Goal: Task Accomplishment & Management: Use online tool/utility

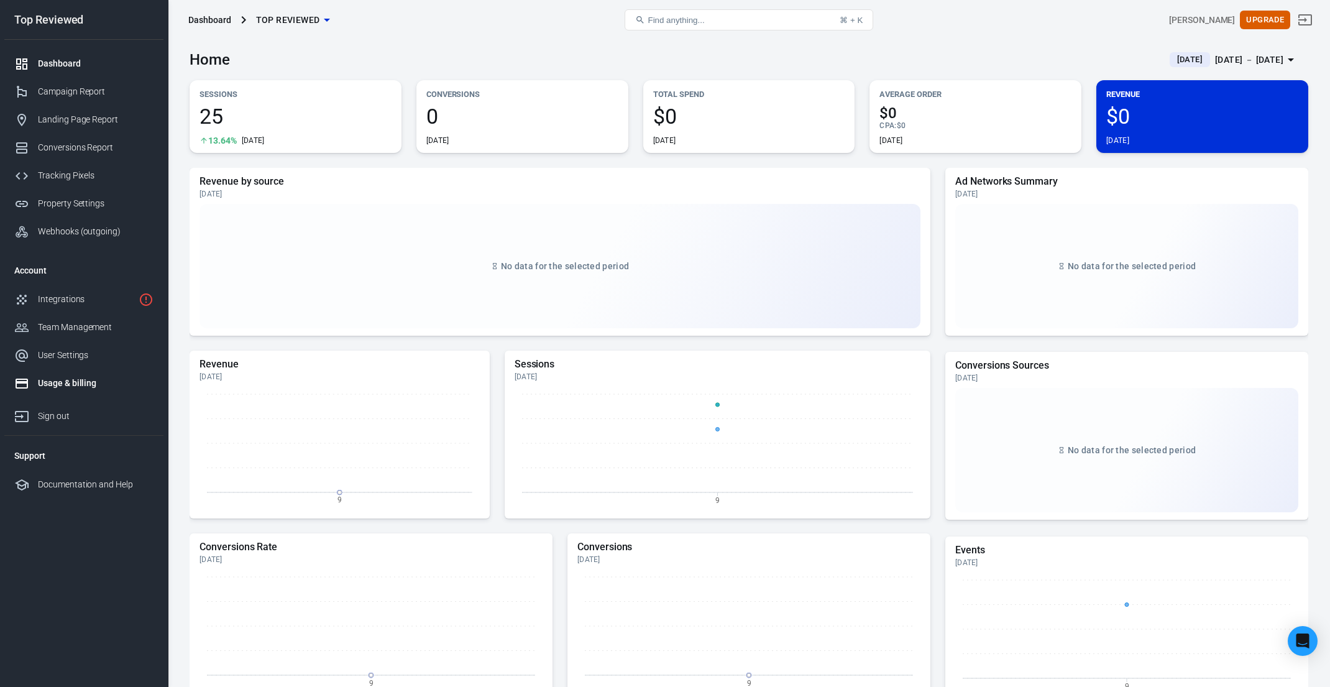
click at [57, 383] on div "Usage & billing" at bounding box center [96, 383] width 116 height 13
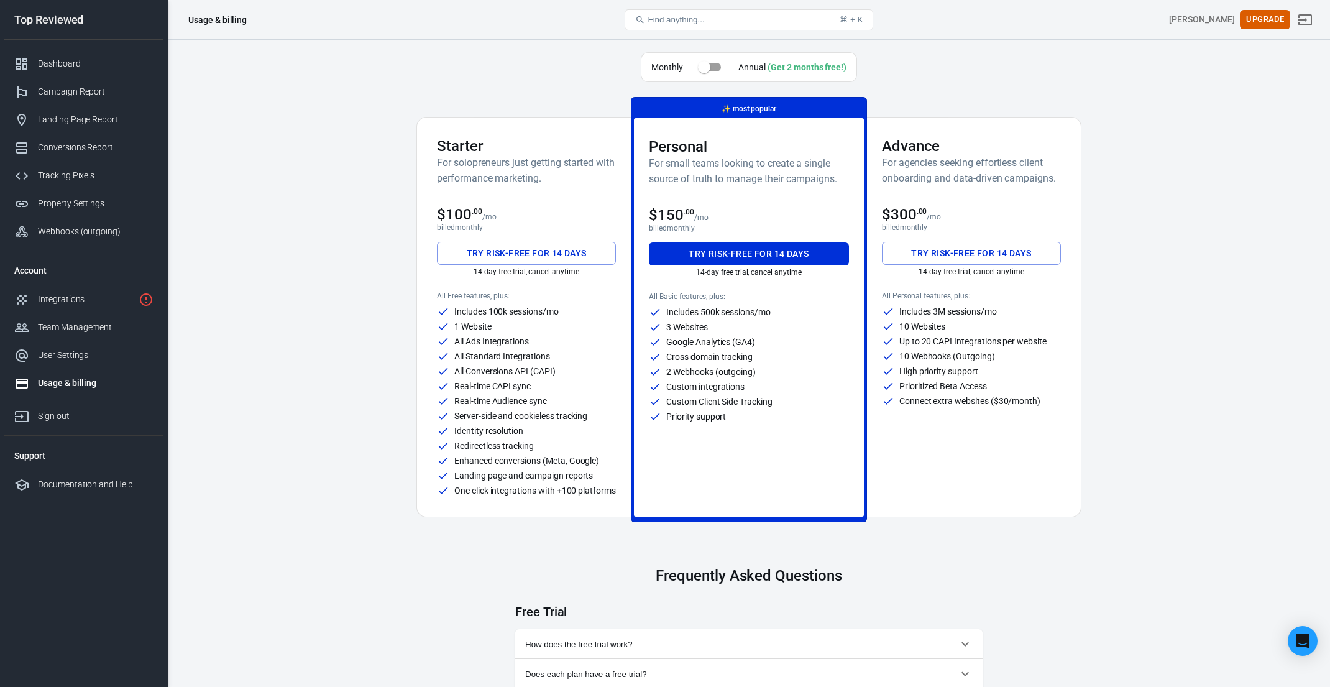
click at [712, 253] on button "Try risk-free for 14 days" at bounding box center [749, 253] width 200 height 23
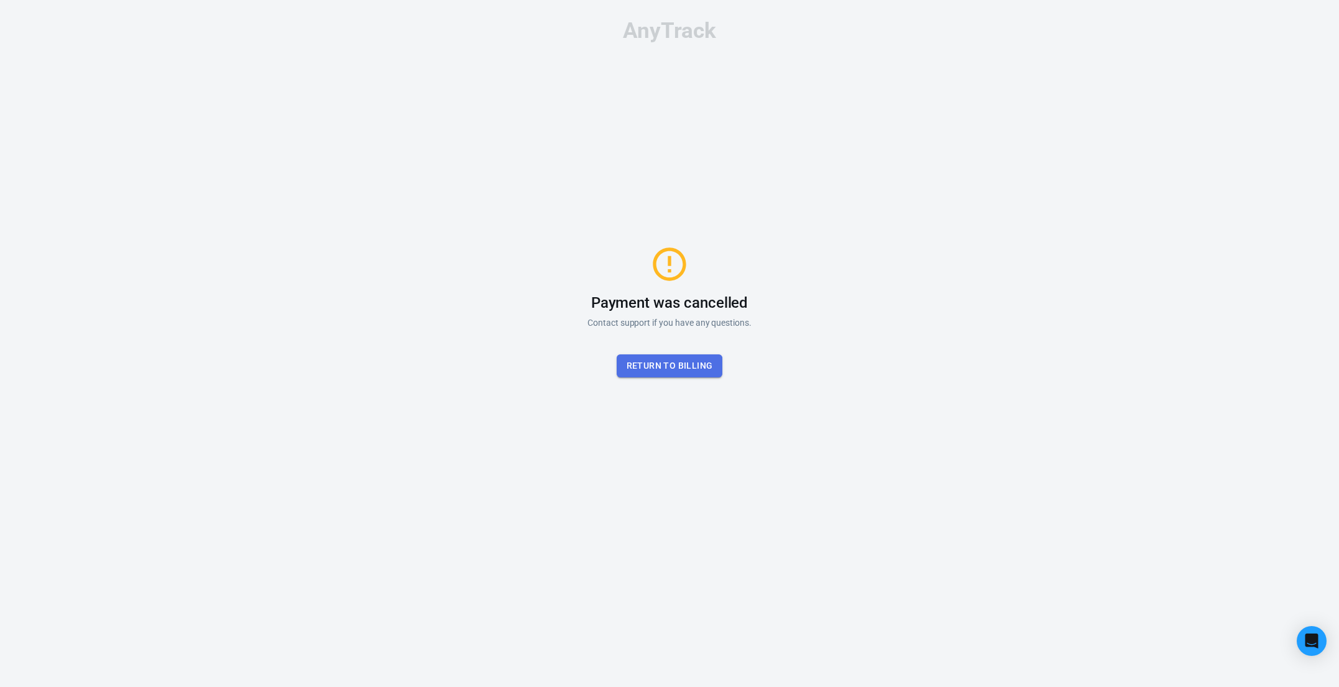
click at [653, 372] on button "Return to billing" at bounding box center [670, 365] width 106 height 23
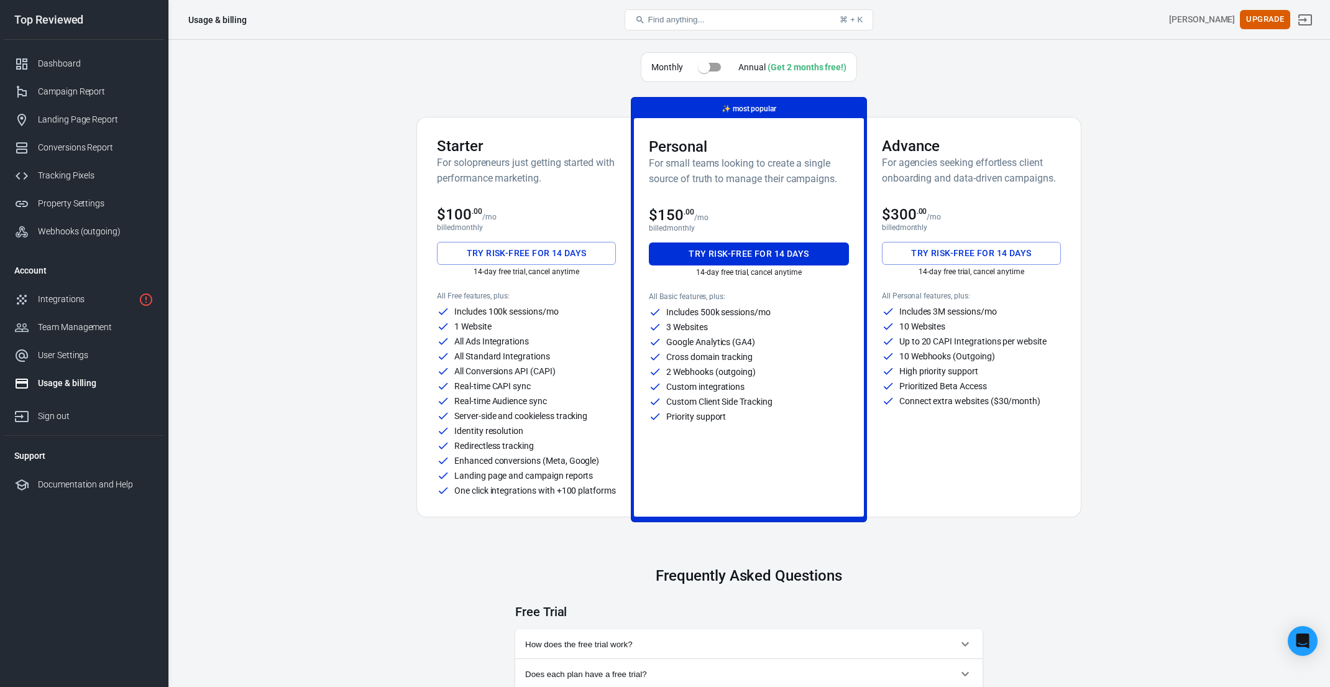
scroll to position [423, 0]
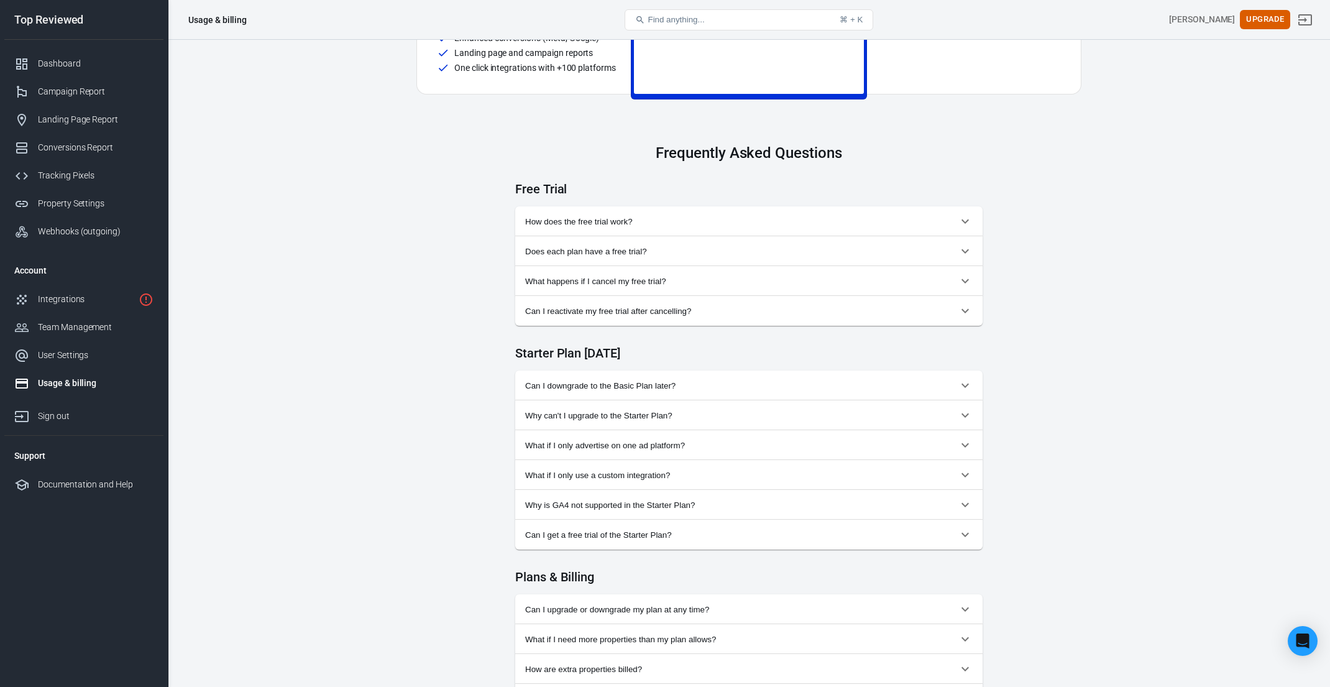
click at [70, 383] on div "Usage & billing" at bounding box center [96, 383] width 116 height 13
click at [68, 360] on div "User Settings" at bounding box center [96, 355] width 116 height 13
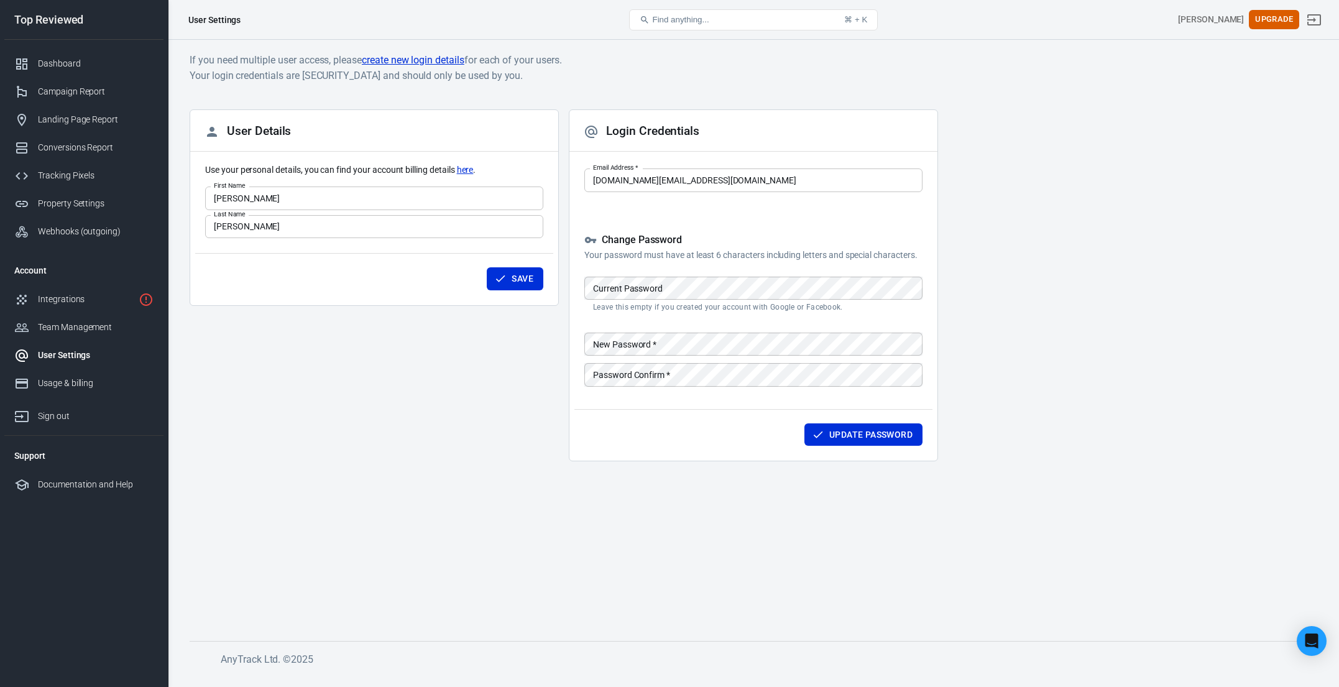
click at [331, 342] on div "User Details Use your personal details, you can find your account billing detai…" at bounding box center [374, 290] width 369 height 362
click at [81, 377] on div "Usage & billing" at bounding box center [96, 383] width 116 height 13
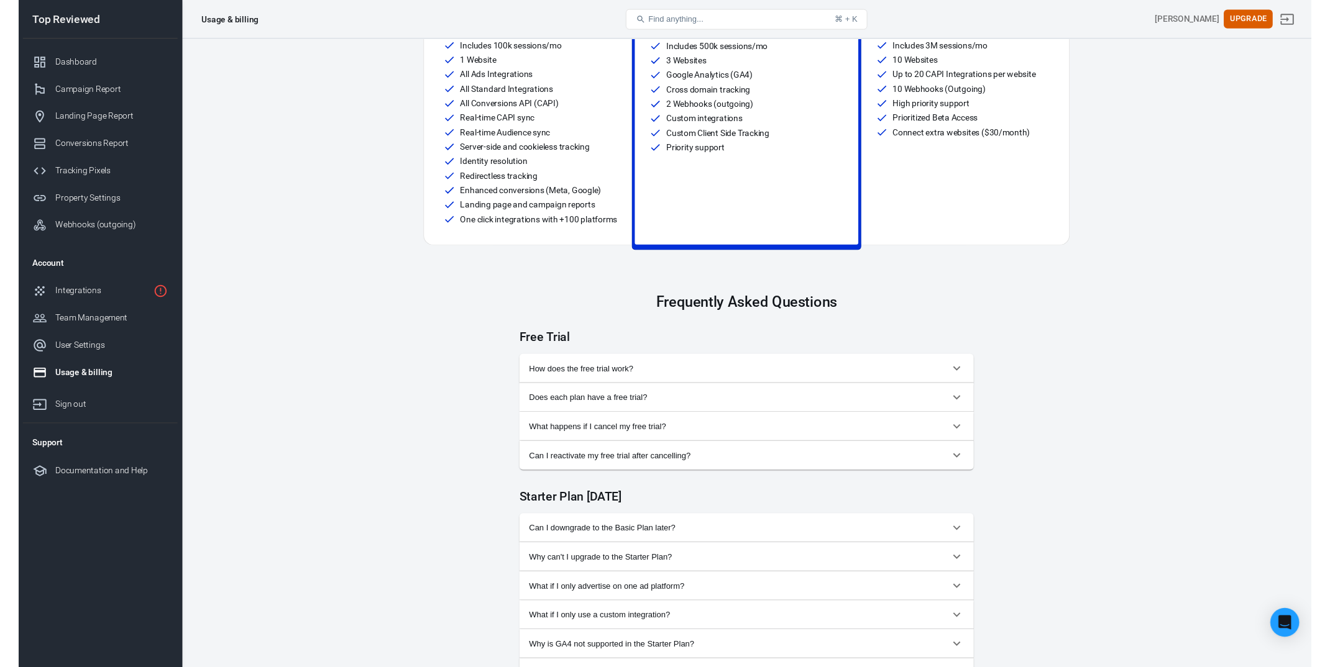
scroll to position [421, 0]
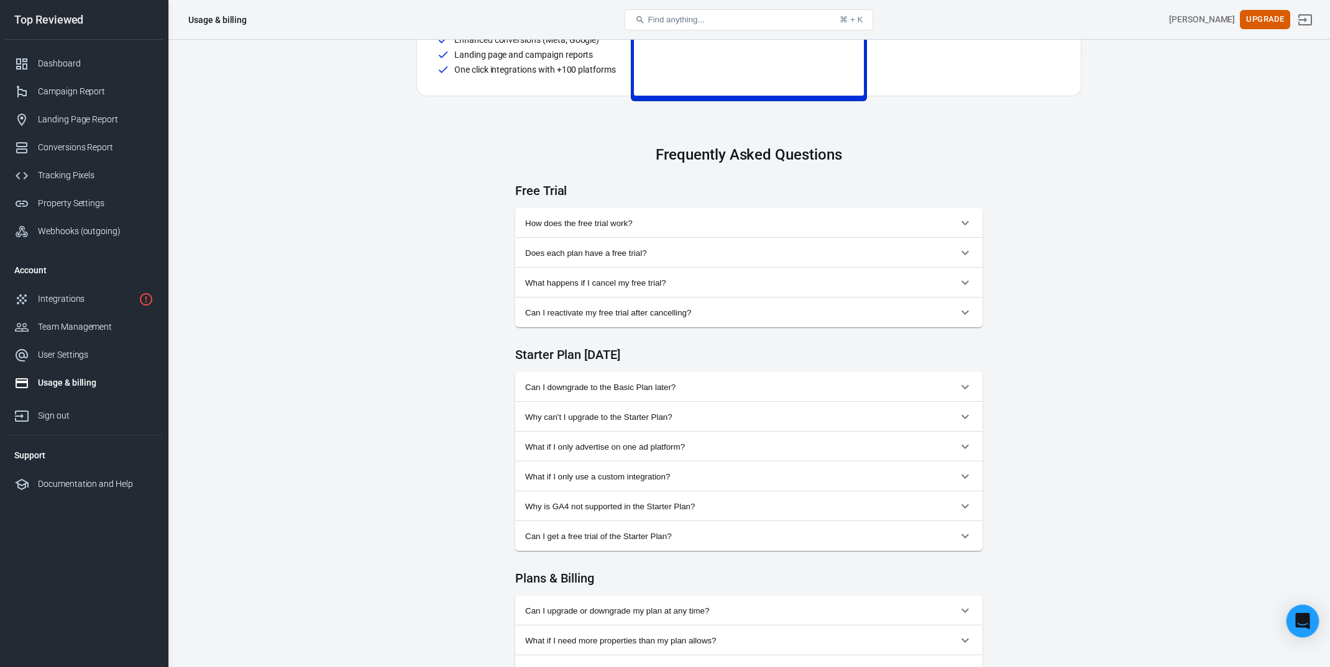
click at [1303, 612] on div "Open Intercom Messenger" at bounding box center [1302, 621] width 33 height 33
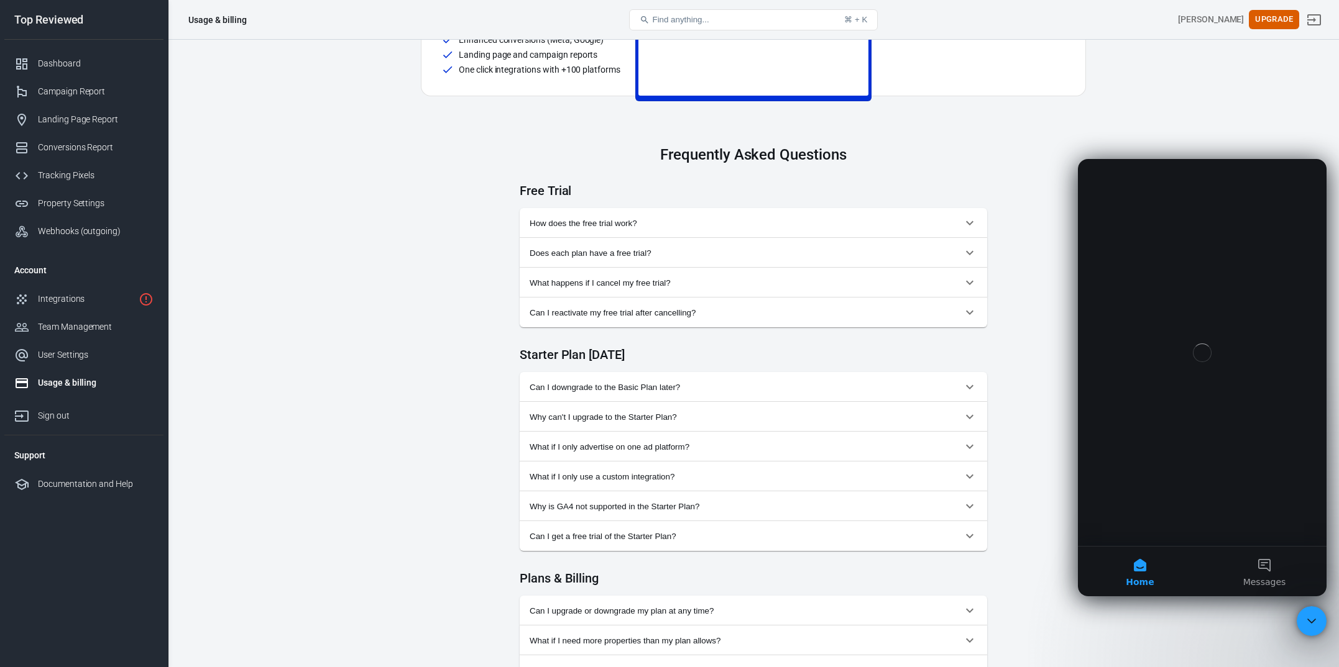
scroll to position [0, 0]
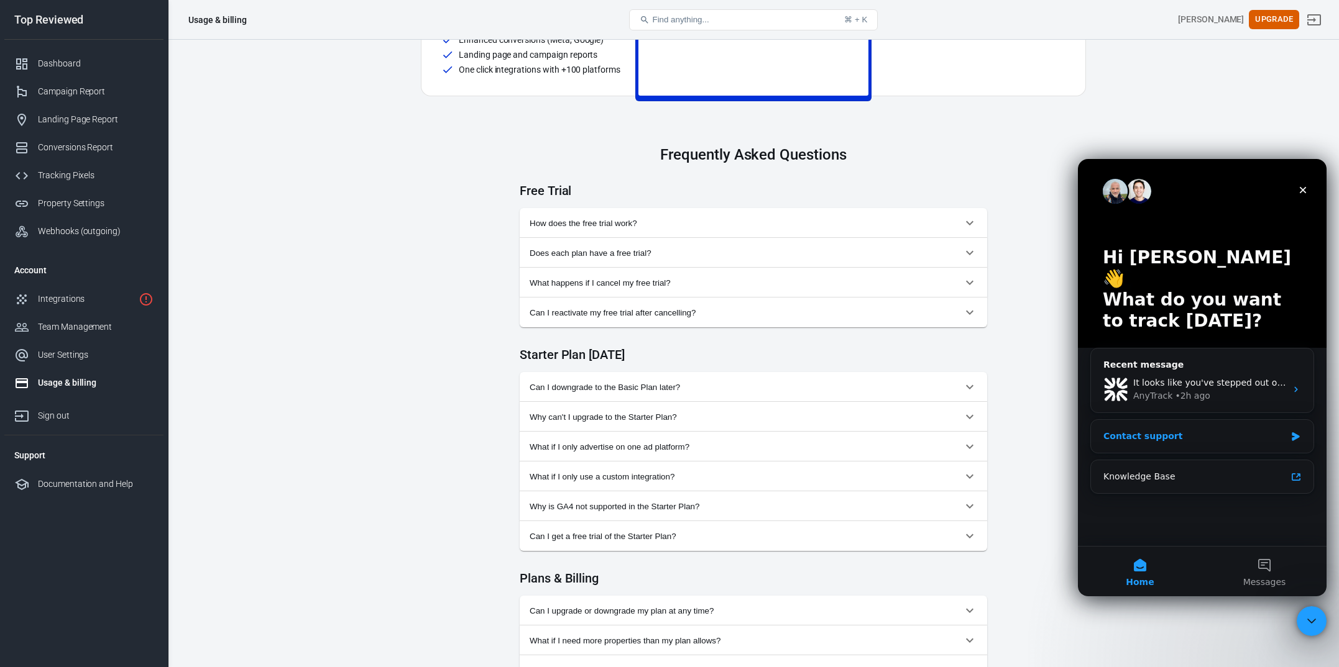
click at [1162, 430] on div "Contact support" at bounding box center [1194, 436] width 182 height 13
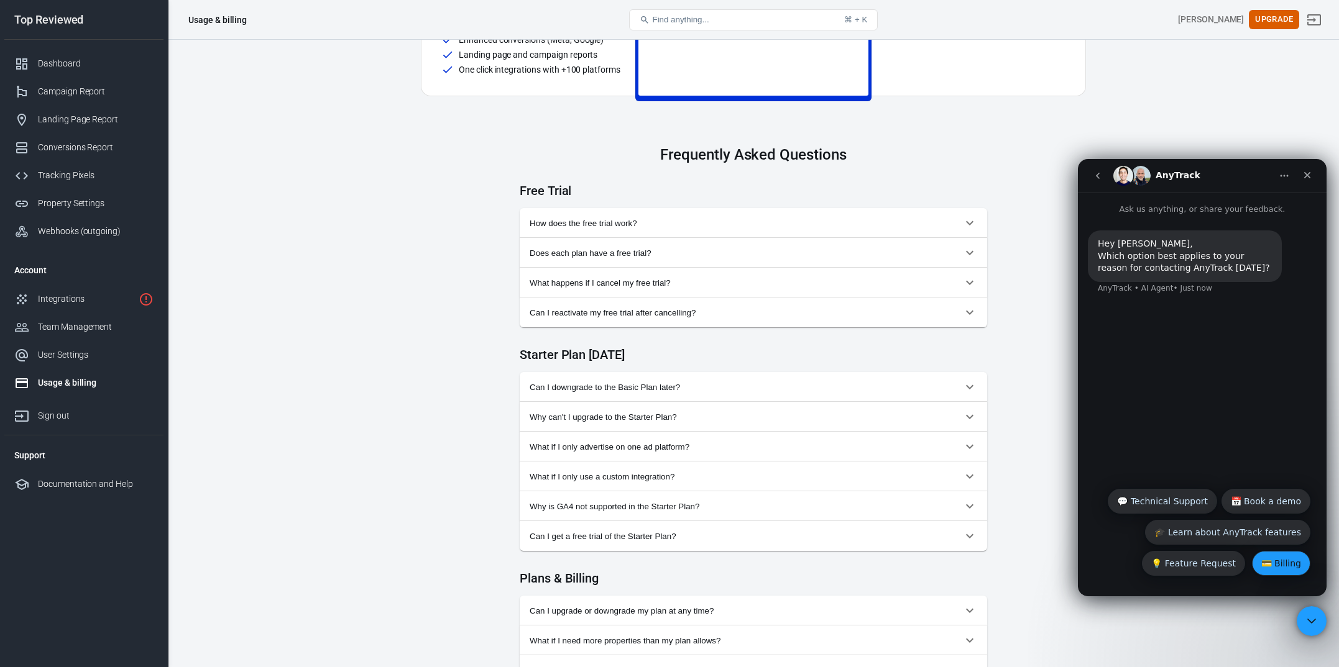
click at [1286, 558] on button "💳 Billing" at bounding box center [1281, 563] width 58 height 25
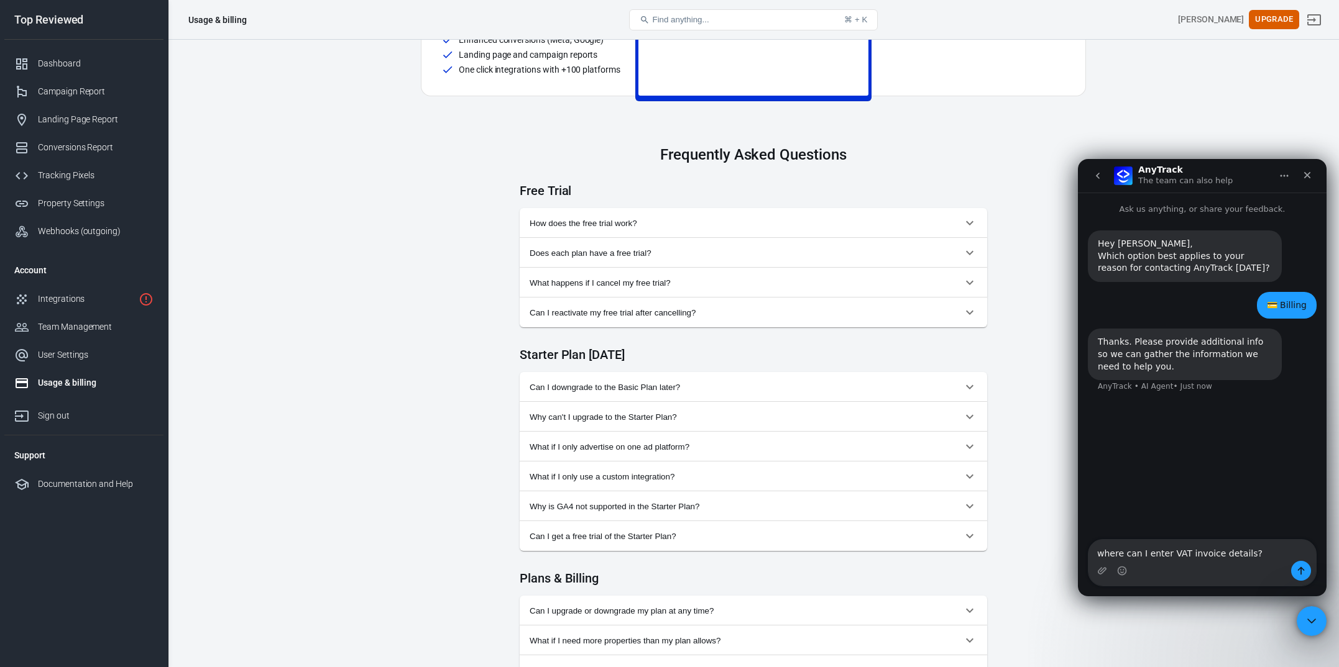
type textarea "where can I enter VAT invoice details?"
click at [1307, 567] on button "Send a message…" at bounding box center [1301, 571] width 20 height 20
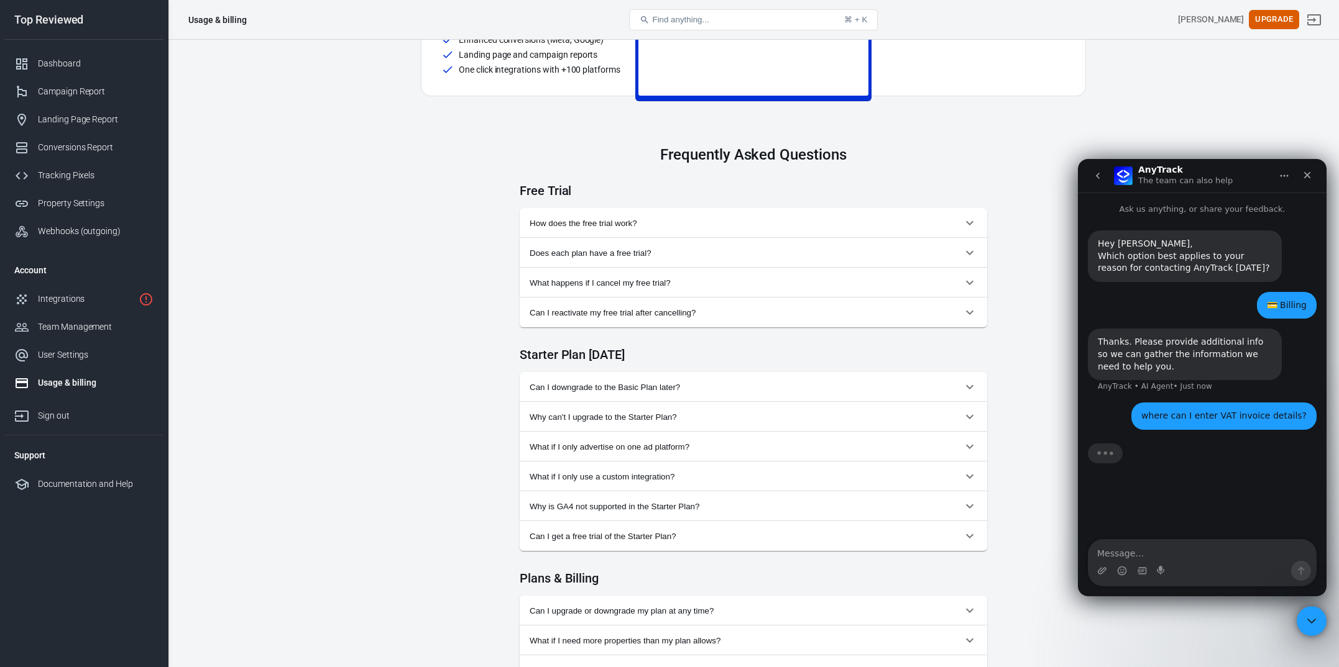
click at [727, 608] on button "Can I upgrade or downgrade my plan at any time?" at bounding box center [753, 611] width 467 height 30
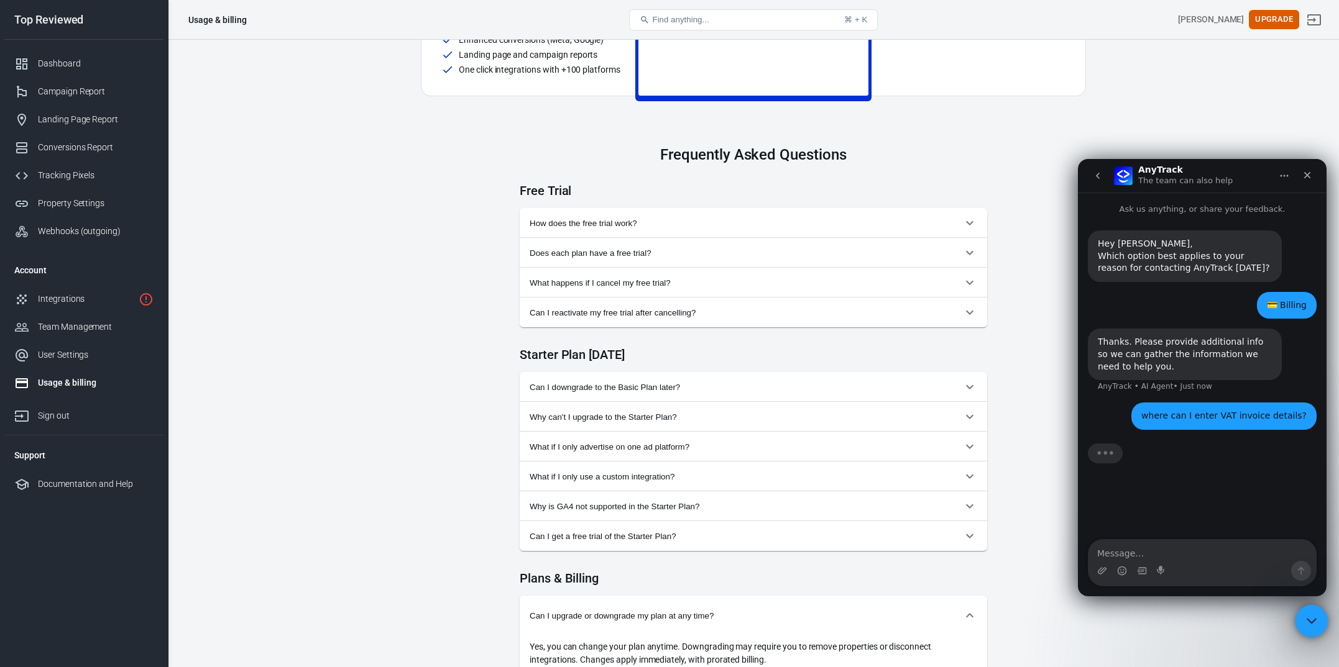
click at [1303, 621] on icon "Close Intercom Messenger" at bounding box center [1309, 619] width 15 height 15
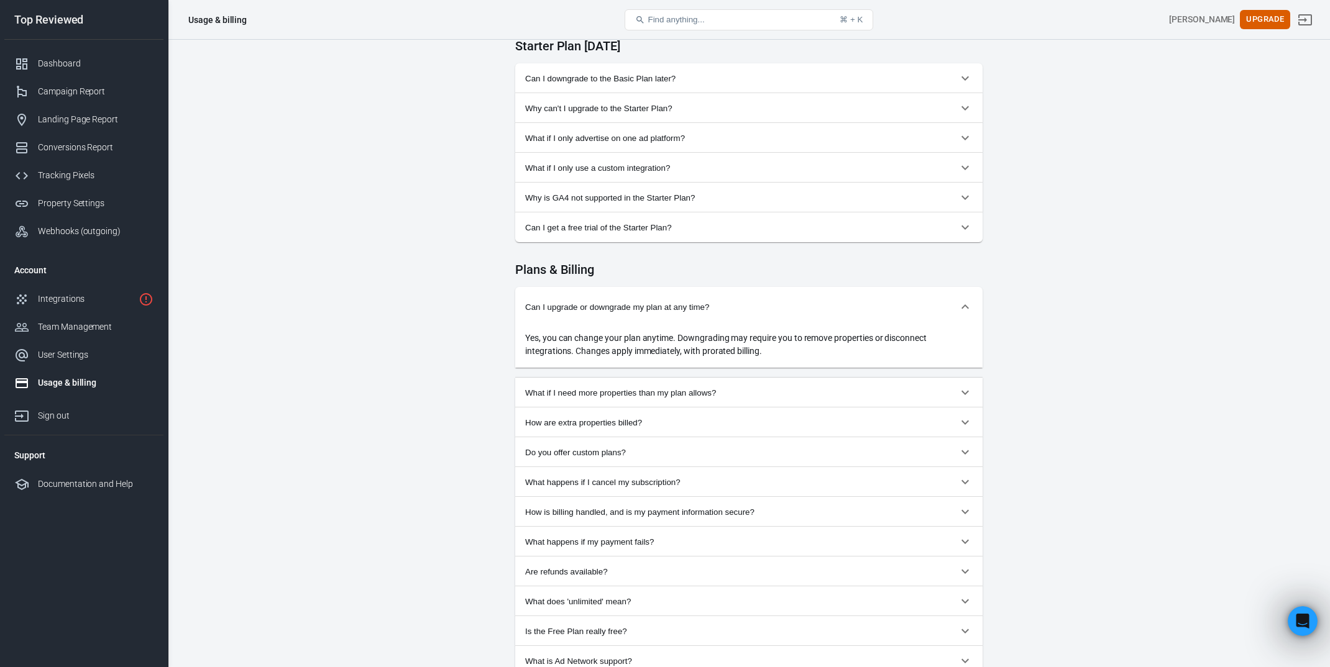
scroll to position [1085, 0]
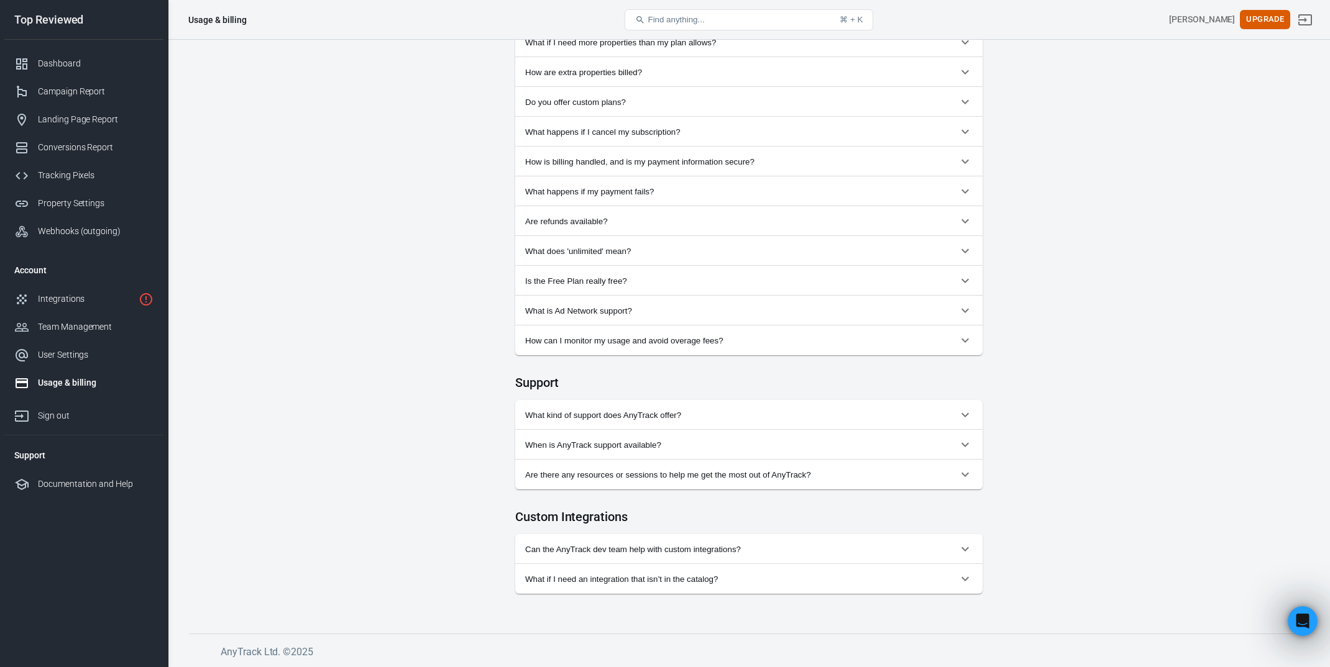
click at [1295, 621] on icon "Open Intercom Messenger" at bounding box center [1301, 620] width 21 height 21
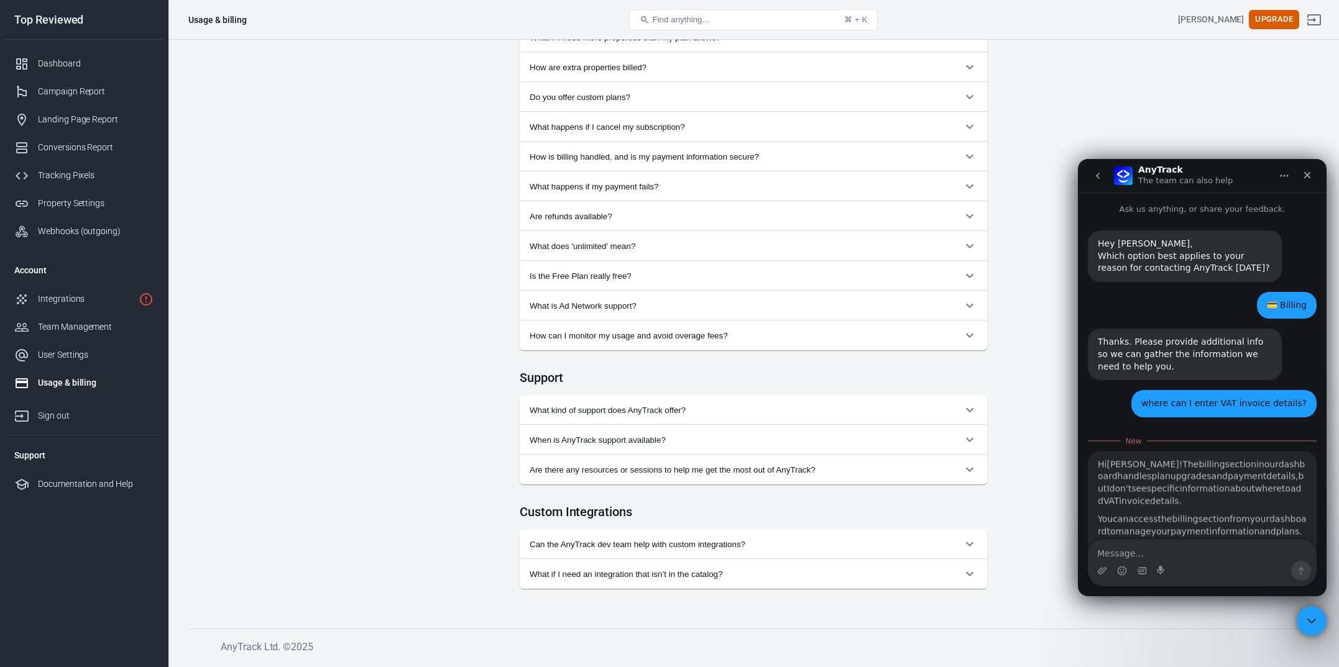
scroll to position [2, 0]
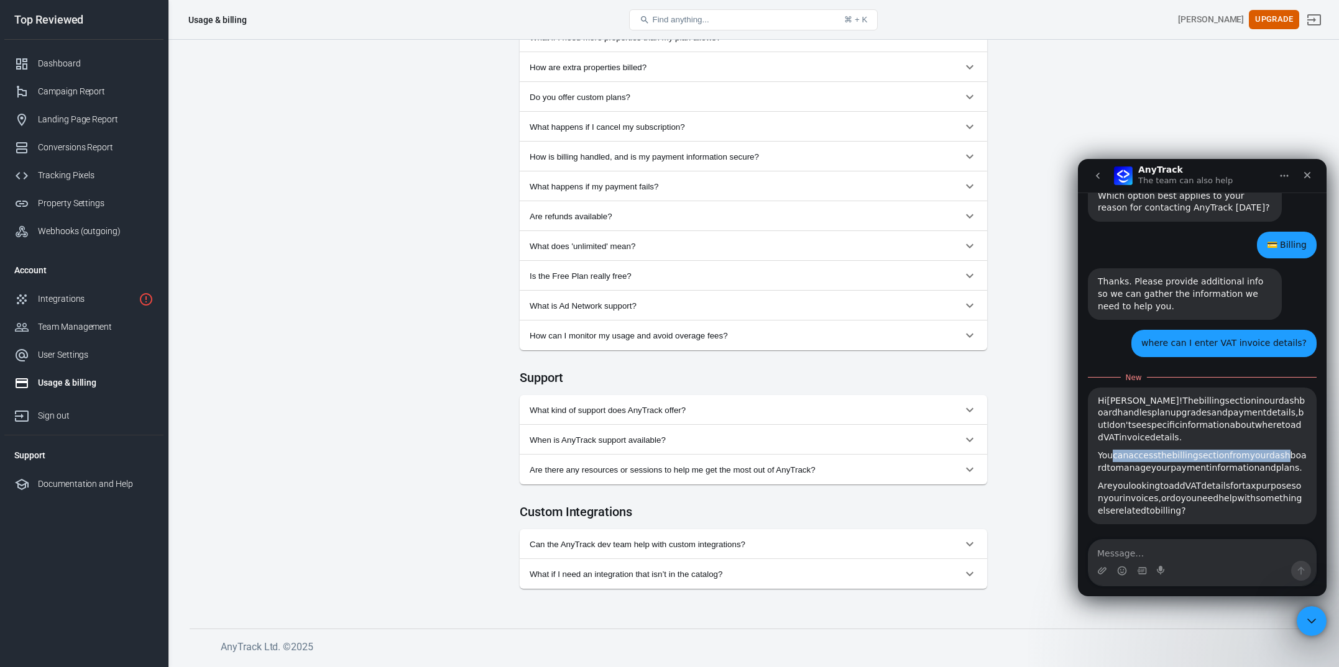
drag, startPoint x: 1110, startPoint y: 448, endPoint x: 1112, endPoint y: 455, distance: 7.3
click at [1112, 454] on div "You can access the billing section from your dashboard to manage your payment i…" at bounding box center [1202, 462] width 209 height 24
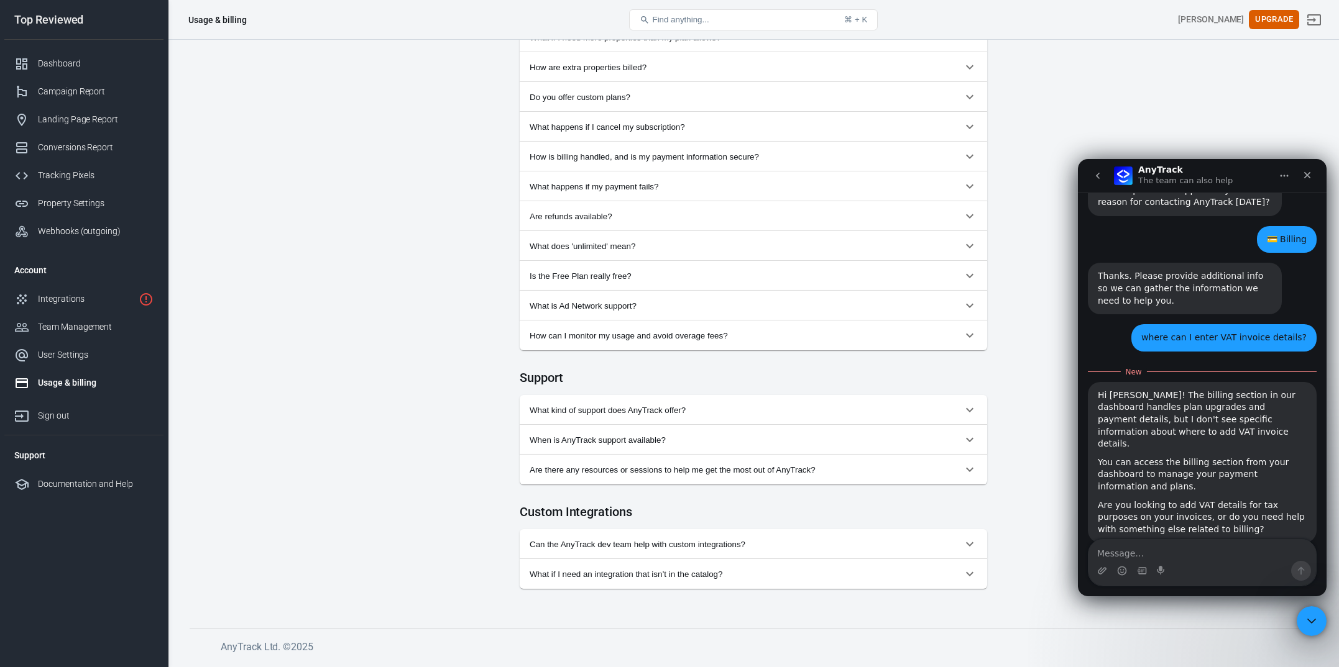
scroll to position [76, 0]
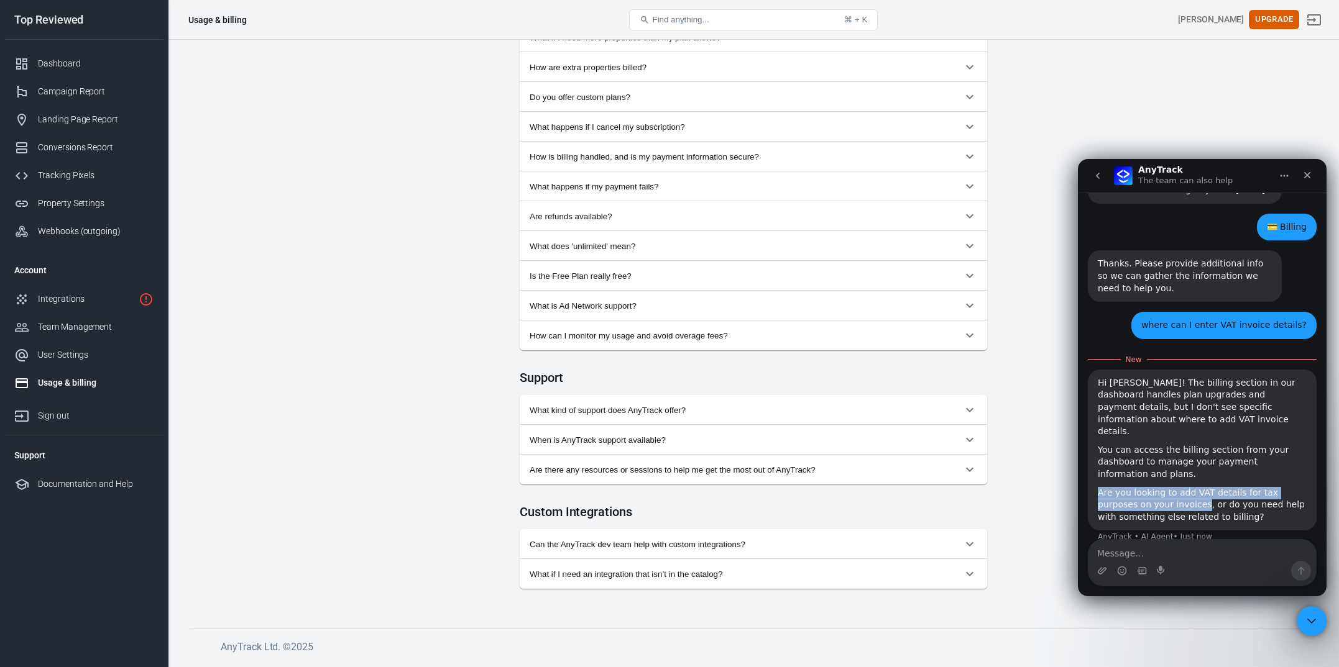
drag, startPoint x: 1099, startPoint y: 475, endPoint x: 1203, endPoint y: 482, distance: 104.1
click at [1203, 487] on div "Are you looking to add VAT details for tax purposes on your invoices, or do you…" at bounding box center [1202, 505] width 209 height 37
copy div "Are you looking to add VAT details for tax purposes on your invoices"
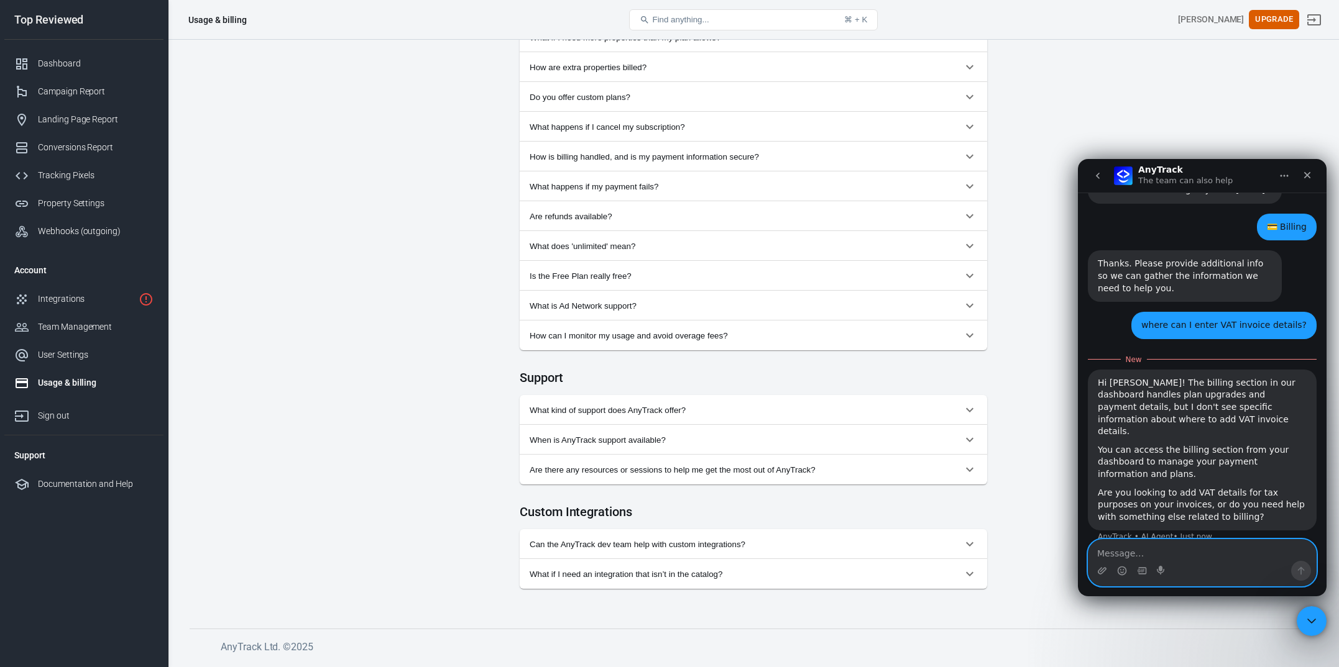
click at [1124, 551] on textarea "Message…" at bounding box center [1201, 550] width 227 height 21
paste textarea "Are you looking to add VAT details for tax purposes on your invoices"
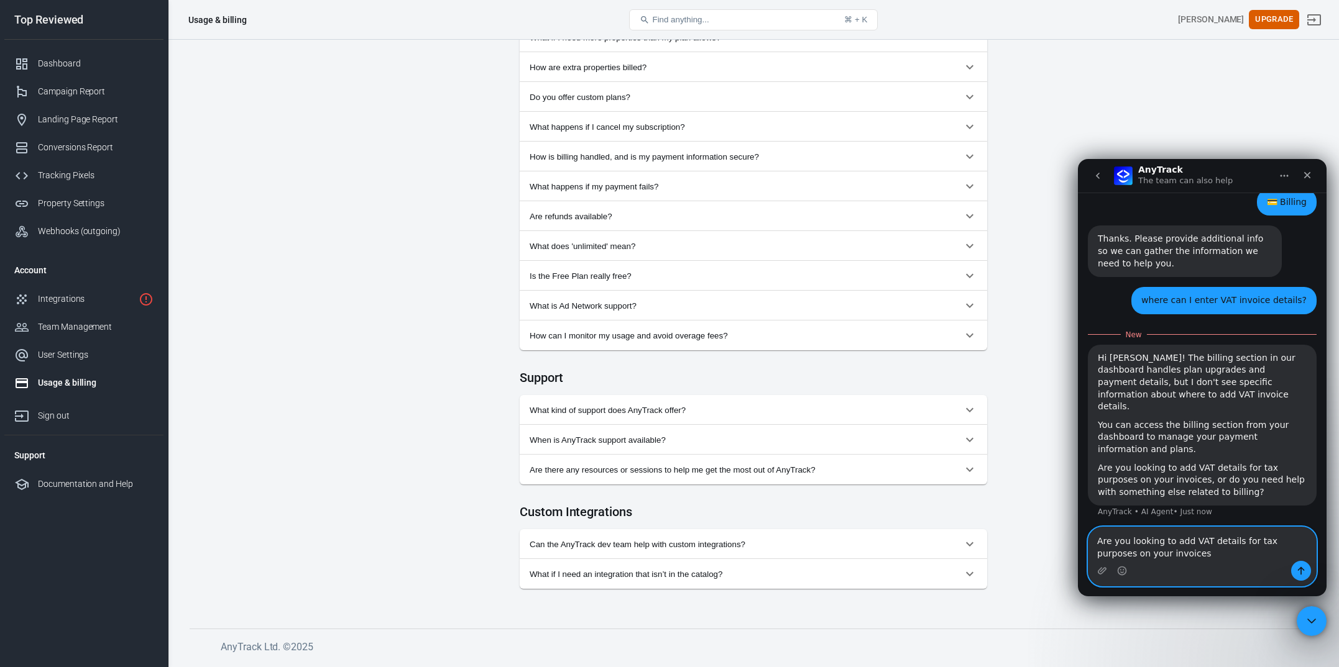
scroll to position [114, 0]
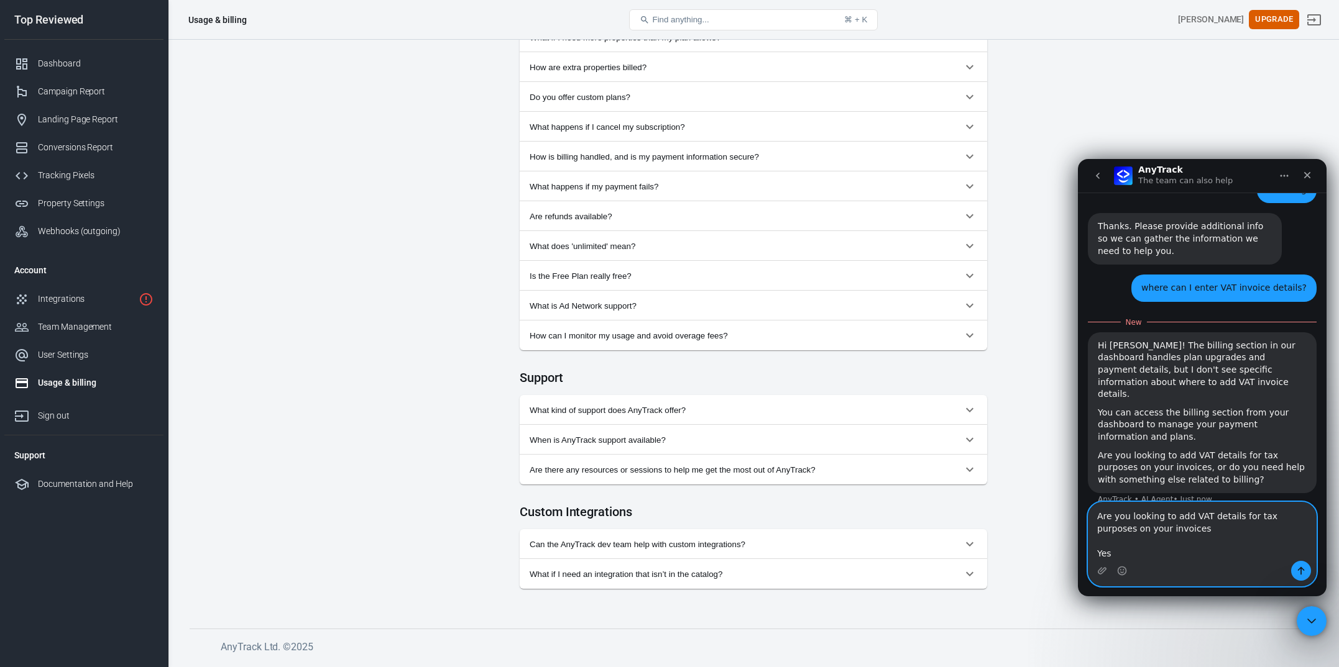
type textarea "Are you looking to add VAT details for tax purposes on your invoices Yes"
click at [1298, 563] on button "Send a message…" at bounding box center [1301, 571] width 20 height 20
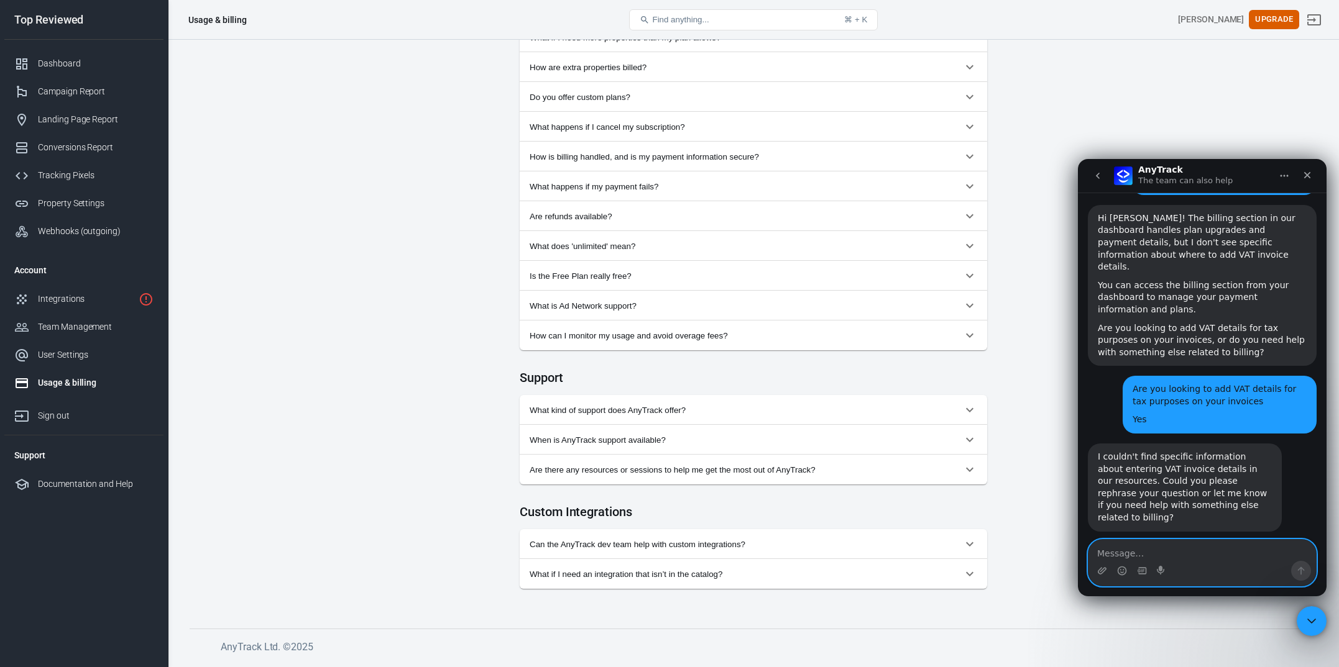
scroll to position [238, 0]
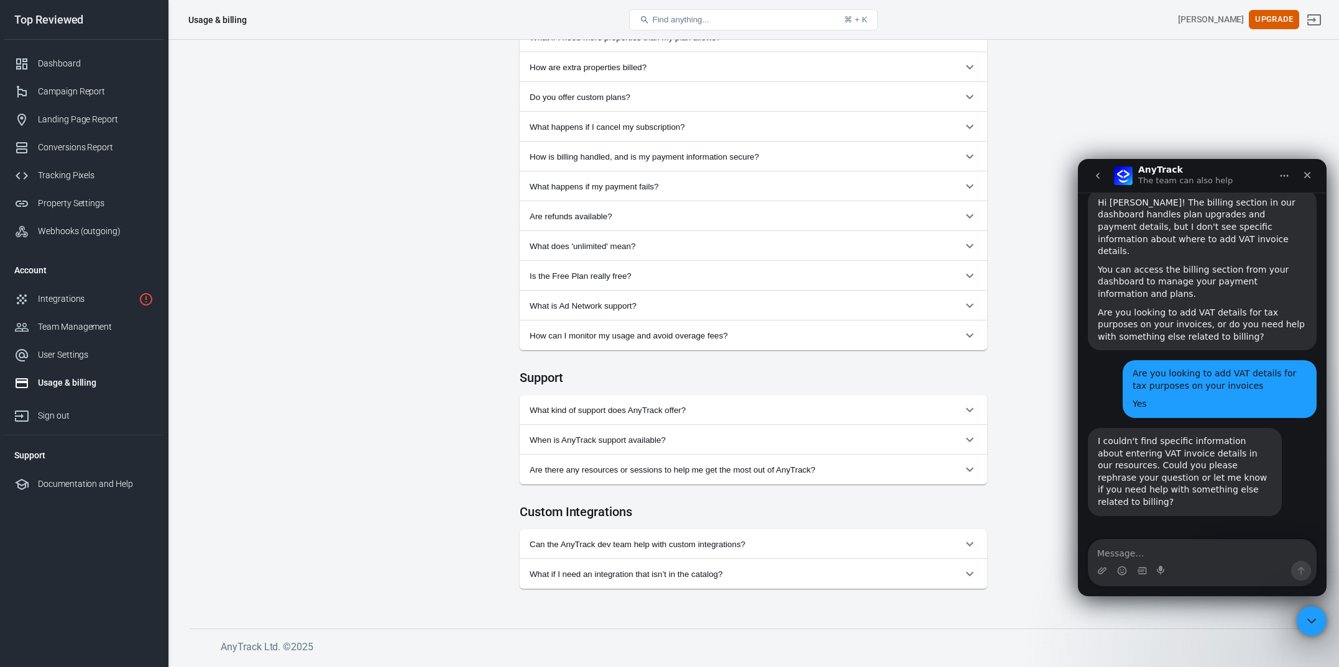
drag, startPoint x: 1142, startPoint y: 447, endPoint x: 1144, endPoint y: 456, distance: 9.0
click at [1144, 452] on div "I couldn't find specific information about entering VAT invoice details in our …" at bounding box center [1185, 472] width 174 height 73
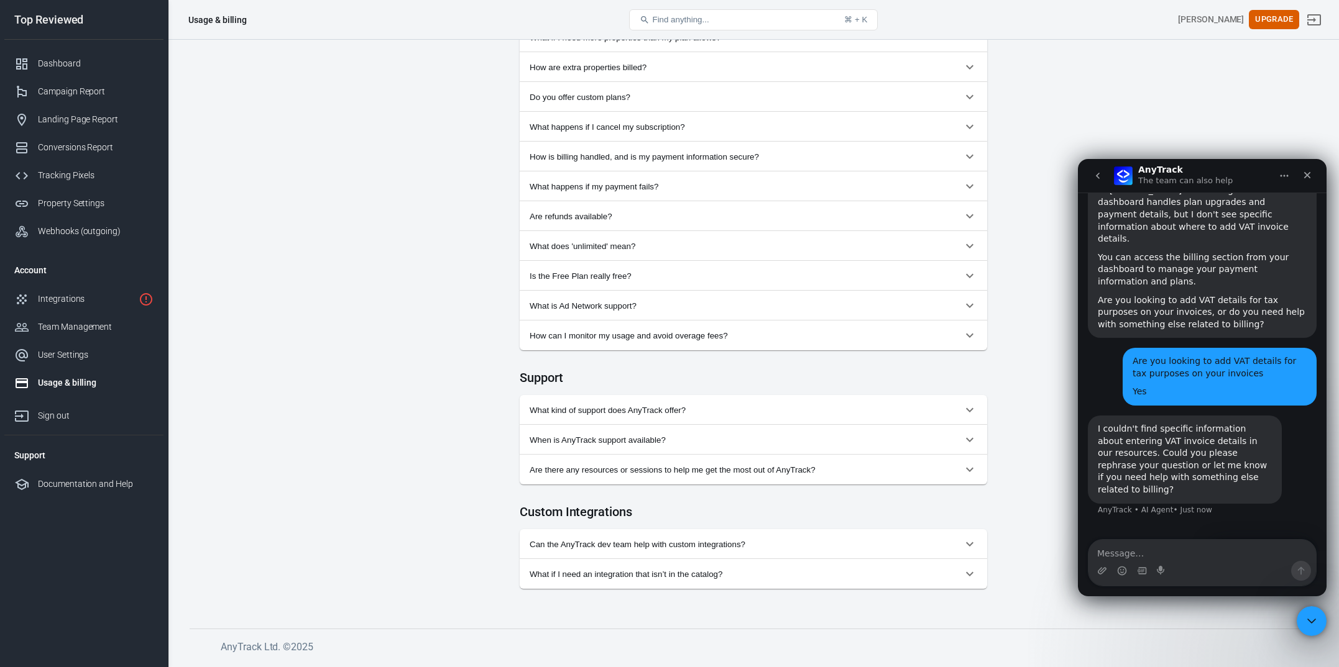
click at [1171, 462] on div "I couldn't find specific information about entering VAT invoice details in our …" at bounding box center [1185, 460] width 194 height 88
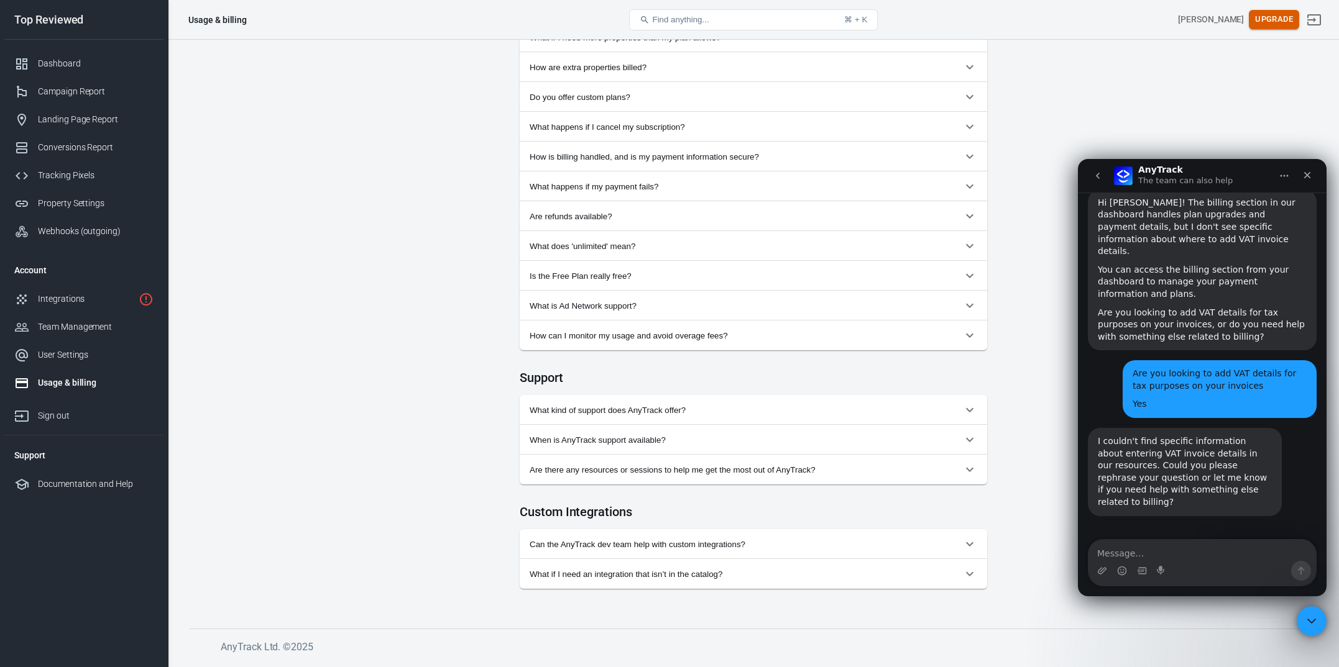
click at [1268, 19] on button "Upgrade" at bounding box center [1274, 19] width 50 height 19
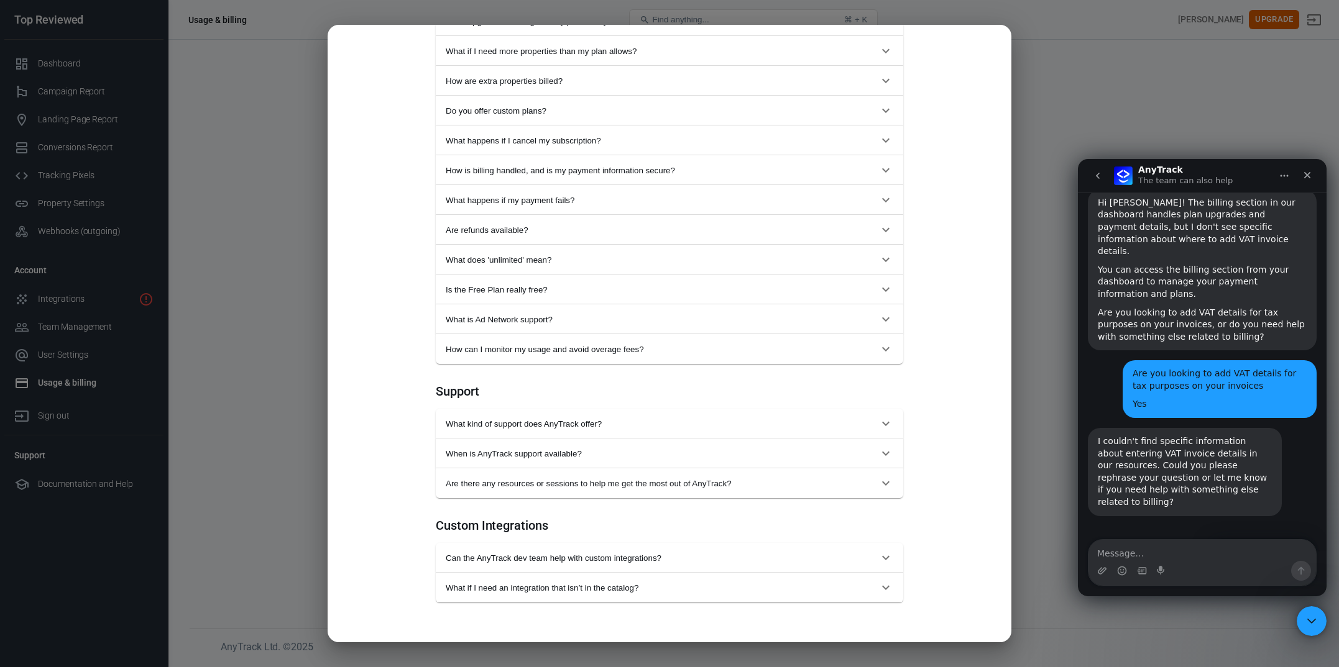
scroll to position [0, 0]
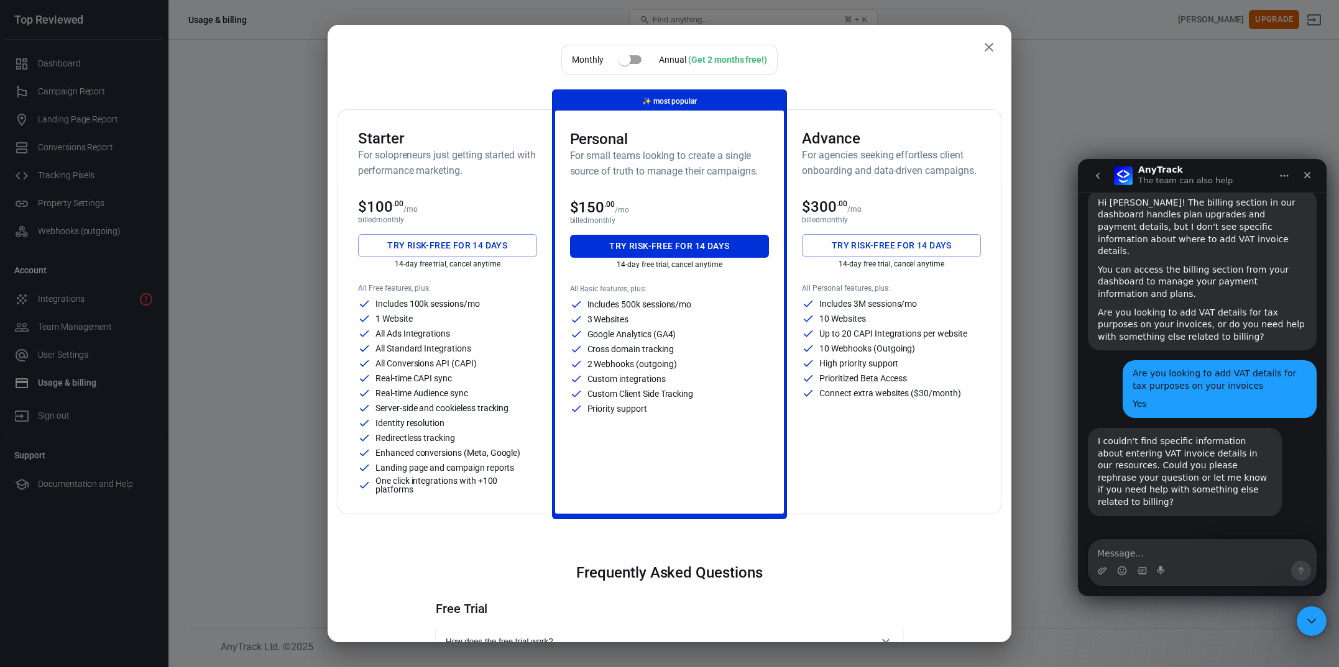
click at [1240, 539] on button "Talk to a person 👤" at bounding box center [1259, 551] width 101 height 25
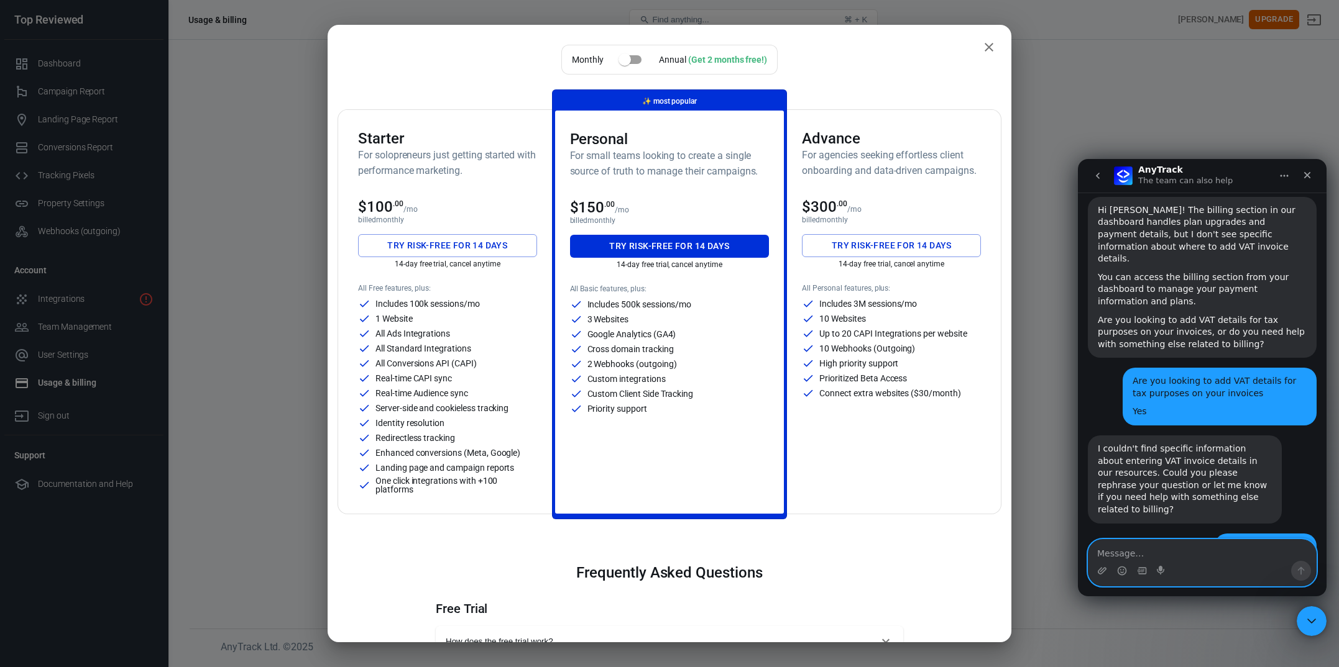
click at [1180, 548] on textarea "Message…" at bounding box center [1201, 550] width 227 height 21
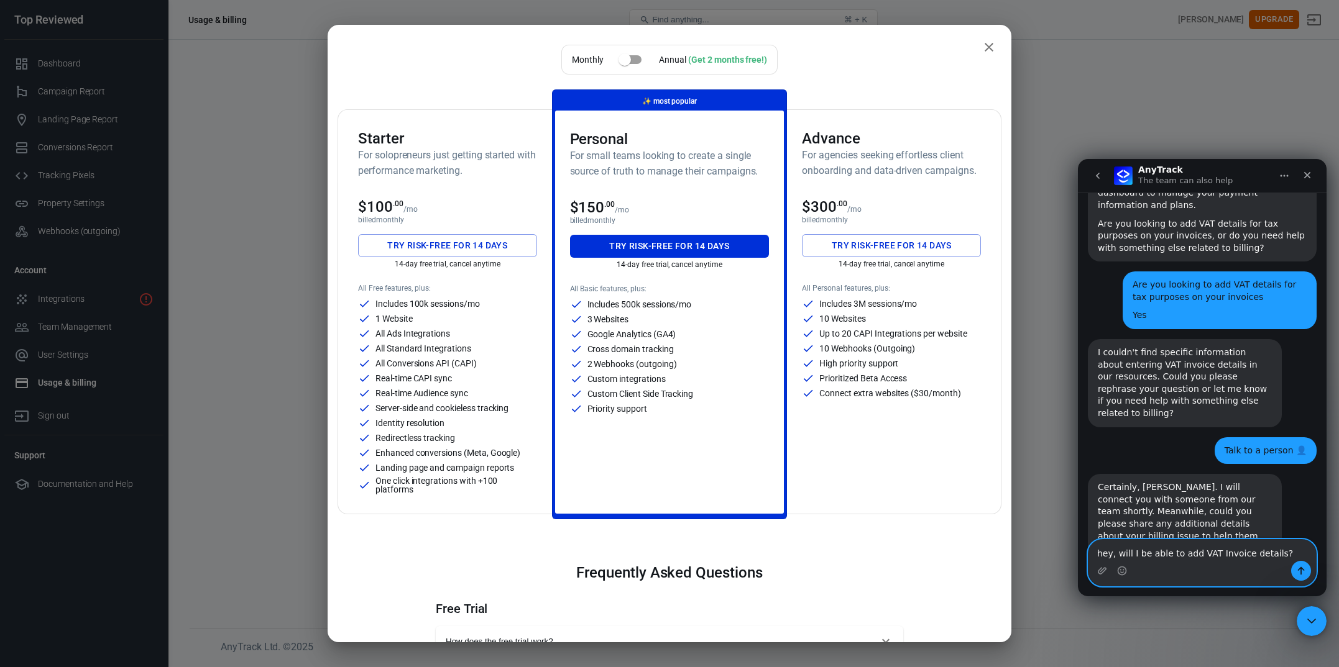
type textarea "hey, will I be able to add VAT Invoice details?"
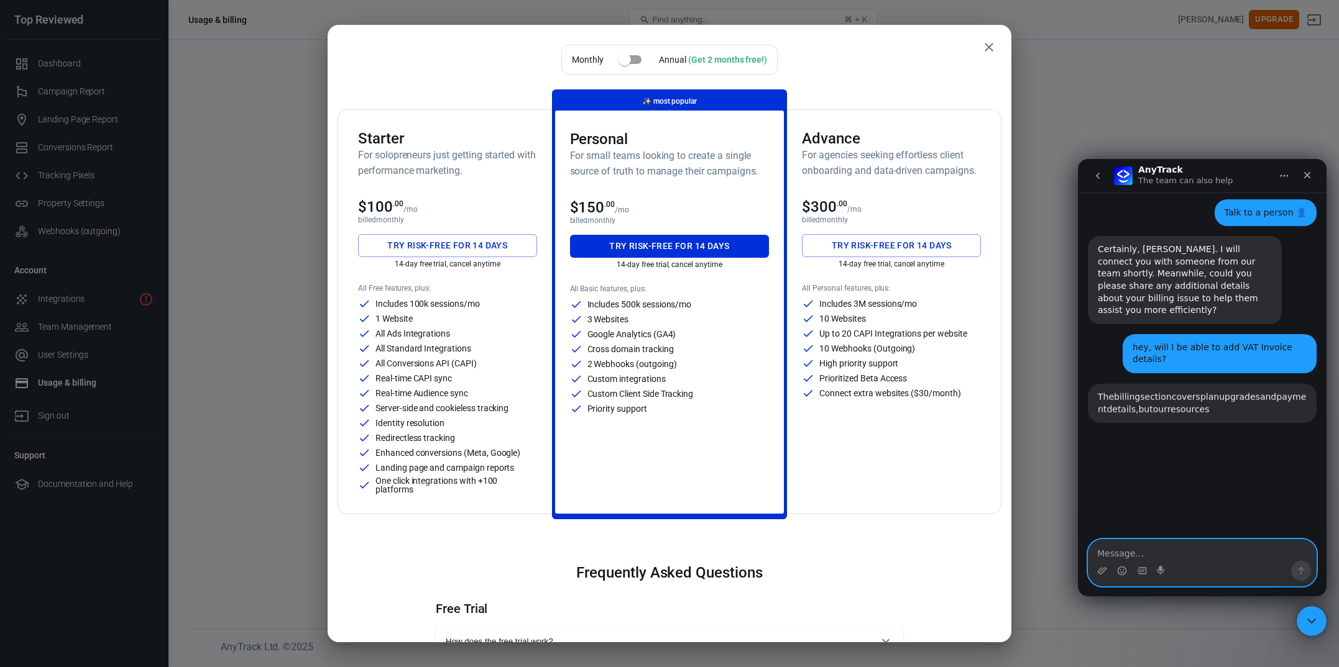
scroll to position [661, 0]
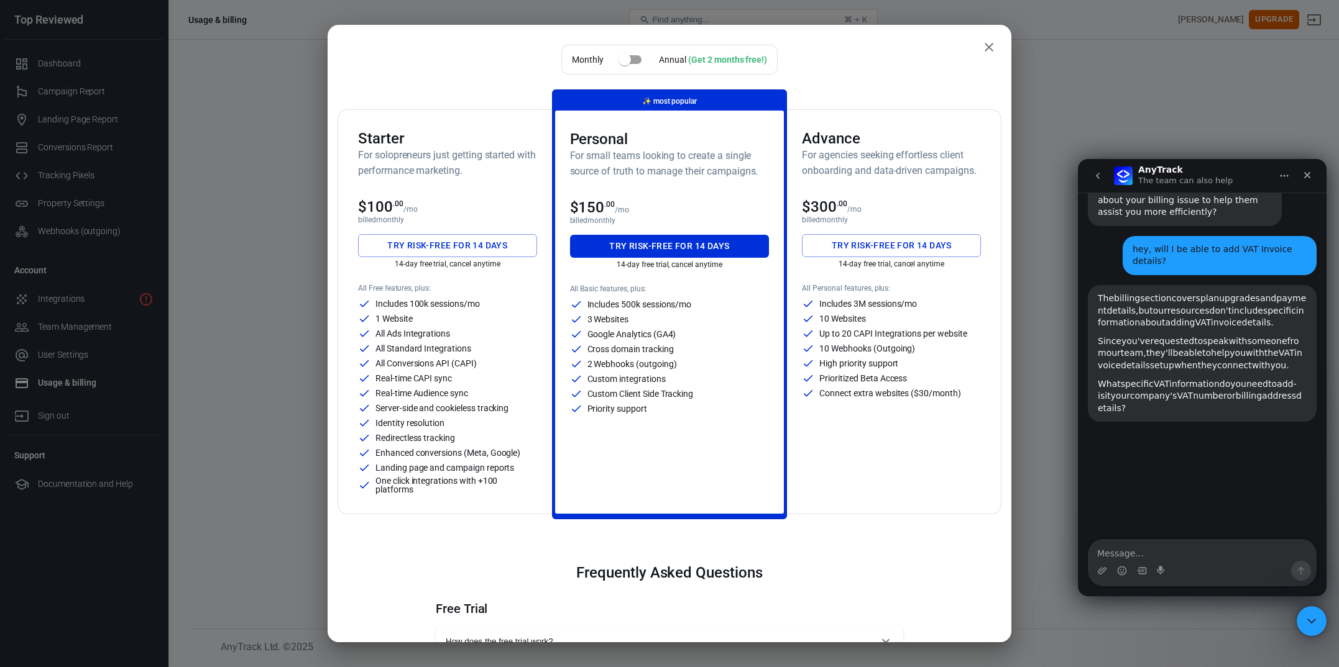
click at [1165, 318] on span "about" at bounding box center [1152, 323] width 25 height 10
click at [1173, 336] on span "requested" at bounding box center [1172, 341] width 44 height 10
click at [1137, 332] on div "The billing section covers plan upgrades and payment details, but our resources…" at bounding box center [1202, 354] width 209 height 122
click at [1139, 337] on div "Since you've requested to speak with someone from our team, they'll be able to …" at bounding box center [1202, 354] width 209 height 37
click at [1141, 378] on div "What specific VAT information do you need to add - is it your company's VAT num…" at bounding box center [1202, 396] width 209 height 37
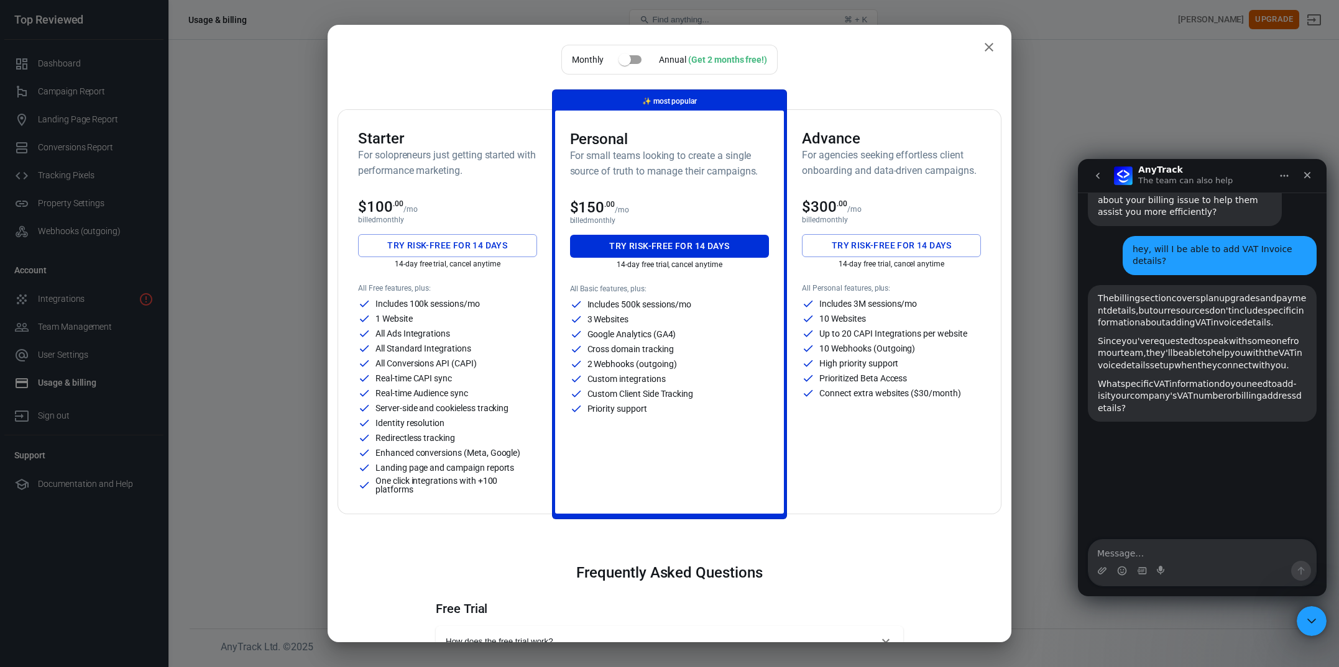
click at [1157, 391] on span "details?" at bounding box center [1200, 402] width 204 height 22
click at [1161, 432] on div "AnyTrack • AI Agent • Just now" at bounding box center [1155, 432] width 114 height 0
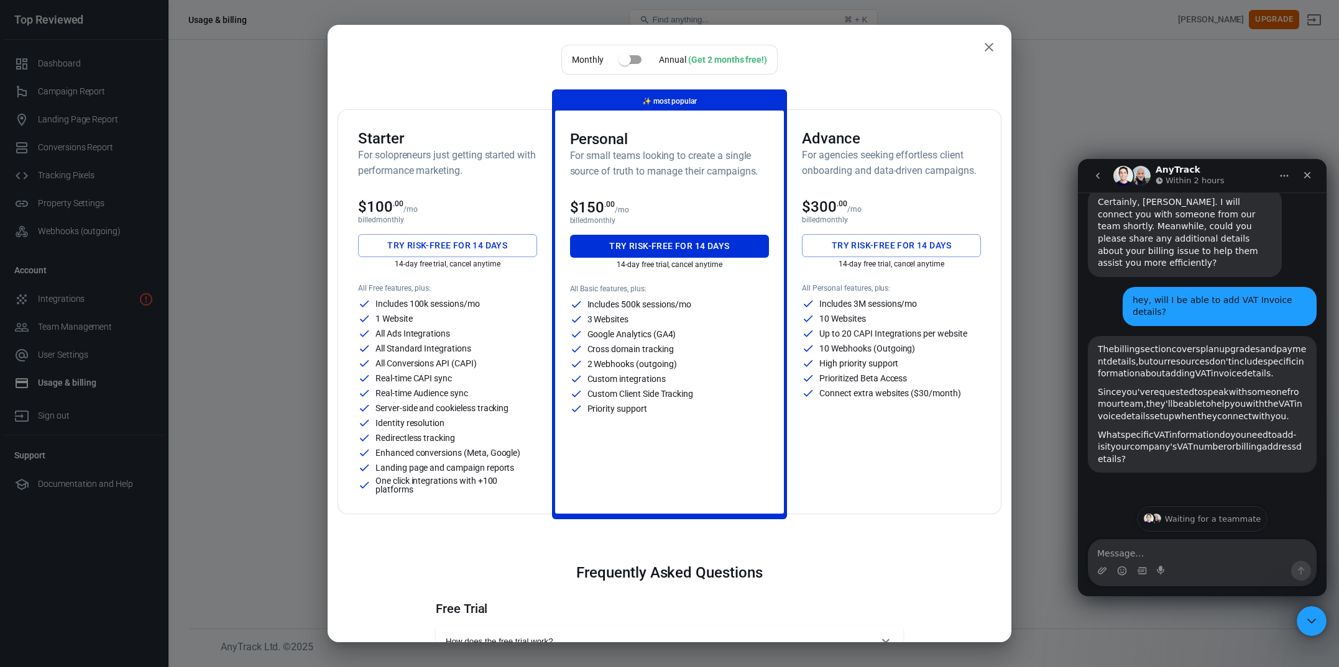
scroll to position [610, 0]
click at [1176, 518] on div "Waiting for a teammate" at bounding box center [1202, 519] width 134 height 26
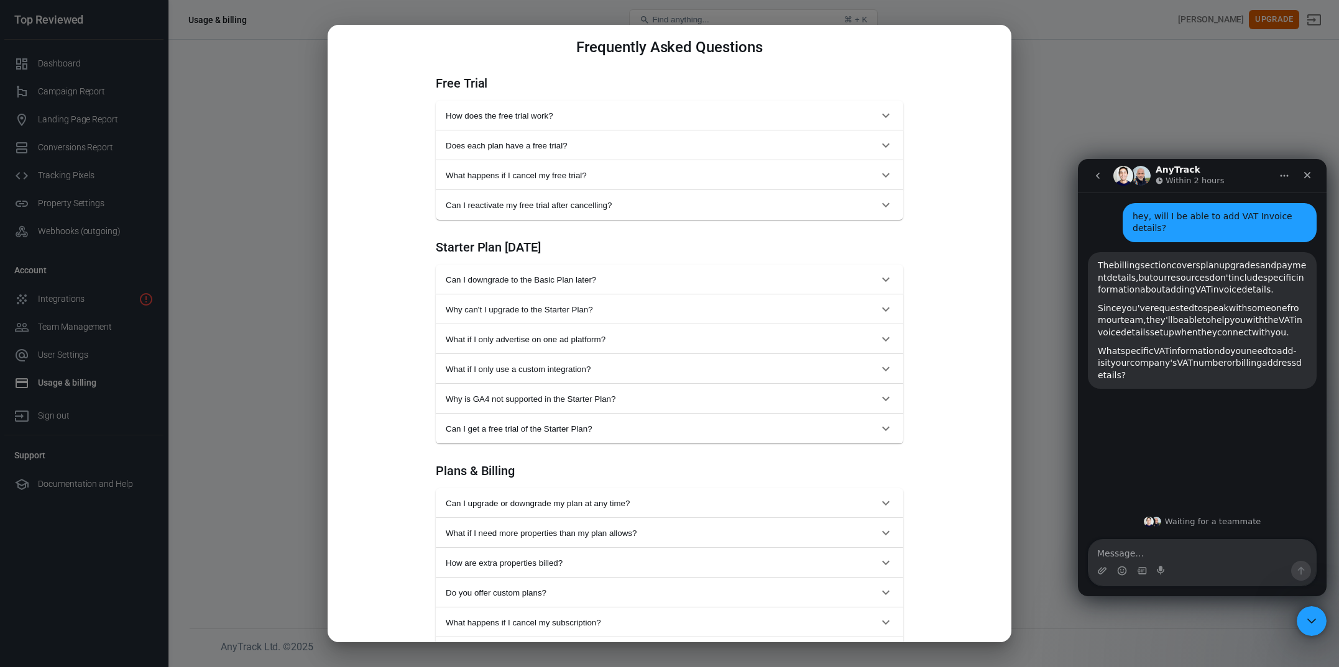
scroll to position [943, 0]
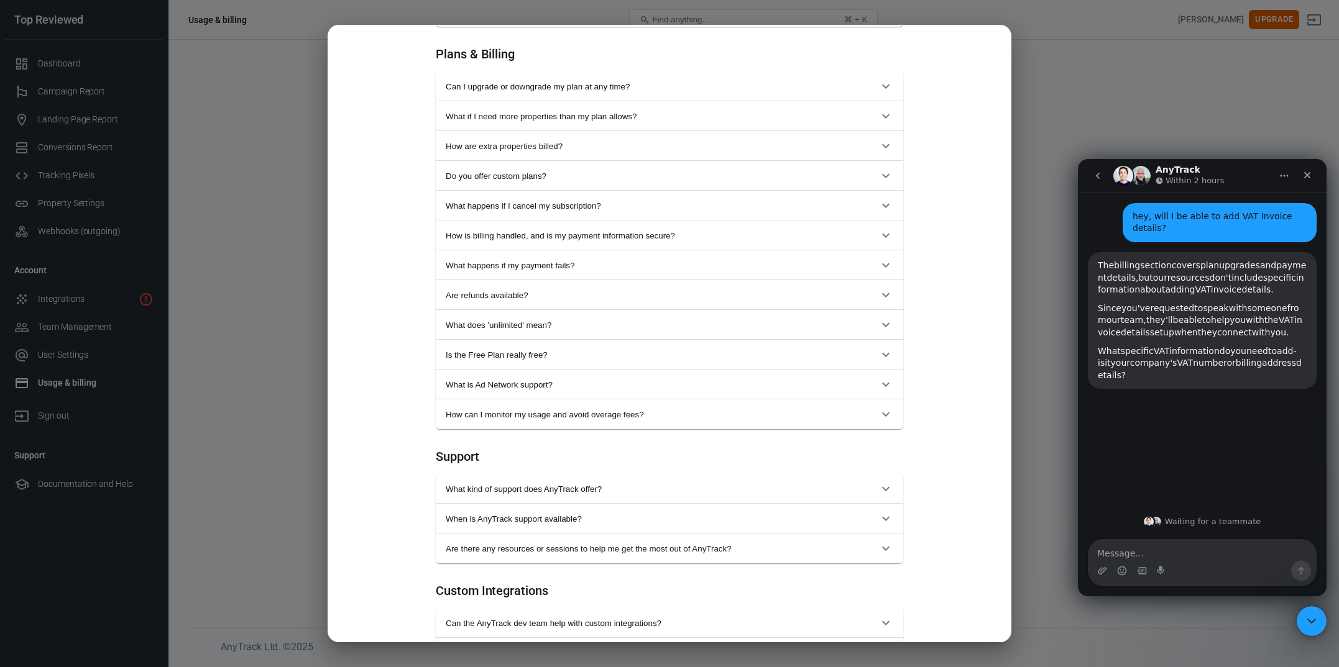
click at [255, 285] on div "Monthly Annual (Get 2 months free!) Starter For solopreneurs just getting start…" at bounding box center [669, 333] width 1339 height 667
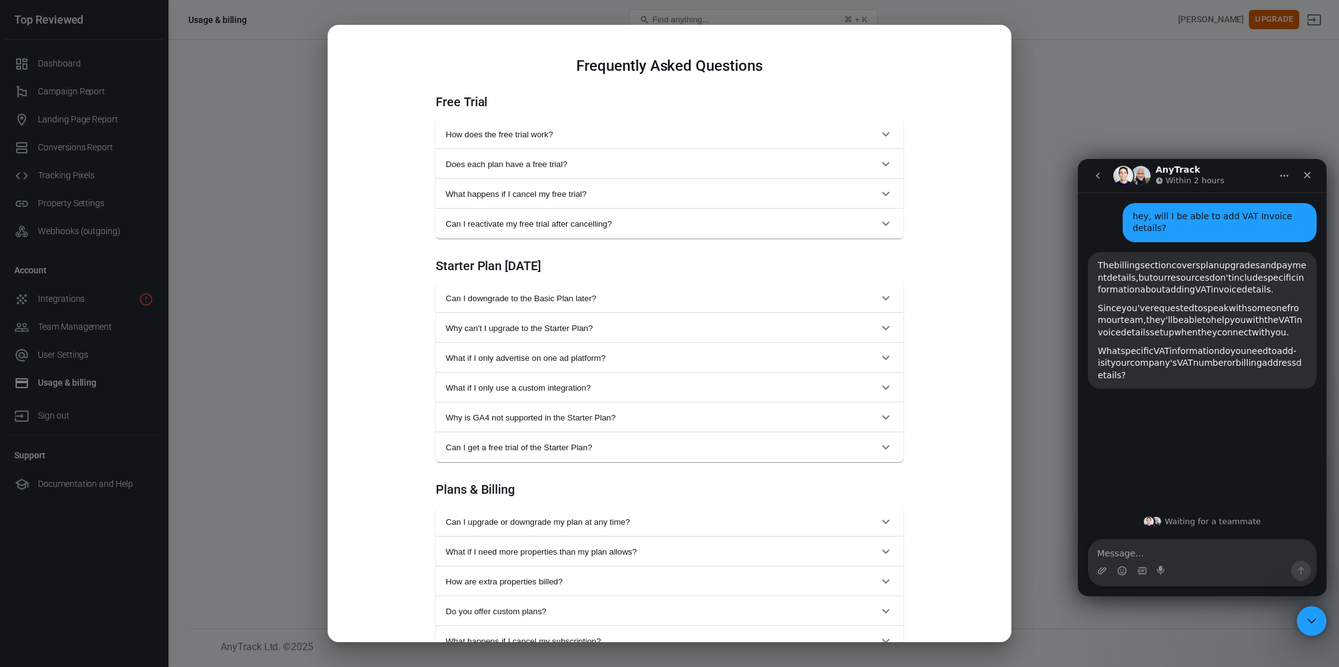
click at [1042, 117] on div "Monthly Annual (Get 2 months free!) Starter For solopreneurs just getting start…" at bounding box center [669, 333] width 1339 height 667
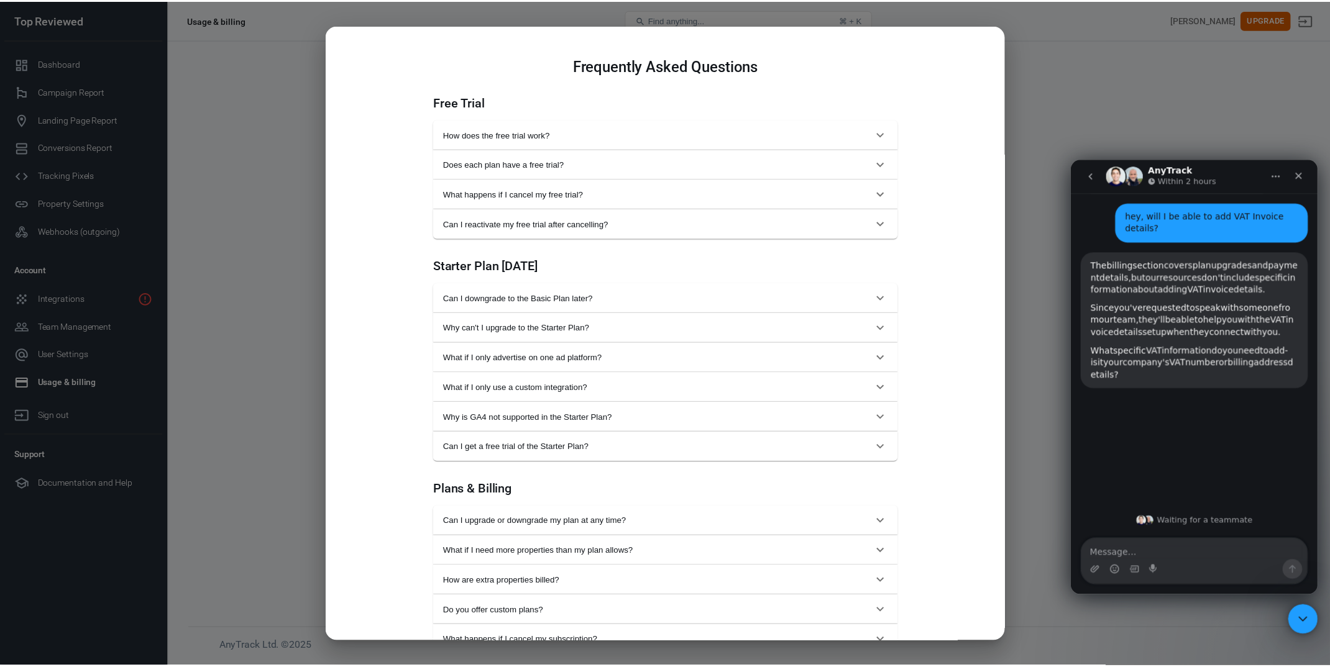
scroll to position [0, 0]
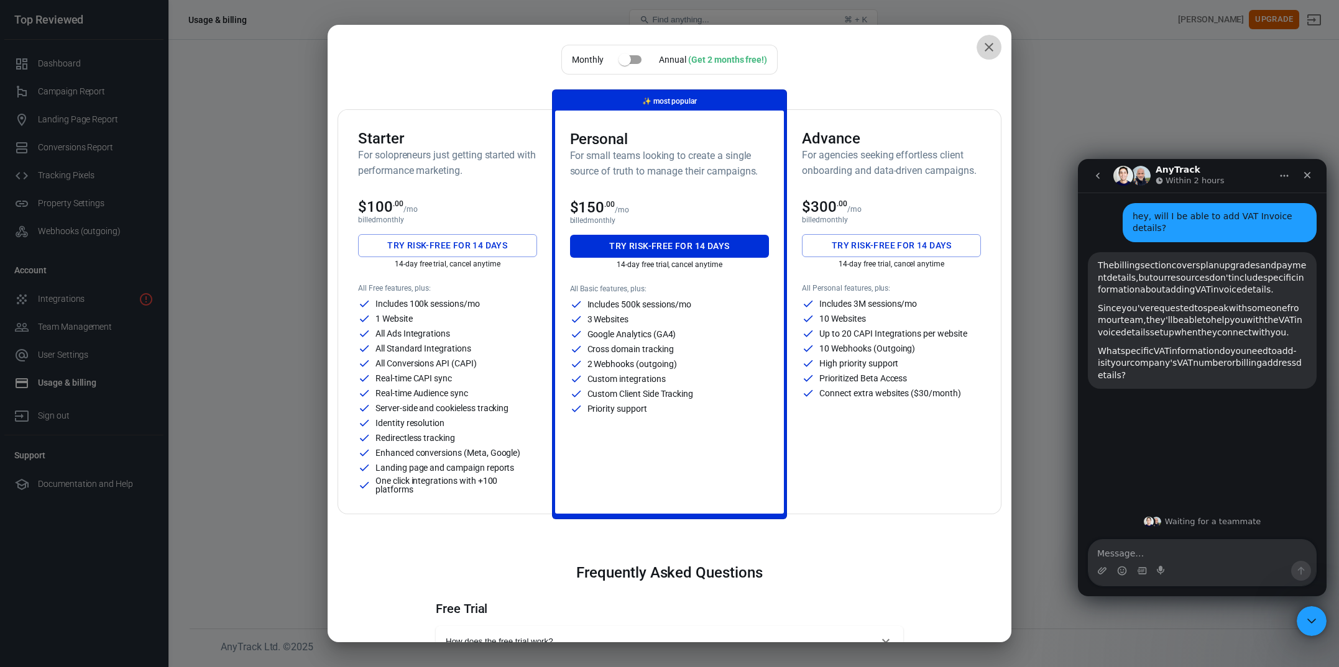
click at [981, 50] on icon "close" at bounding box center [988, 47] width 15 height 15
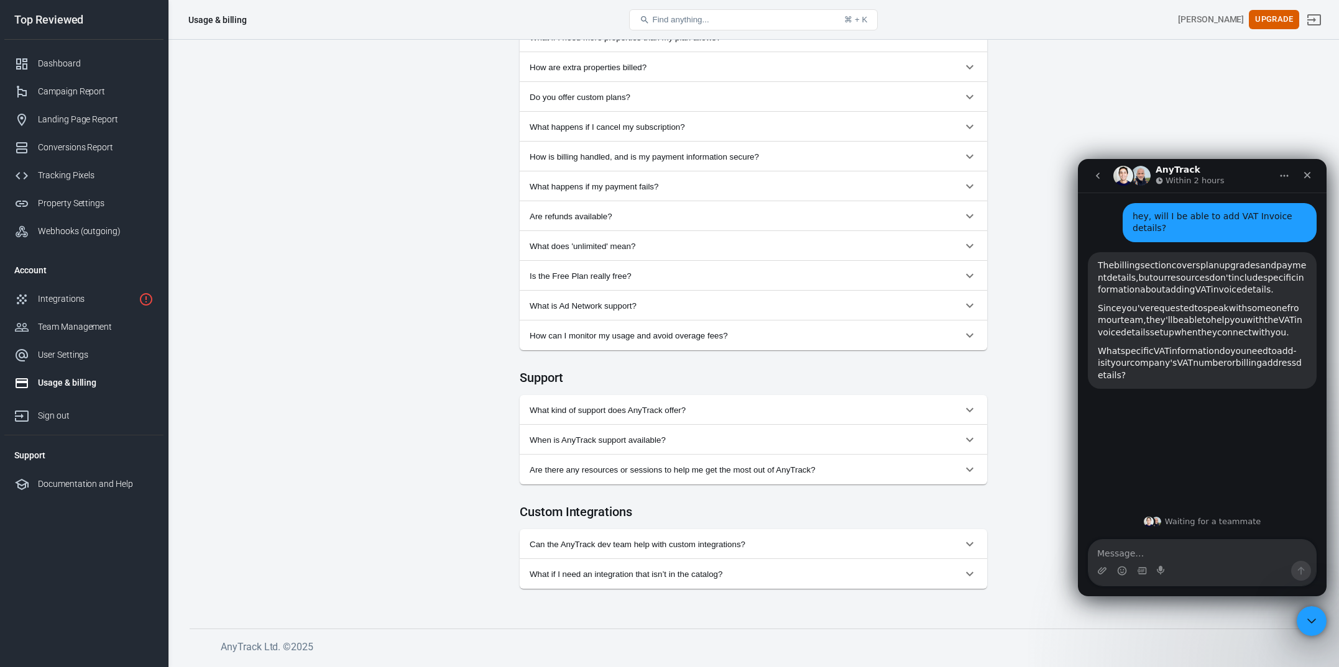
click at [1183, 554] on textarea "Message…" at bounding box center [1201, 550] width 227 height 21
click at [89, 301] on div "Integrations" at bounding box center [86, 299] width 96 height 13
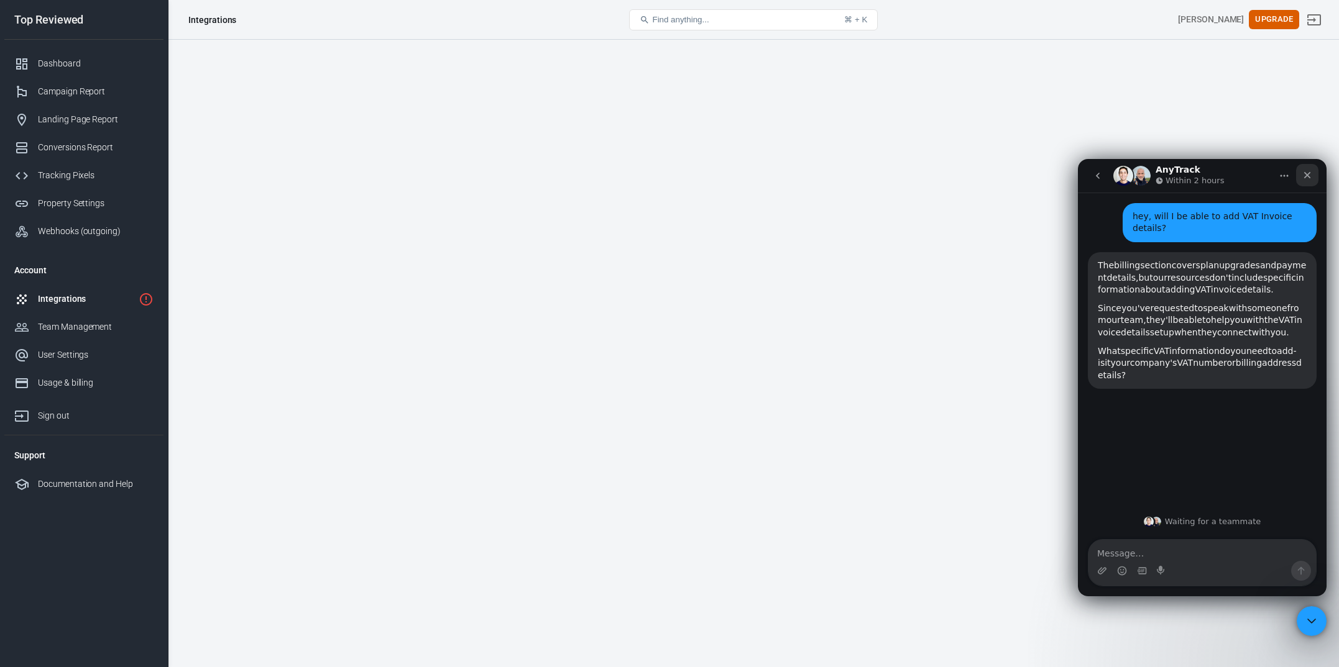
click at [1310, 175] on icon "Close" at bounding box center [1307, 175] width 10 height 10
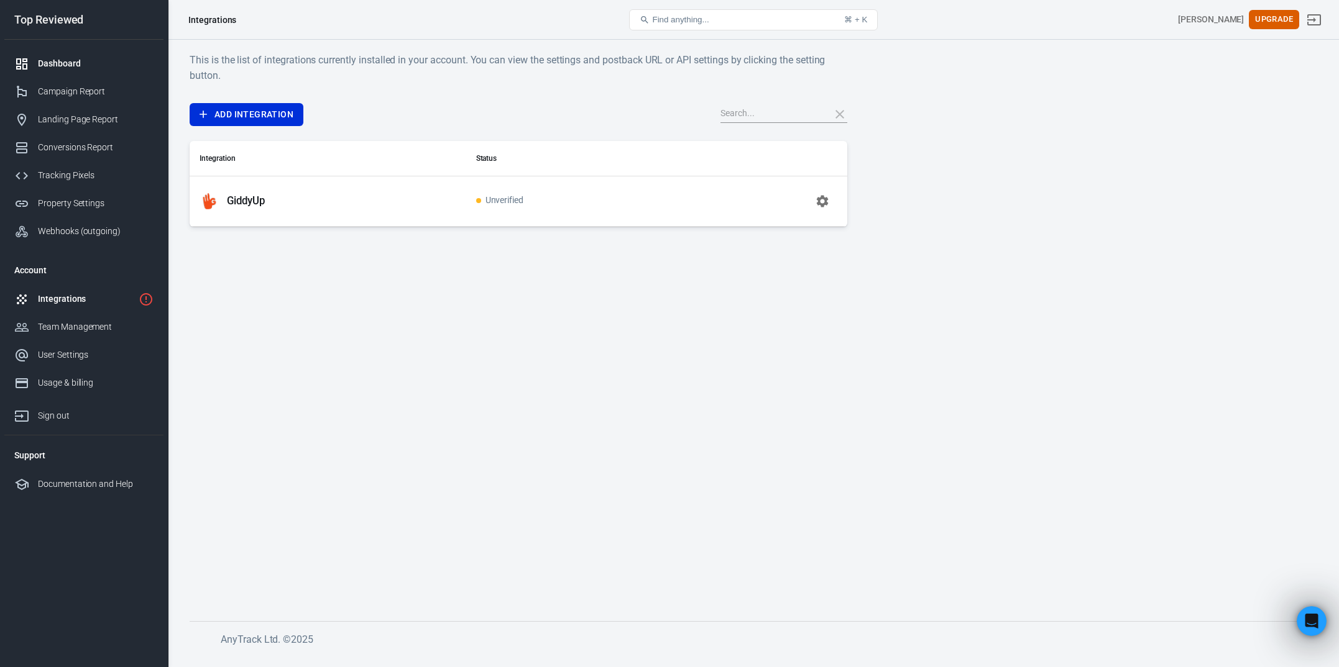
click at [58, 65] on div "Dashboard" at bounding box center [96, 63] width 116 height 13
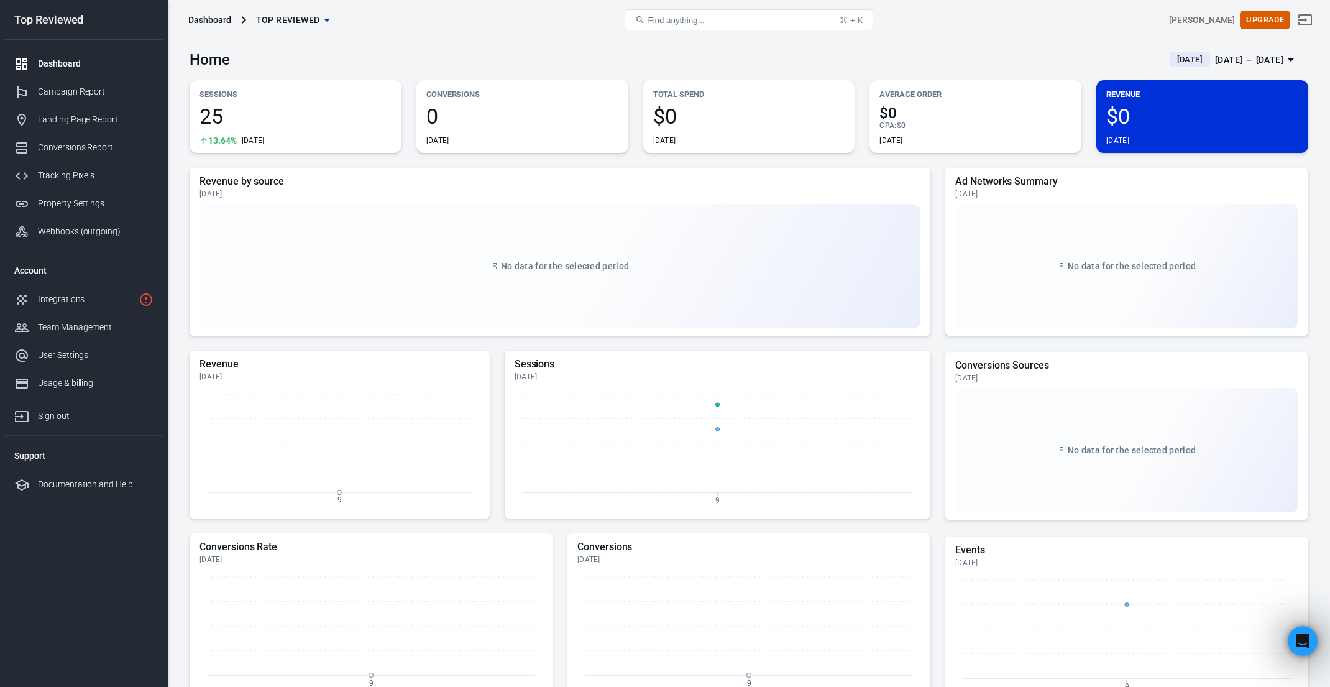
scroll to position [162, 0]
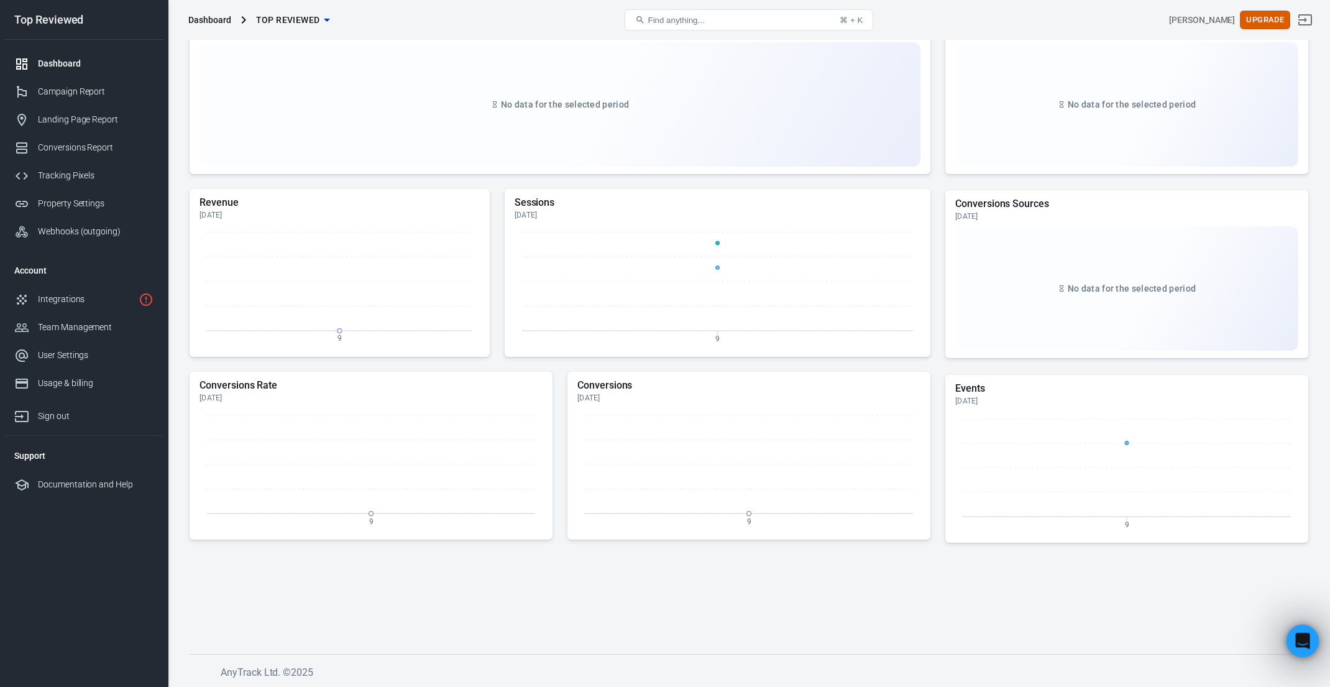
click at [1291, 641] on icon "Open Intercom Messenger" at bounding box center [1301, 639] width 21 height 21
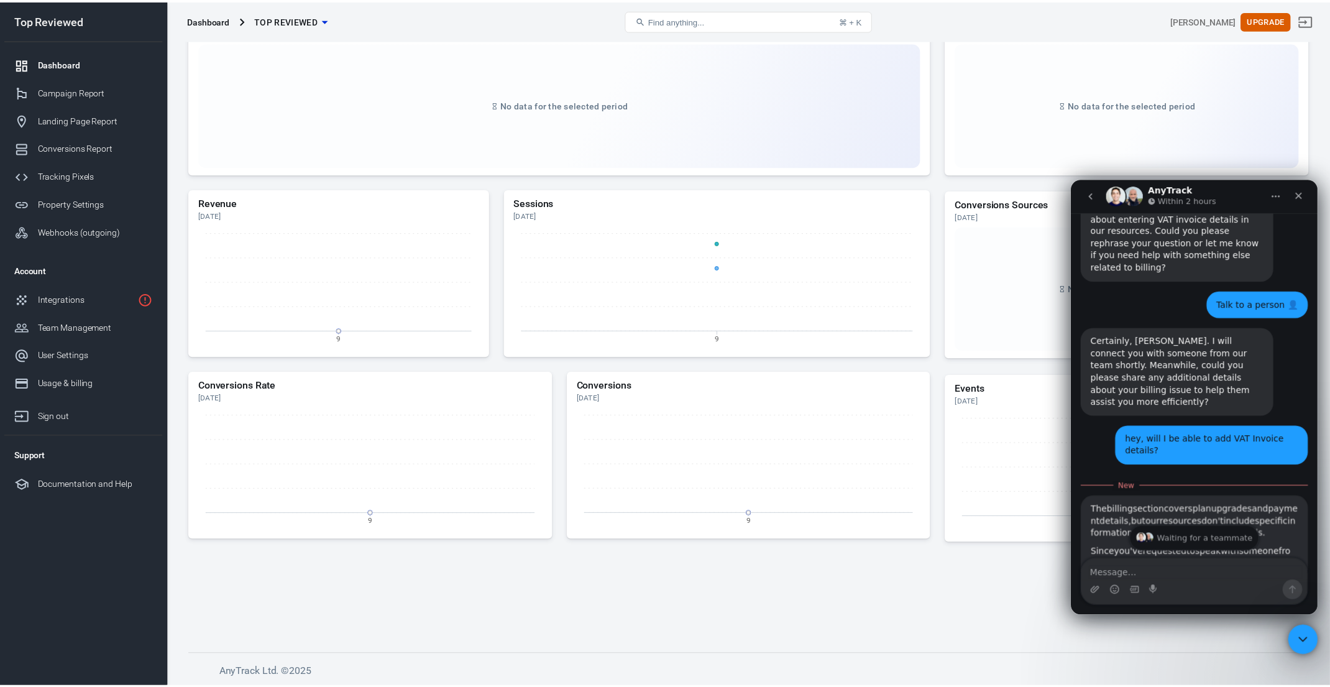
scroll to position [585, 0]
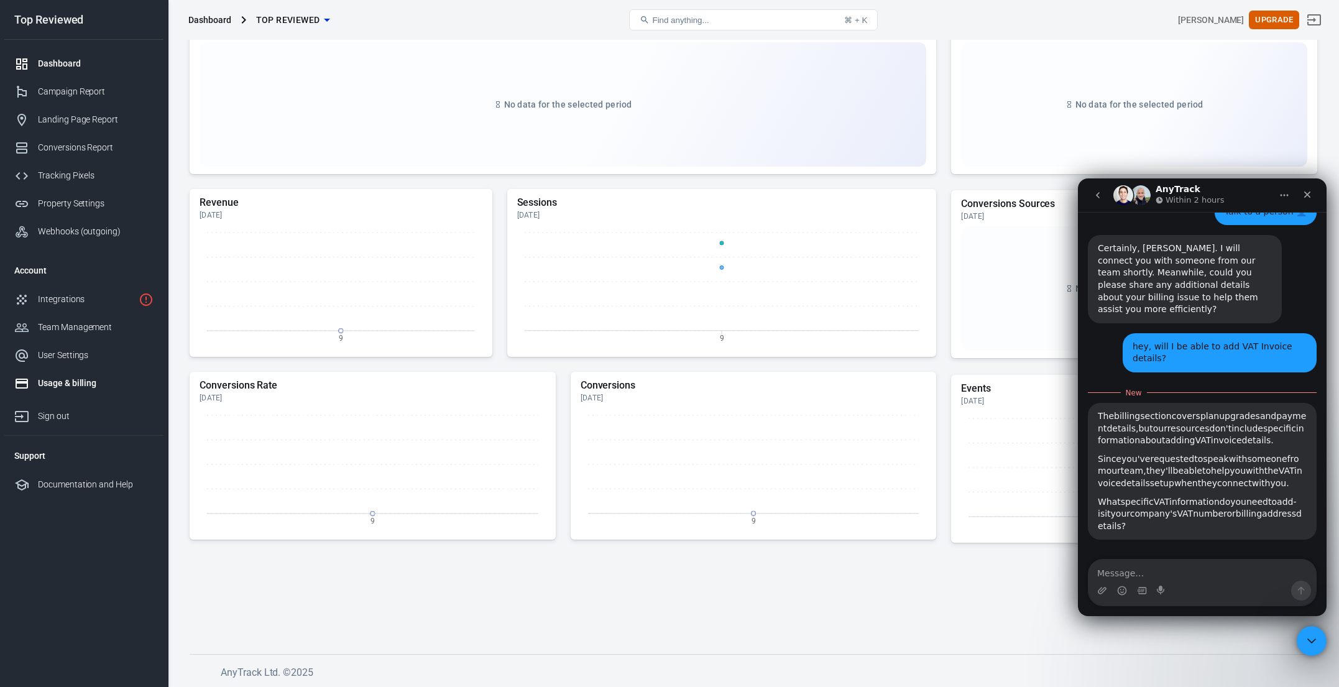
click at [57, 383] on div "Usage & billing" at bounding box center [96, 383] width 116 height 13
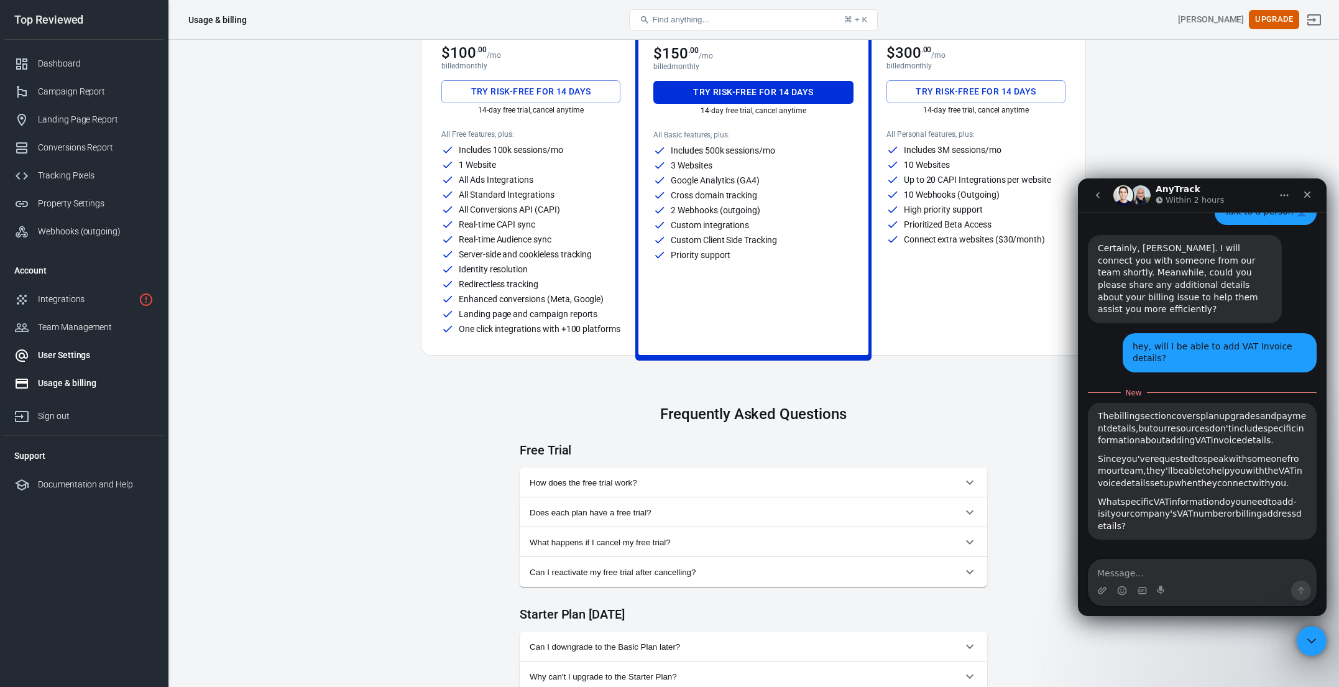
click at [65, 356] on div "User Settings" at bounding box center [96, 355] width 116 height 13
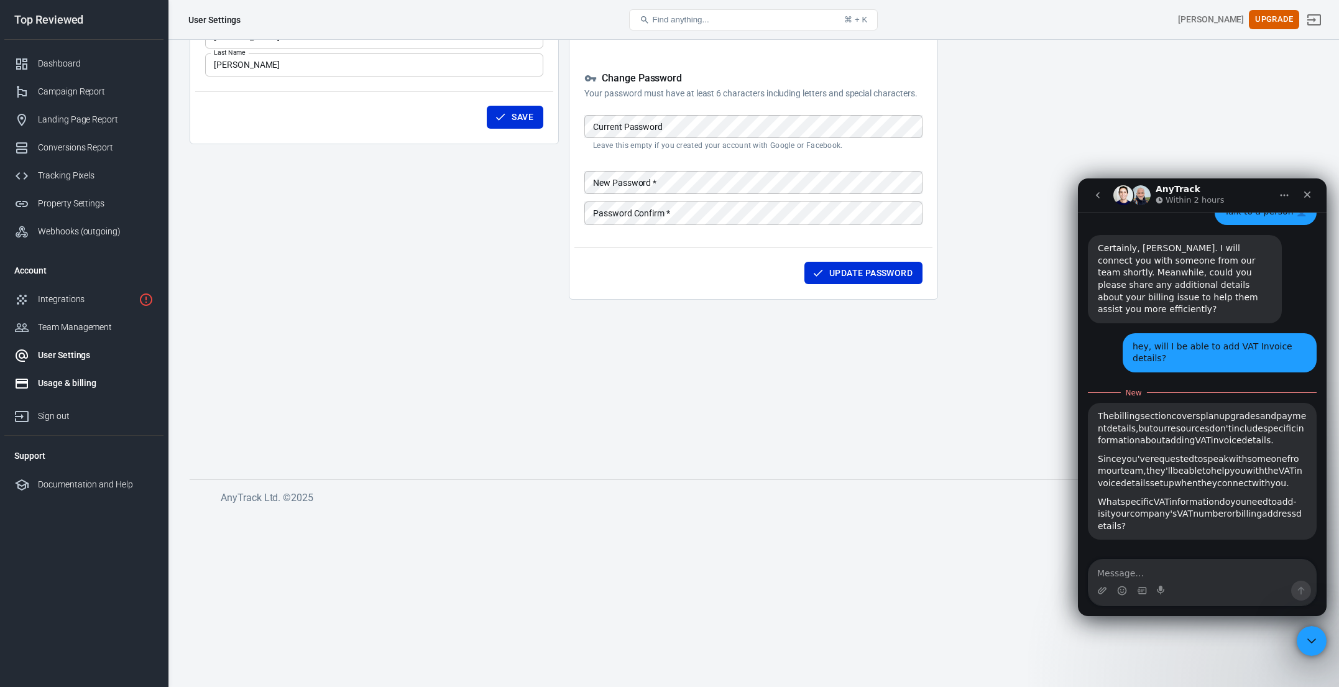
click at [62, 378] on div "Usage & billing" at bounding box center [96, 383] width 116 height 13
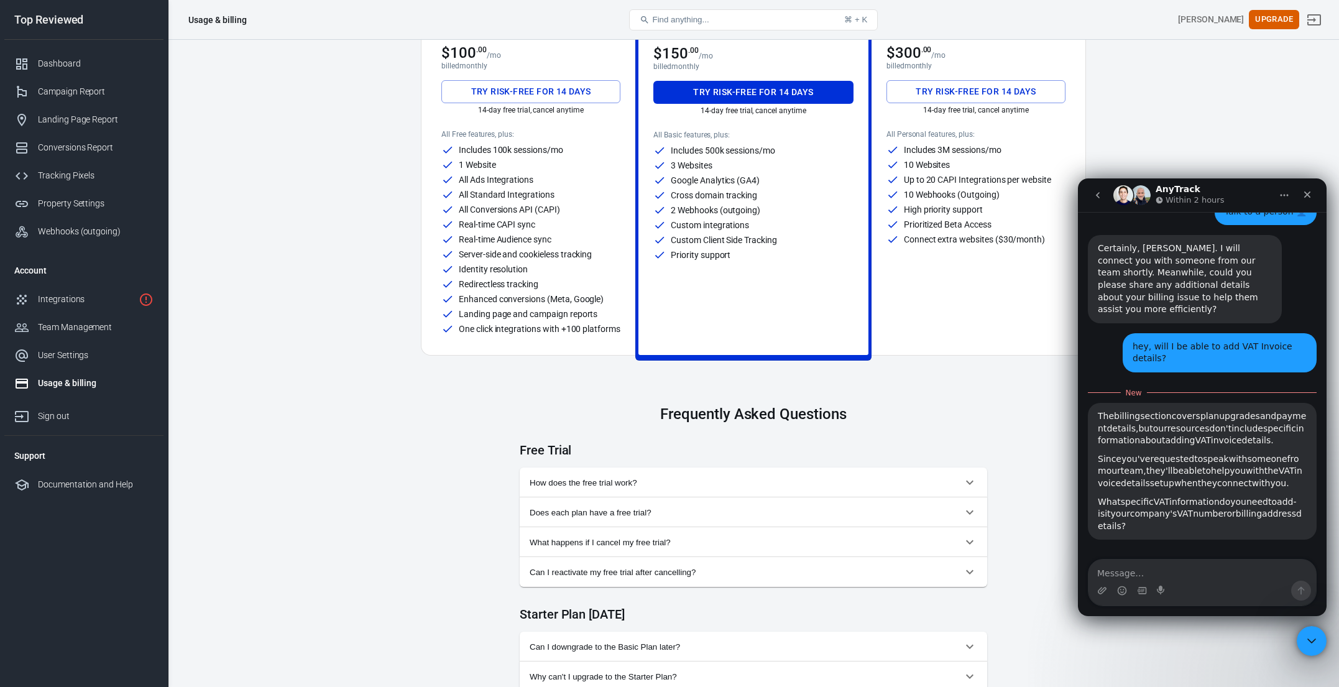
click at [347, 339] on main "Monthly Annual (Get 2 months free!) Starter For solopreneurs just getting start…" at bounding box center [753, 681] width 1127 height 1581
click at [482, 222] on div "Includes 100k sessions/mo 1 Website All Ads Integrations All Standard Integrati…" at bounding box center [530, 239] width 179 height 191
click at [735, 177] on p "Google Analytics (GA4)" at bounding box center [715, 180] width 89 height 9
drag, startPoint x: 671, startPoint y: 196, endPoint x: 771, endPoint y: 203, distance: 100.3
click at [770, 203] on div "Includes 500k sessions/mo 3 Websites Google Analytics (GA4) Cross domain tracki…" at bounding box center [753, 202] width 200 height 117
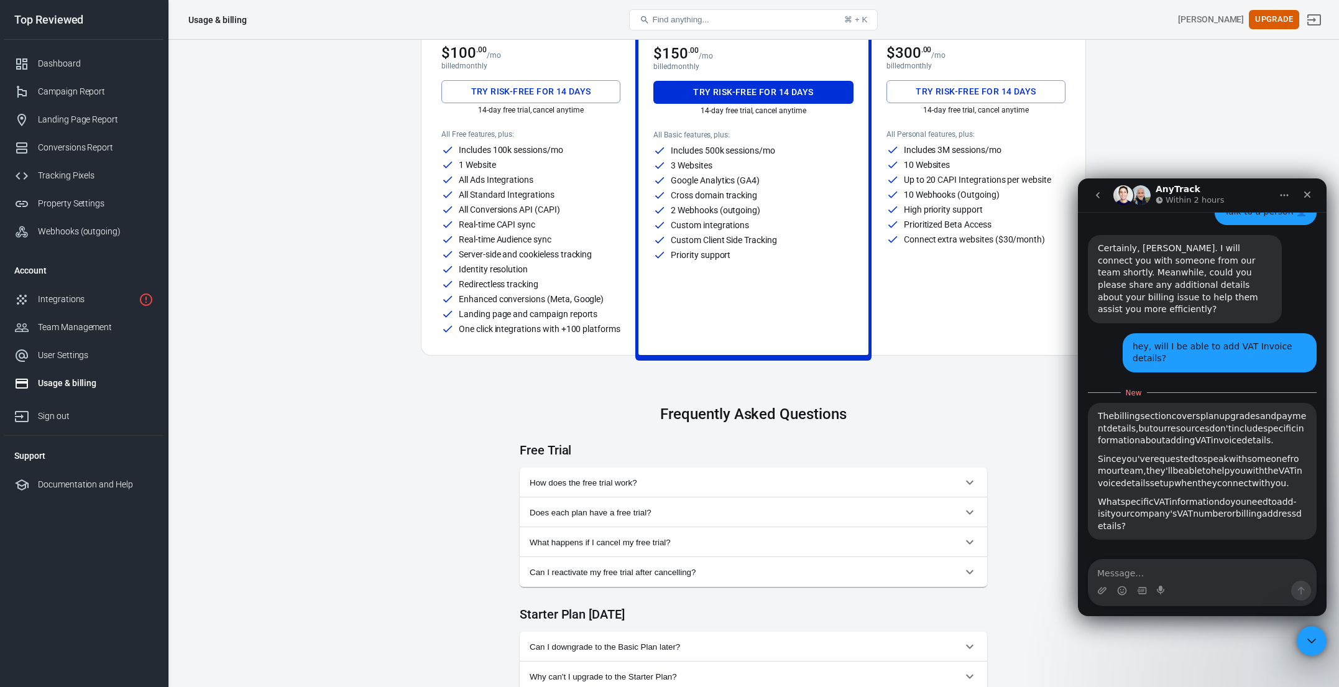
click at [377, 295] on main "Monthly Annual (Get 2 months free!) Starter For solopreneurs just getting start…" at bounding box center [753, 681] width 1127 height 1581
click at [62, 299] on div "Integrations" at bounding box center [86, 299] width 96 height 13
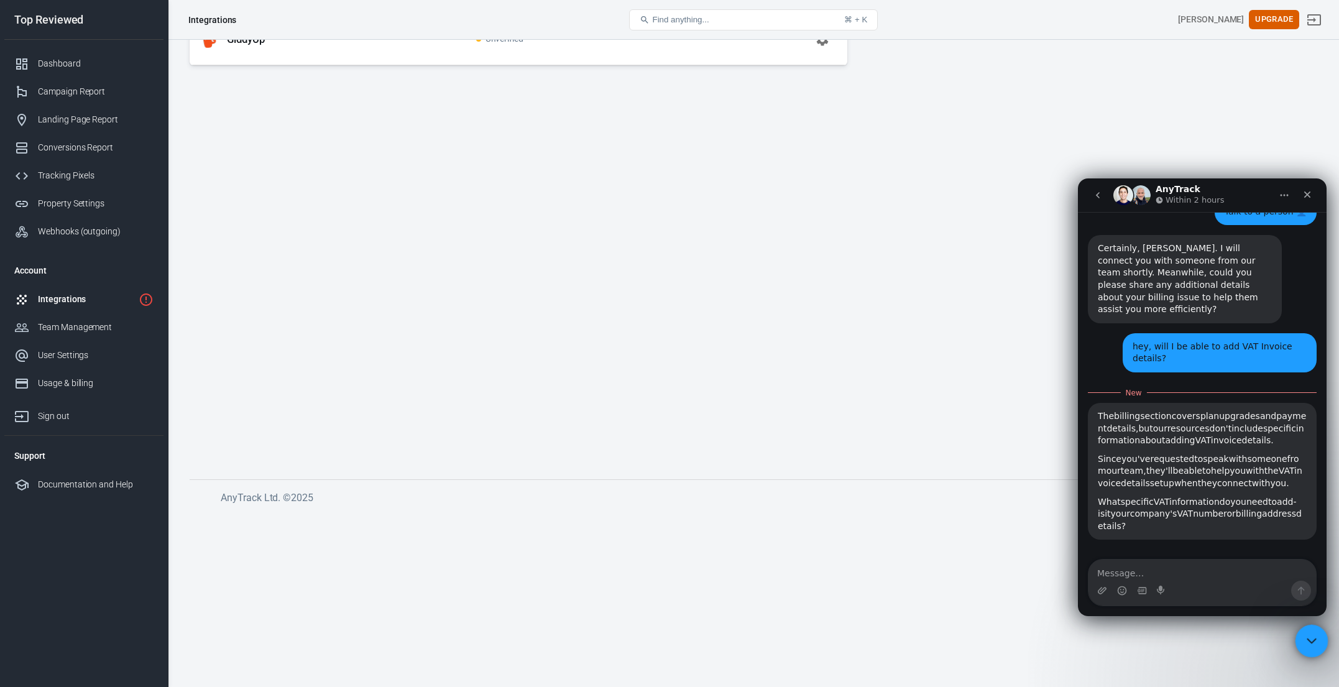
click at [1314, 640] on icon "Close Intercom Messenger" at bounding box center [1309, 638] width 15 height 15
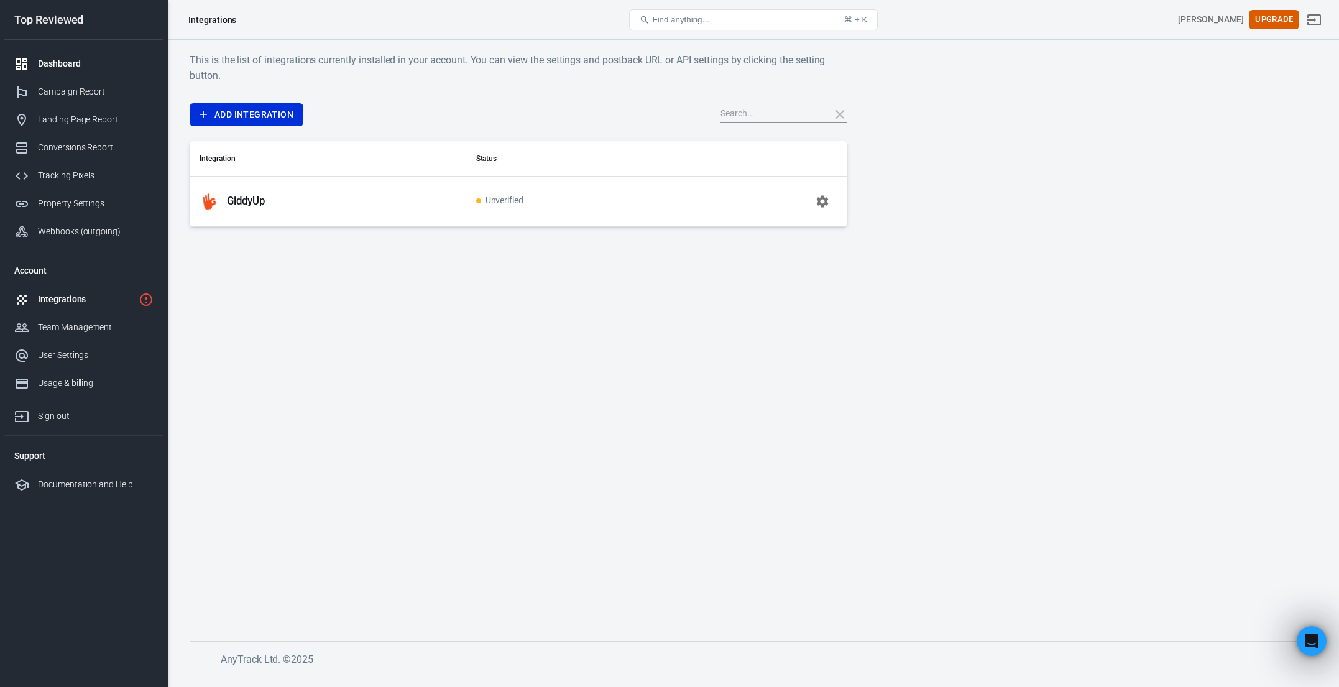
click at [66, 71] on link "Dashboard" at bounding box center [83, 64] width 159 height 28
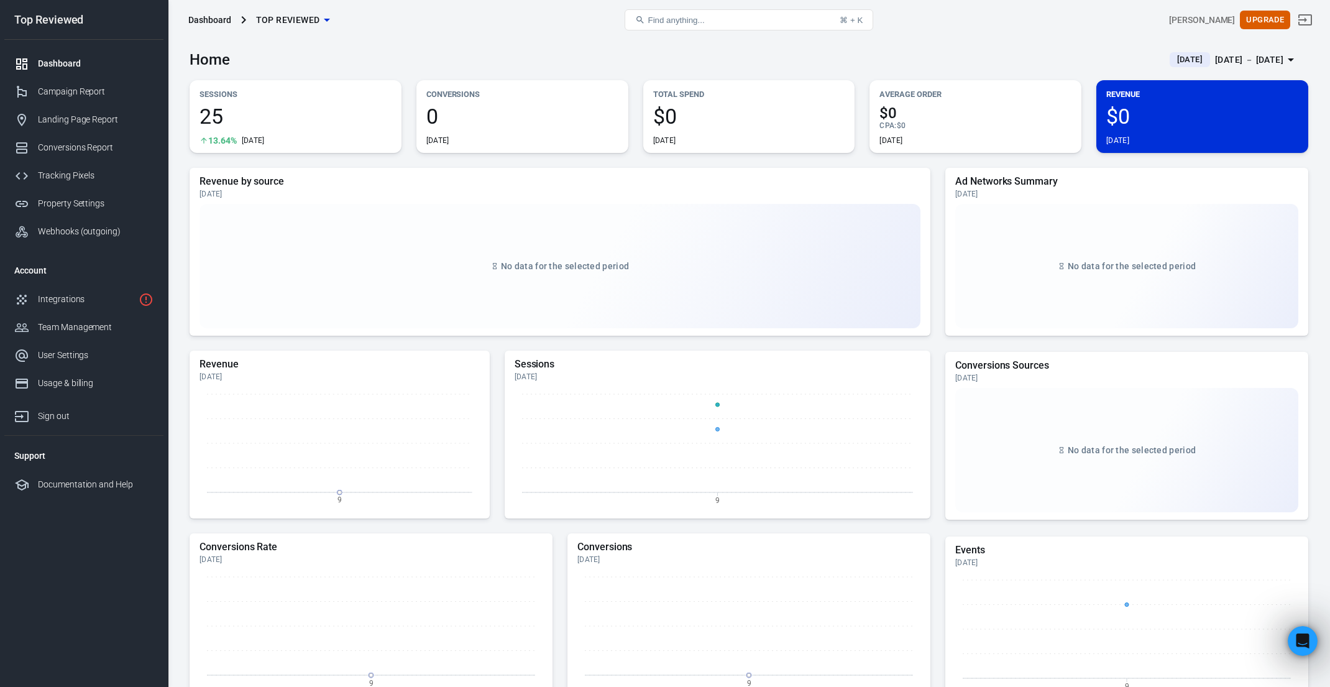
click at [1186, 59] on span "[DATE]" at bounding box center [1189, 59] width 35 height 12
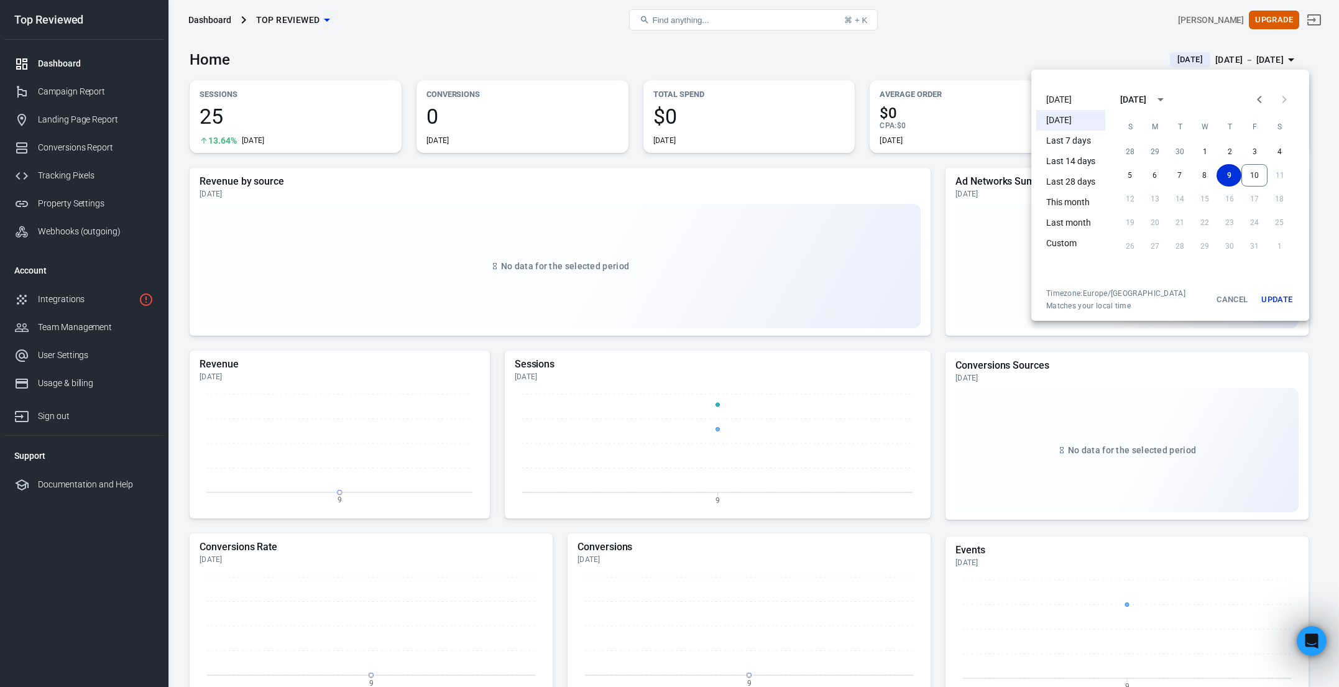
click at [1062, 100] on li "Today" at bounding box center [1070, 99] width 69 height 21
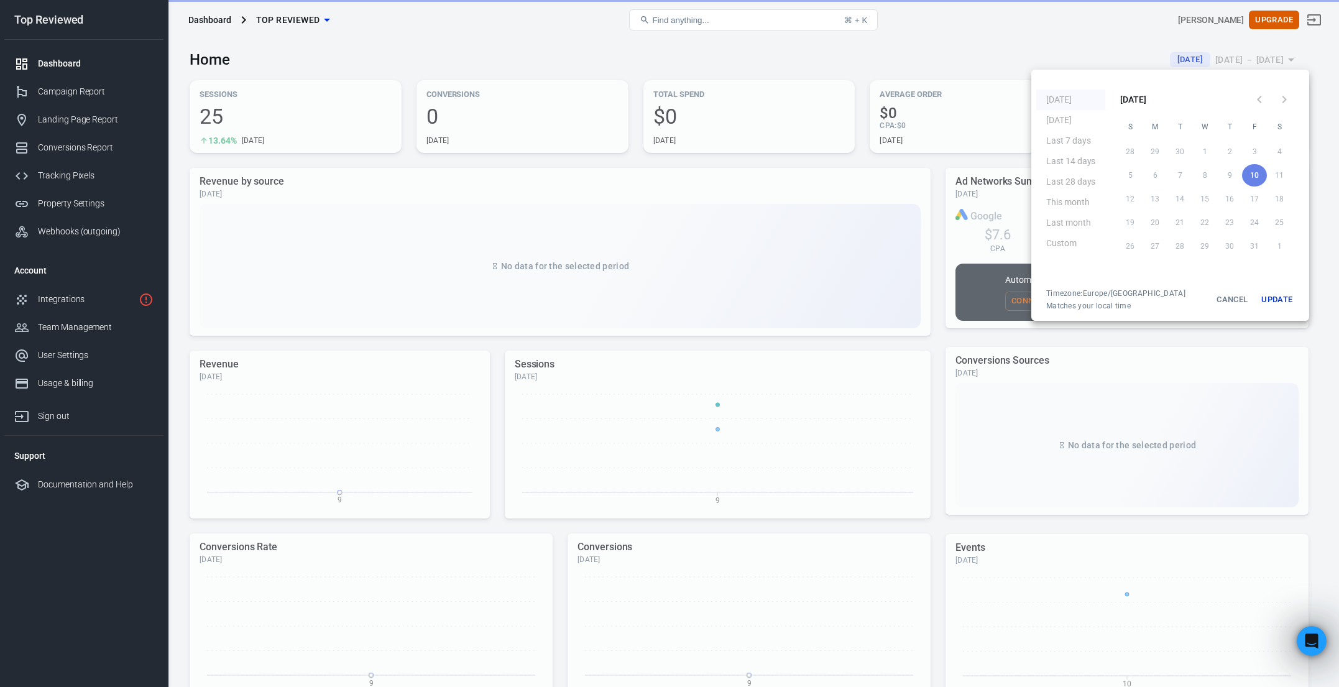
click at [1051, 47] on div at bounding box center [669, 343] width 1339 height 687
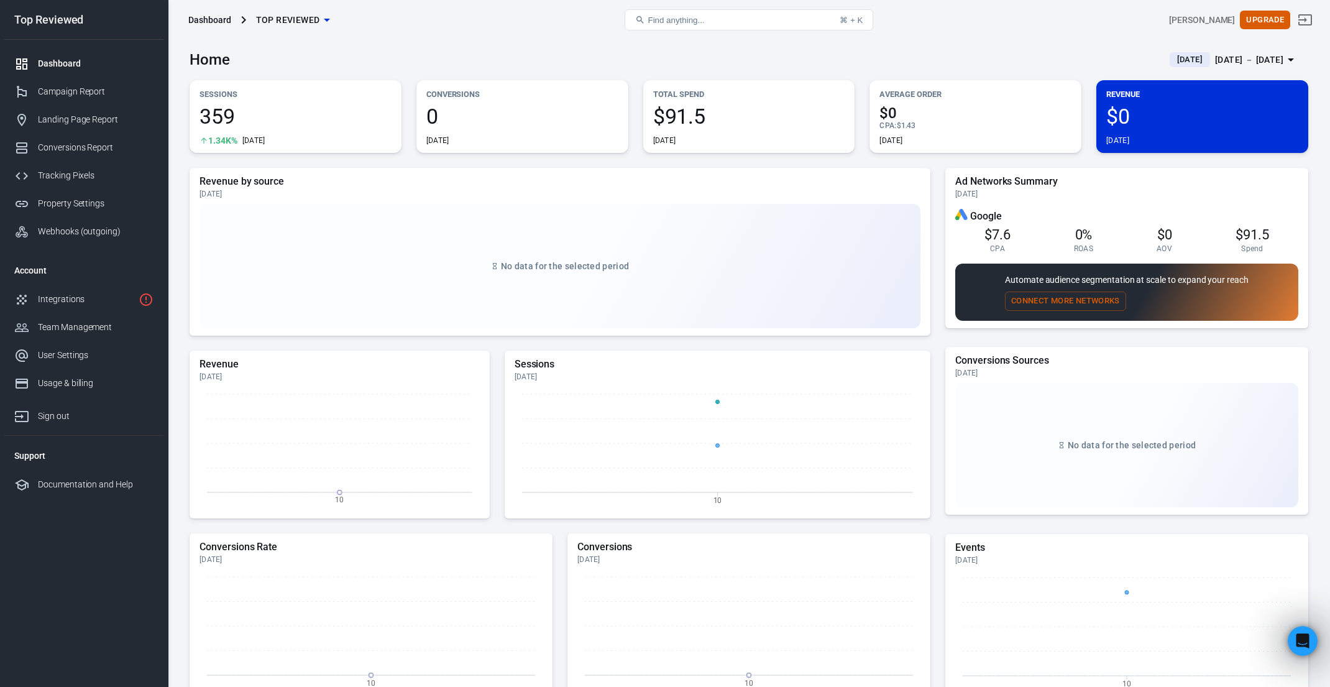
click at [1032, 59] on div "Home Today Oct 10 － Oct 10, 2025" at bounding box center [749, 55] width 1119 height 30
click at [1032, 60] on div "Home Today Oct 10 － Oct 10, 2025" at bounding box center [749, 55] width 1119 height 30
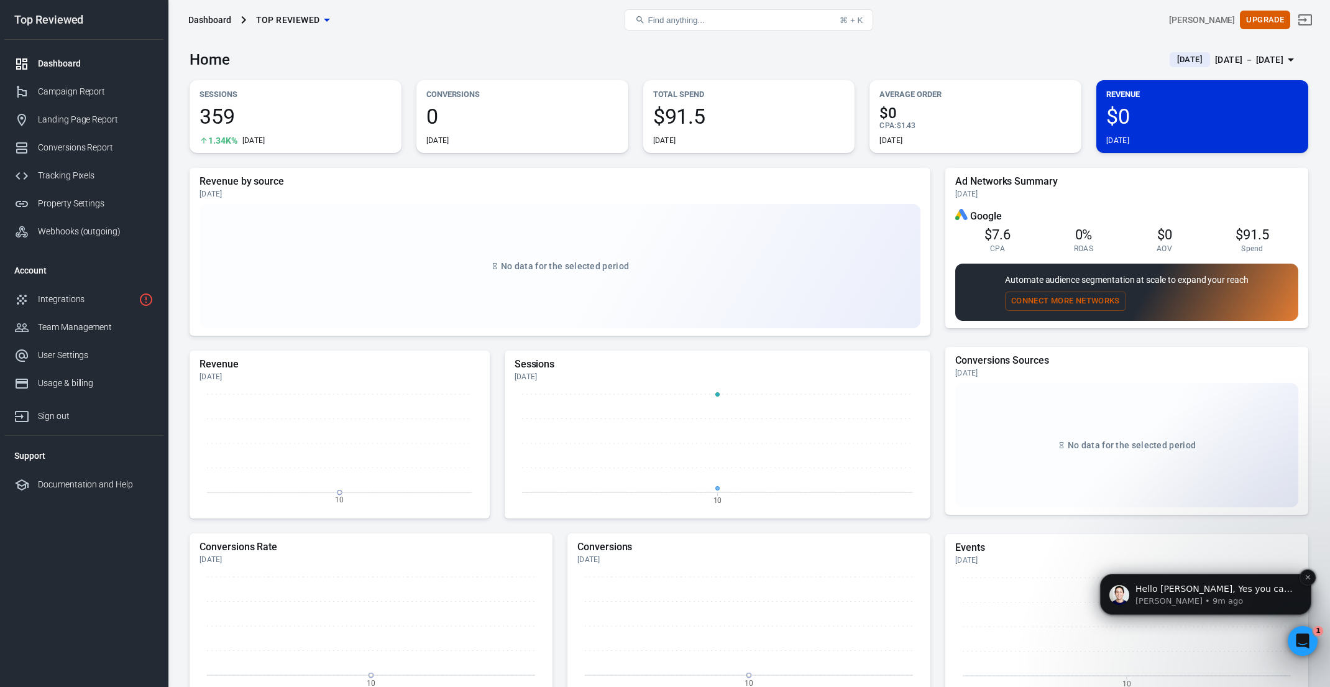
click at [1217, 597] on p "Jose • 9m ago" at bounding box center [1215, 600] width 160 height 11
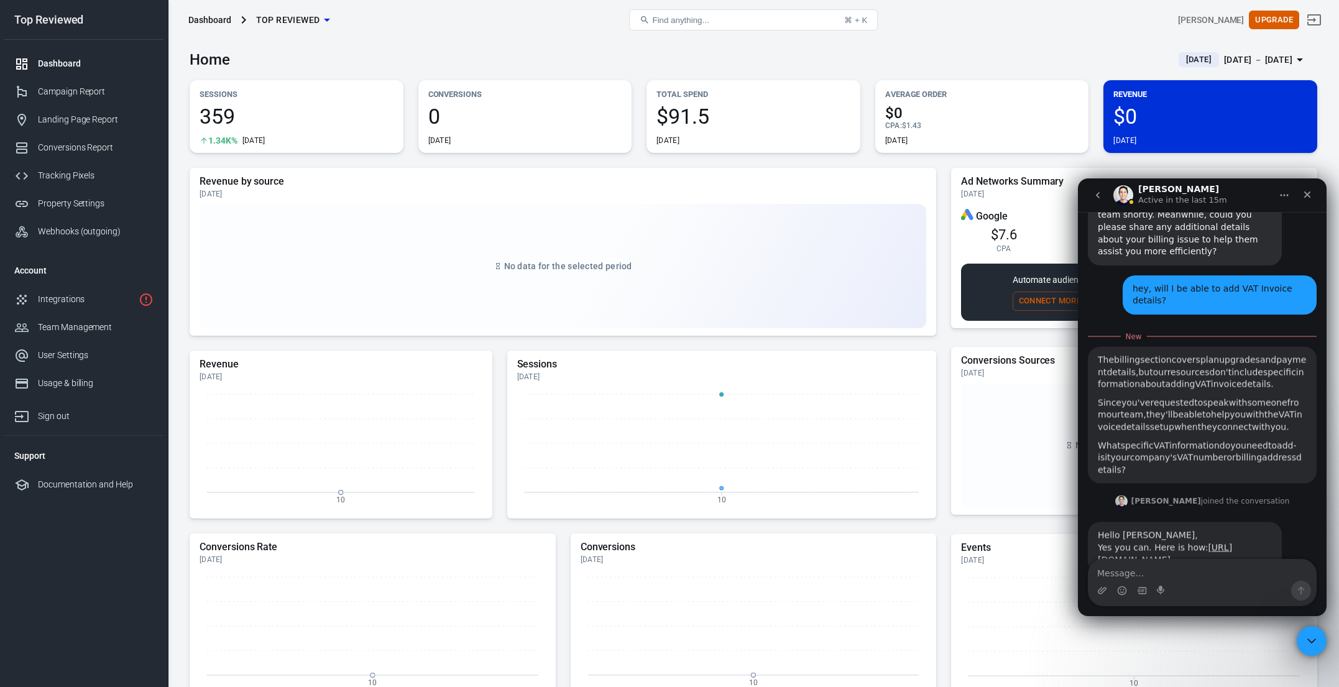
scroll to position [2, 0]
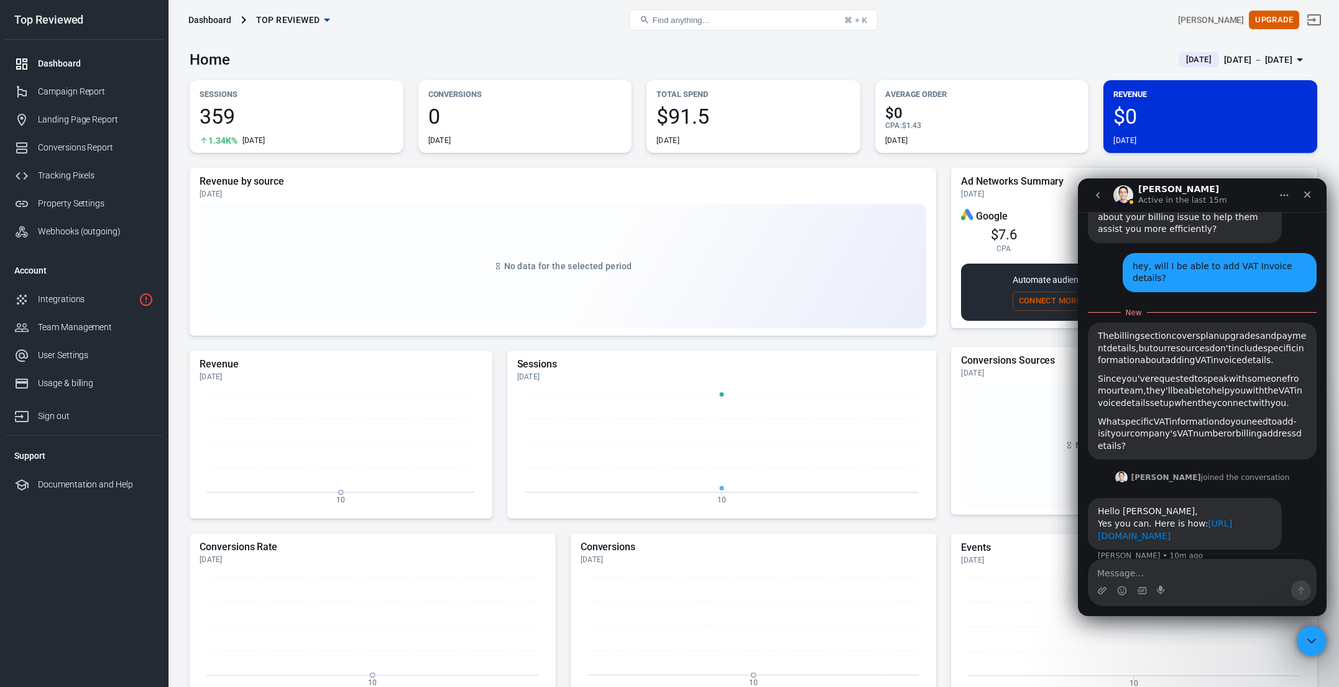
click at [1130, 518] on link "https://readme.anytrack.io/docs/update-billing-info" at bounding box center [1165, 529] width 134 height 22
click at [1134, 569] on textarea "Message…" at bounding box center [1201, 569] width 227 height 21
type textarea "got it, thanks."
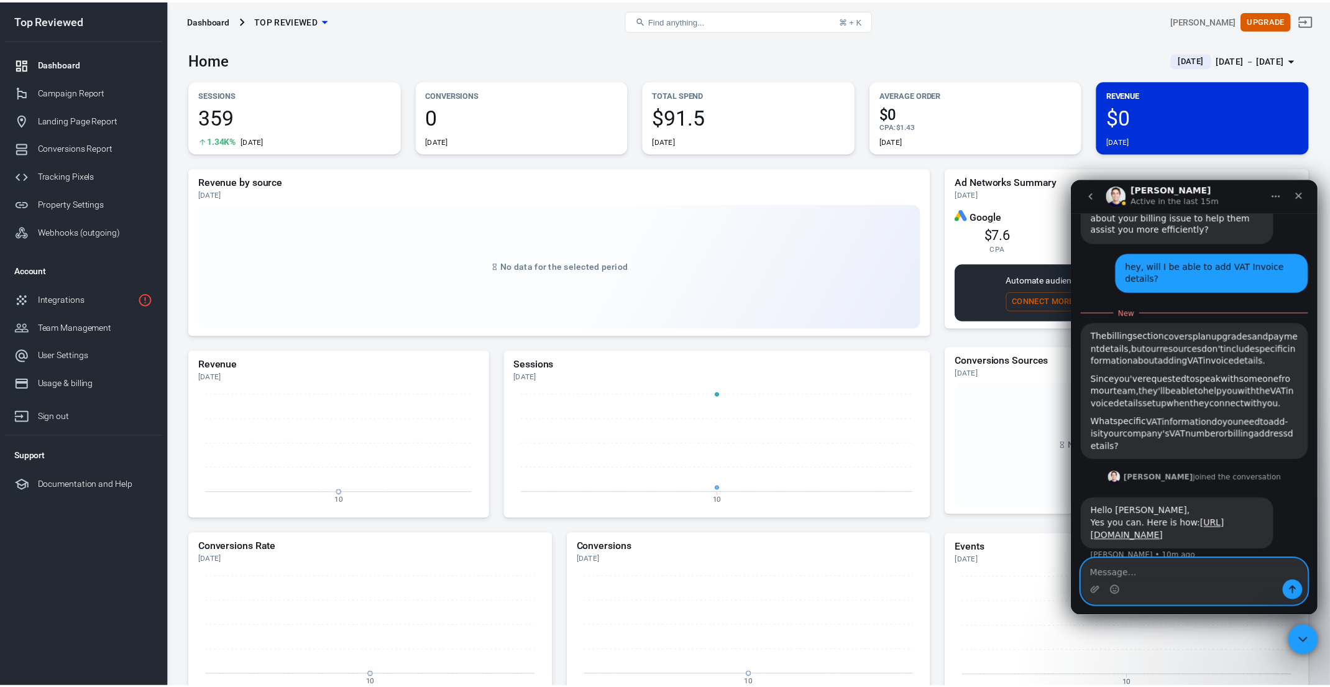
scroll to position [680, 0]
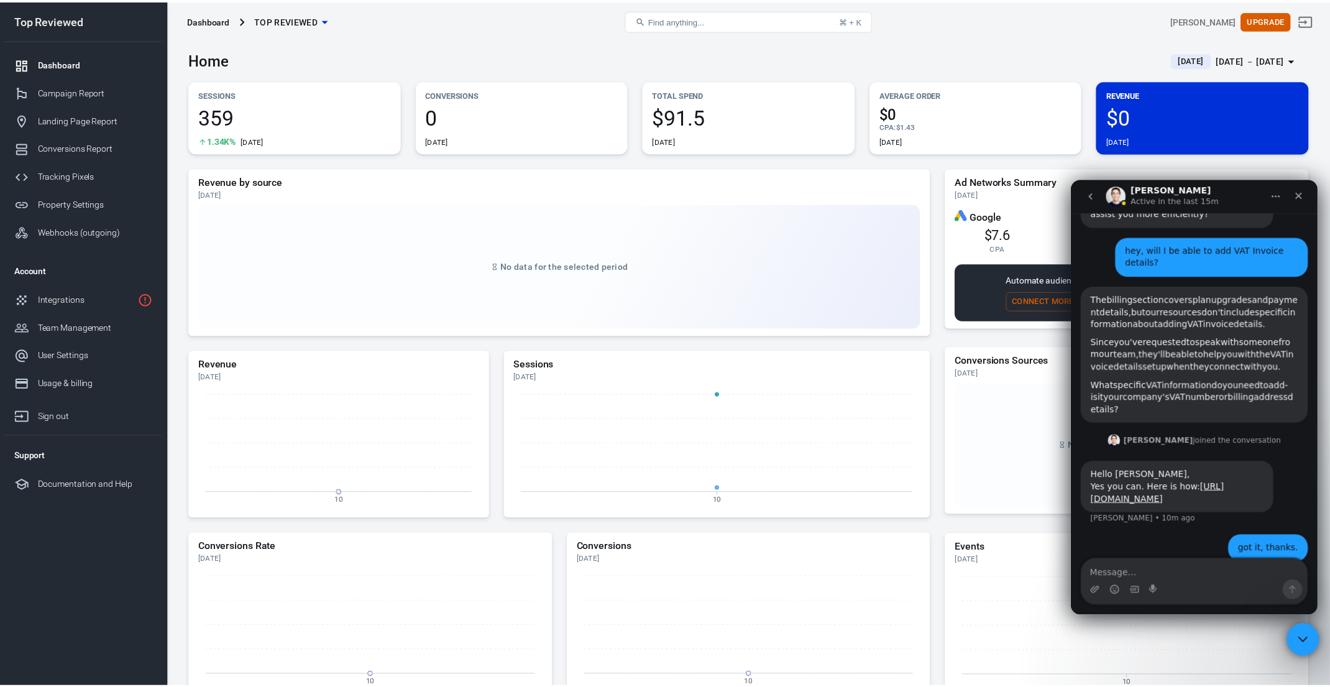
drag, startPoint x: 1295, startPoint y: 635, endPoint x: 2556, endPoint y: 1227, distance: 1393.2
click at [1293, 635] on div "Close Intercom Messenger" at bounding box center [1301, 637] width 30 height 30
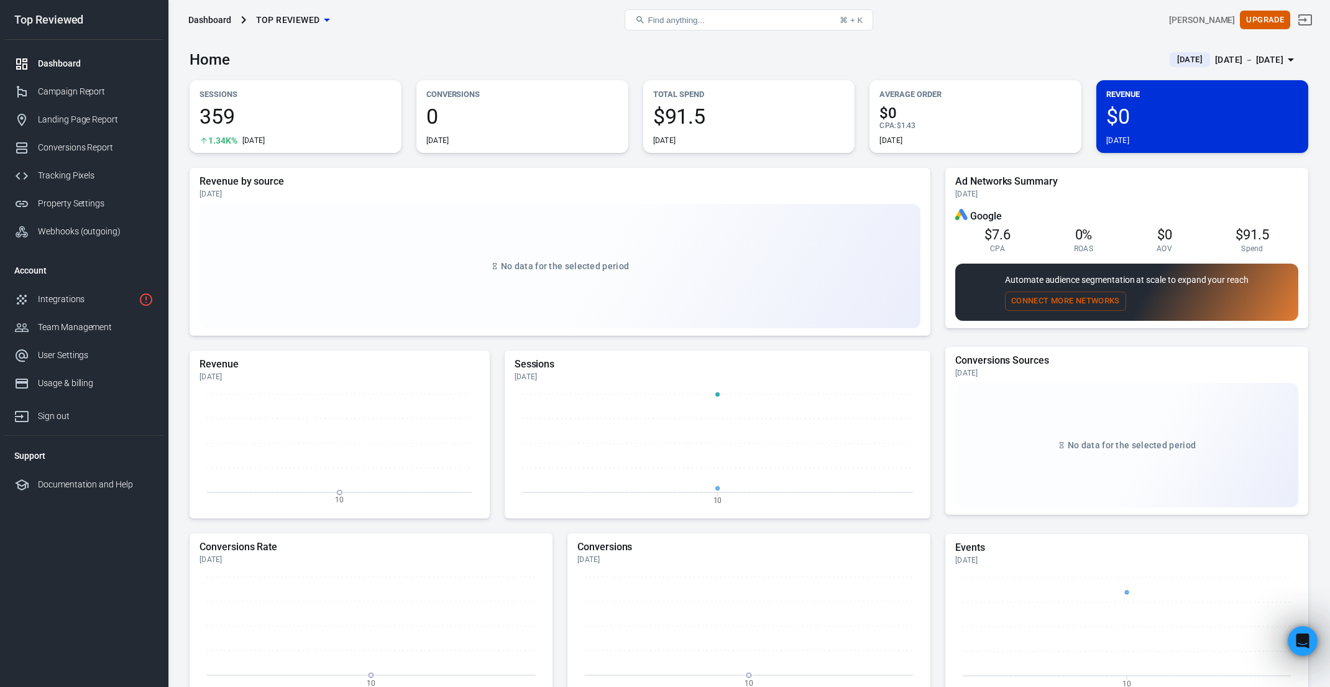
click at [429, 165] on main "Home Today Oct 10 － Oct 10, 2025 Sessions 359 1.34K% Today Conversions 0 Today …" at bounding box center [749, 418] width 1119 height 756
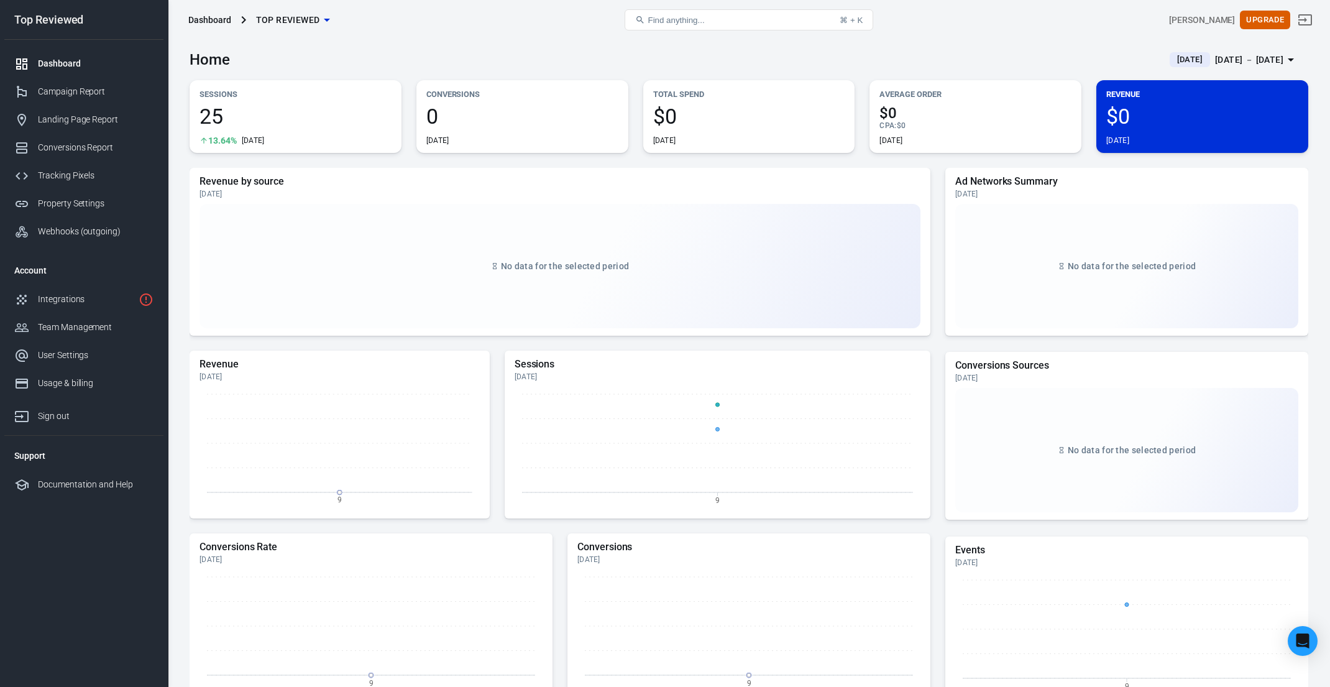
click at [1215, 58] on div "[DATE] － [DATE]" at bounding box center [1249, 60] width 68 height 16
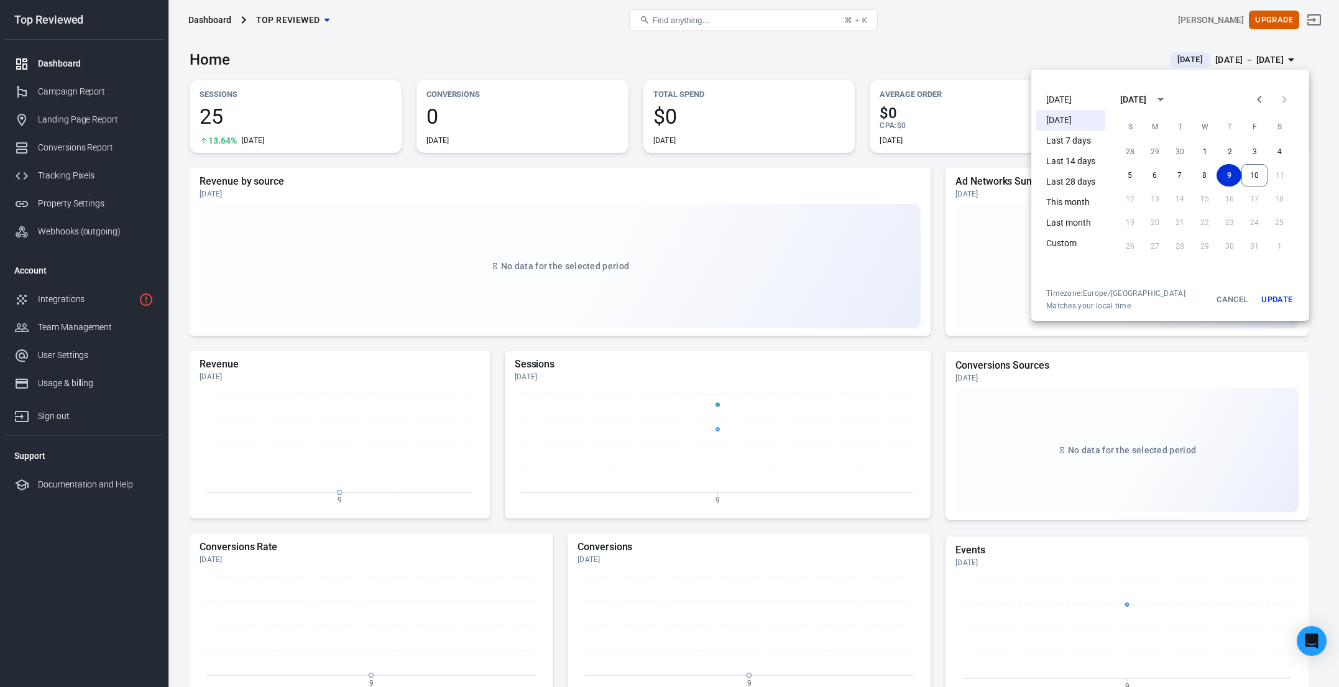
click at [1071, 99] on li "Today" at bounding box center [1070, 99] width 69 height 21
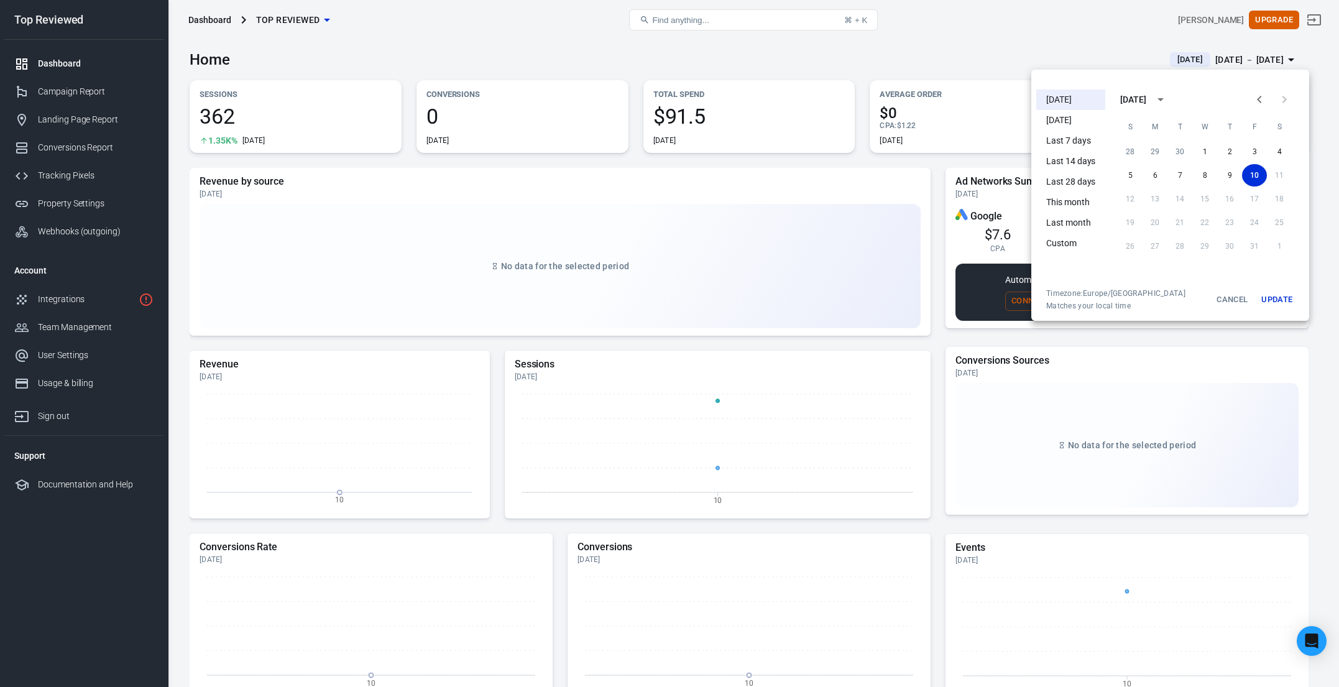
click at [958, 58] on div at bounding box center [669, 343] width 1339 height 687
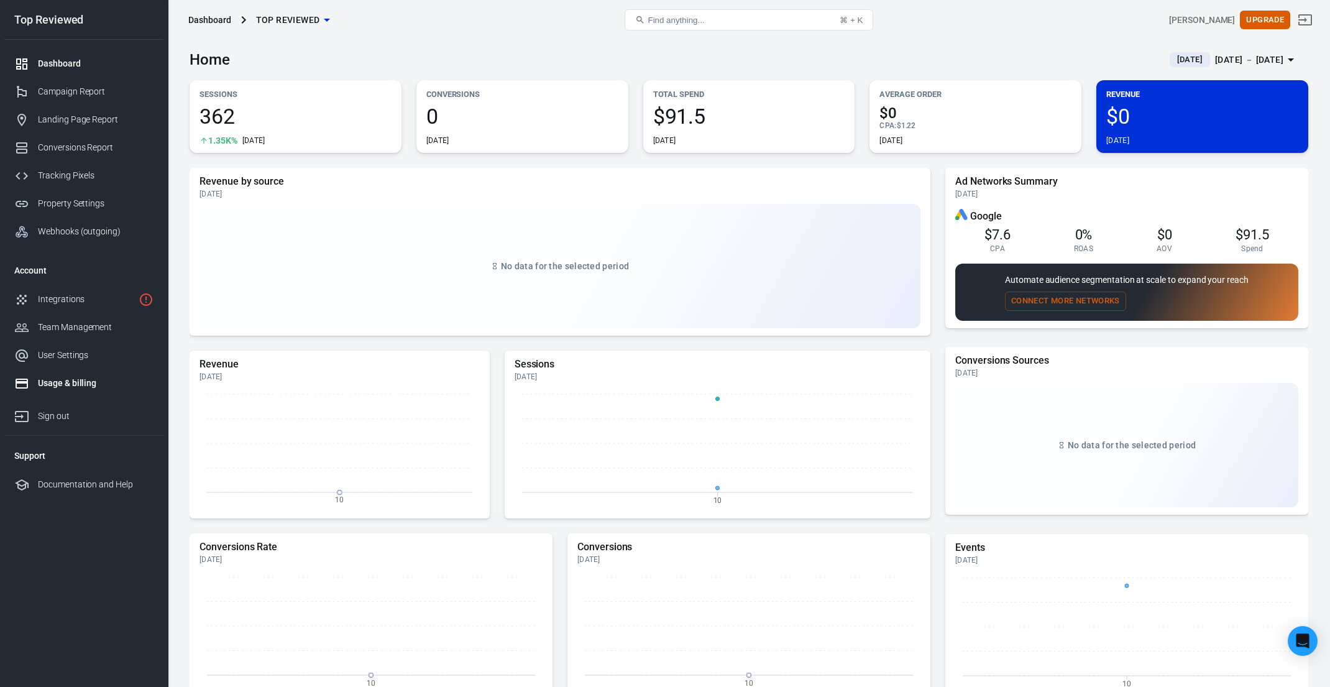
click at [69, 387] on div "Usage & billing" at bounding box center [96, 383] width 116 height 13
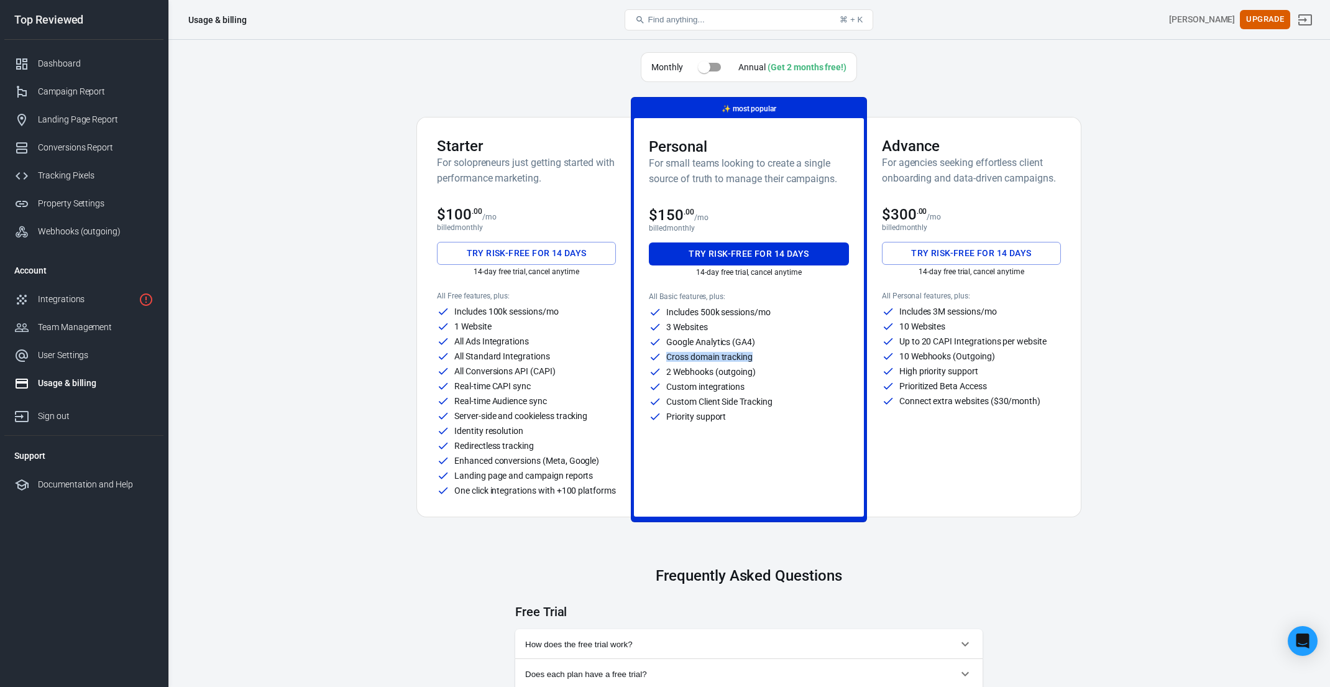
drag, startPoint x: 667, startPoint y: 359, endPoint x: 758, endPoint y: 360, distance: 91.4
click at [758, 360] on div "Cross domain tracking" at bounding box center [749, 357] width 200 height 12
click at [498, 316] on div "Includes 100k sessions/mo" at bounding box center [526, 311] width 179 height 12
drag, startPoint x: 664, startPoint y: 345, endPoint x: 751, endPoint y: 345, distance: 86.4
click at [751, 346] on div "Google Analytics (GA4)" at bounding box center [749, 342] width 200 height 12
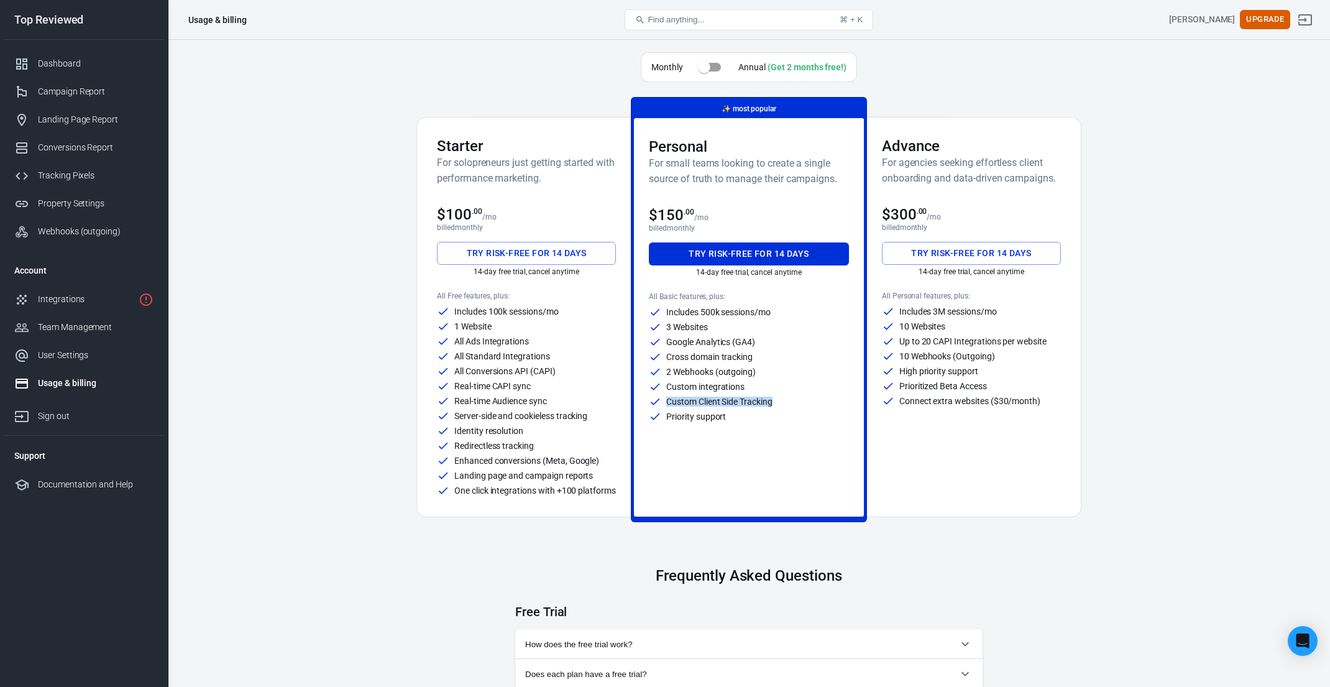
drag, startPoint x: 668, startPoint y: 404, endPoint x: 780, endPoint y: 403, distance: 111.9
click at [780, 403] on div "Custom Client Side Tracking" at bounding box center [749, 401] width 200 height 12
drag, startPoint x: 458, startPoint y: 489, endPoint x: 463, endPoint y: 502, distance: 13.4
click at [461, 495] on p "One click integrations with +100 platforms" at bounding box center [535, 490] width 162 height 9
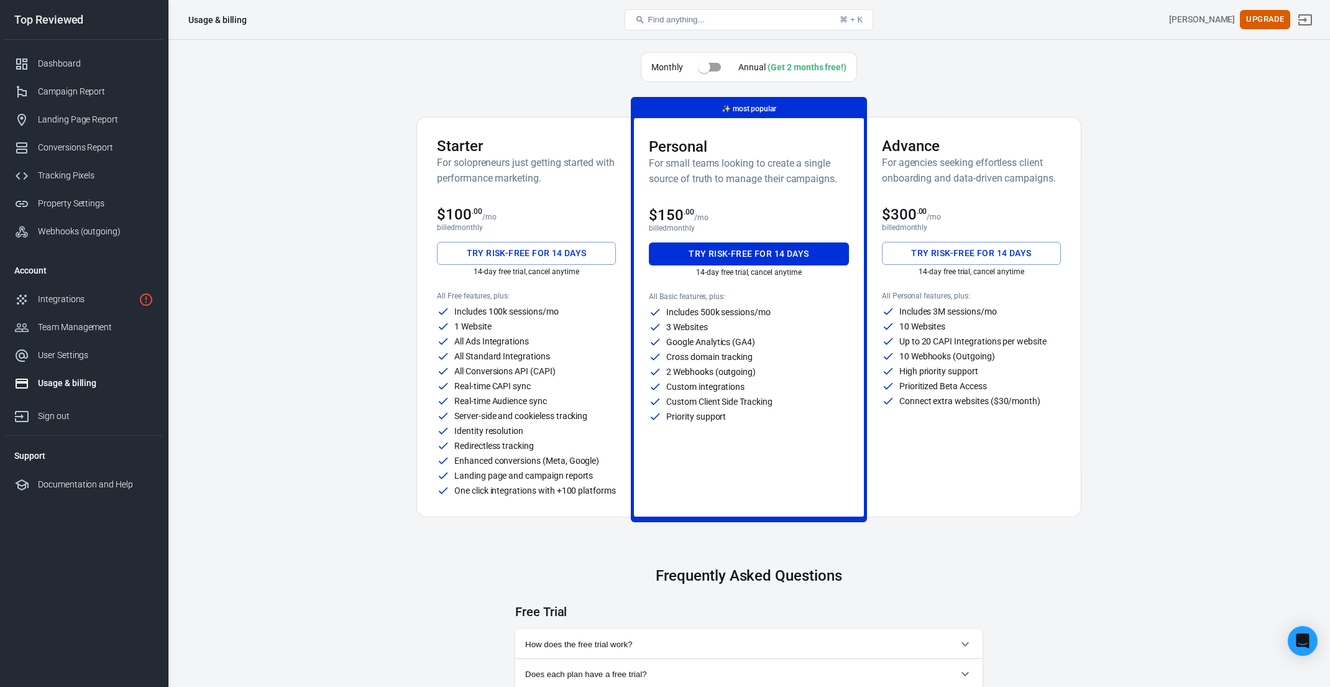
click at [487, 474] on p "Landing page and campaign reports" at bounding box center [523, 475] width 139 height 9
click at [483, 474] on p "Landing page and campaign reports" at bounding box center [523, 475] width 139 height 9
click at [531, 353] on p "All Standard Integrations" at bounding box center [502, 356] width 96 height 9
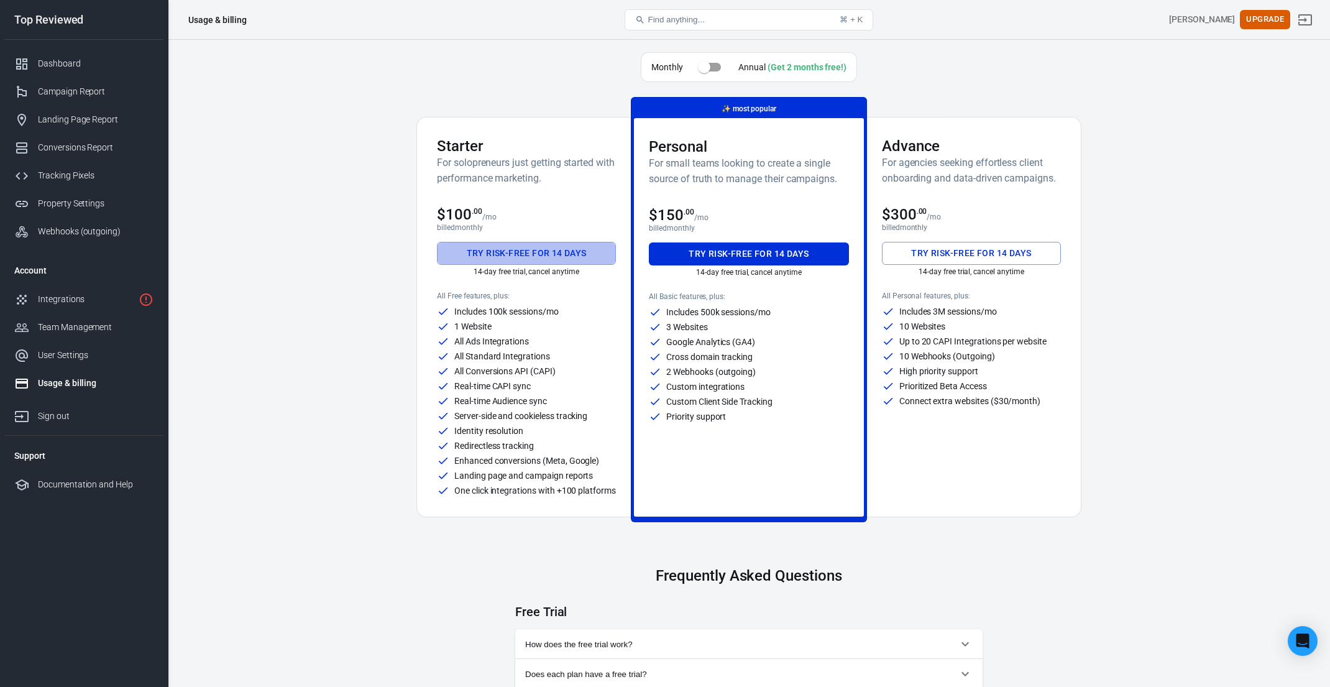
click at [537, 250] on button "Try risk-free for 14 days" at bounding box center [526, 253] width 179 height 23
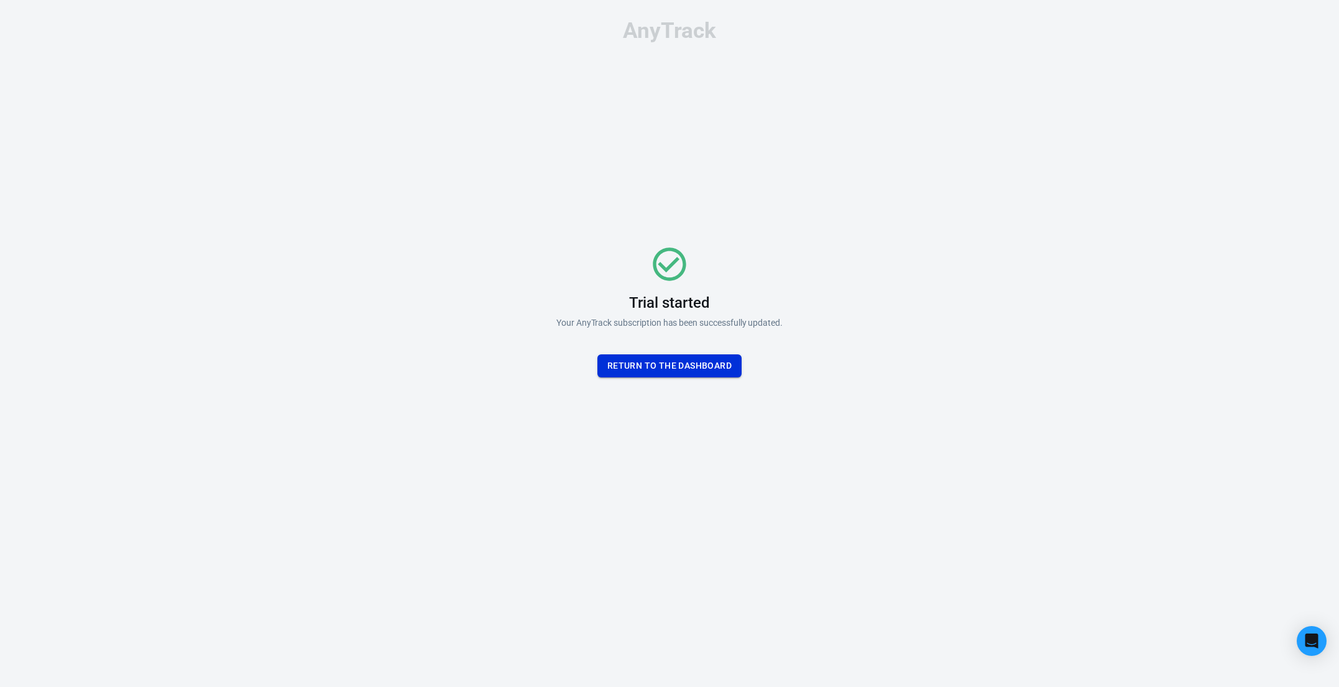
click at [718, 362] on button "Return To the dashboard" at bounding box center [669, 365] width 144 height 23
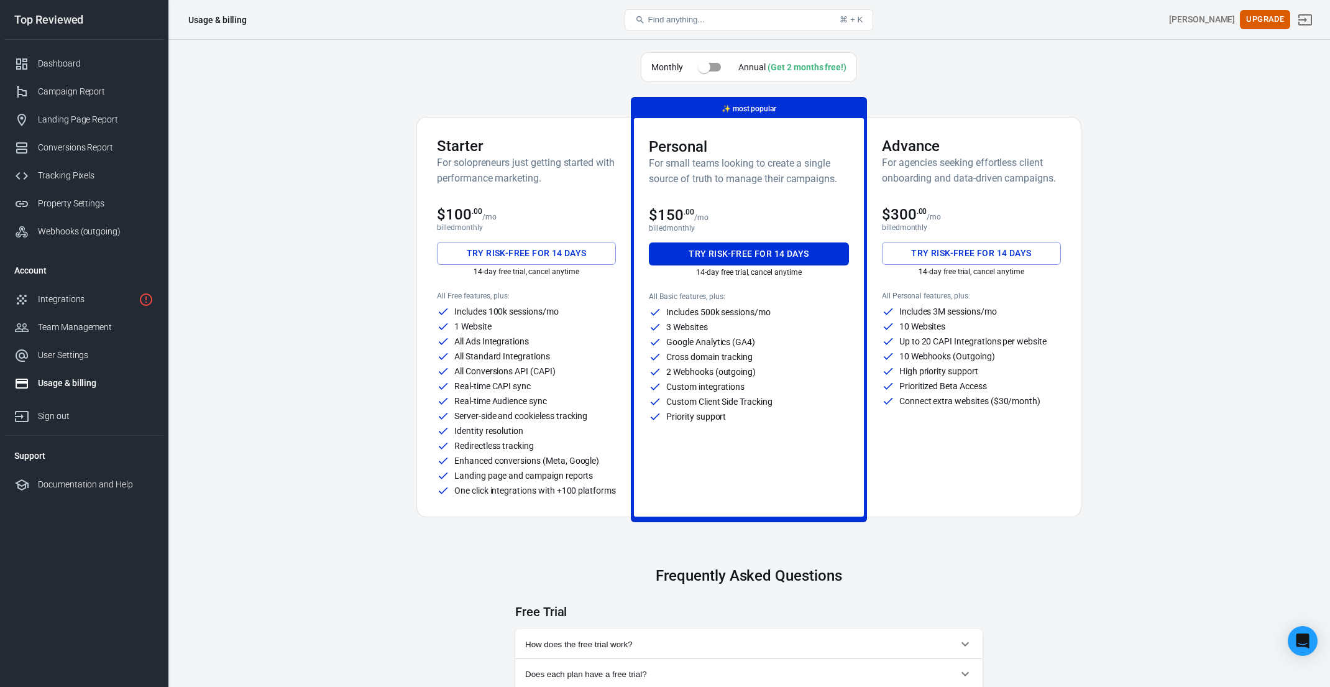
drag, startPoint x: 395, startPoint y: 162, endPoint x: 390, endPoint y: 166, distance: 6.6
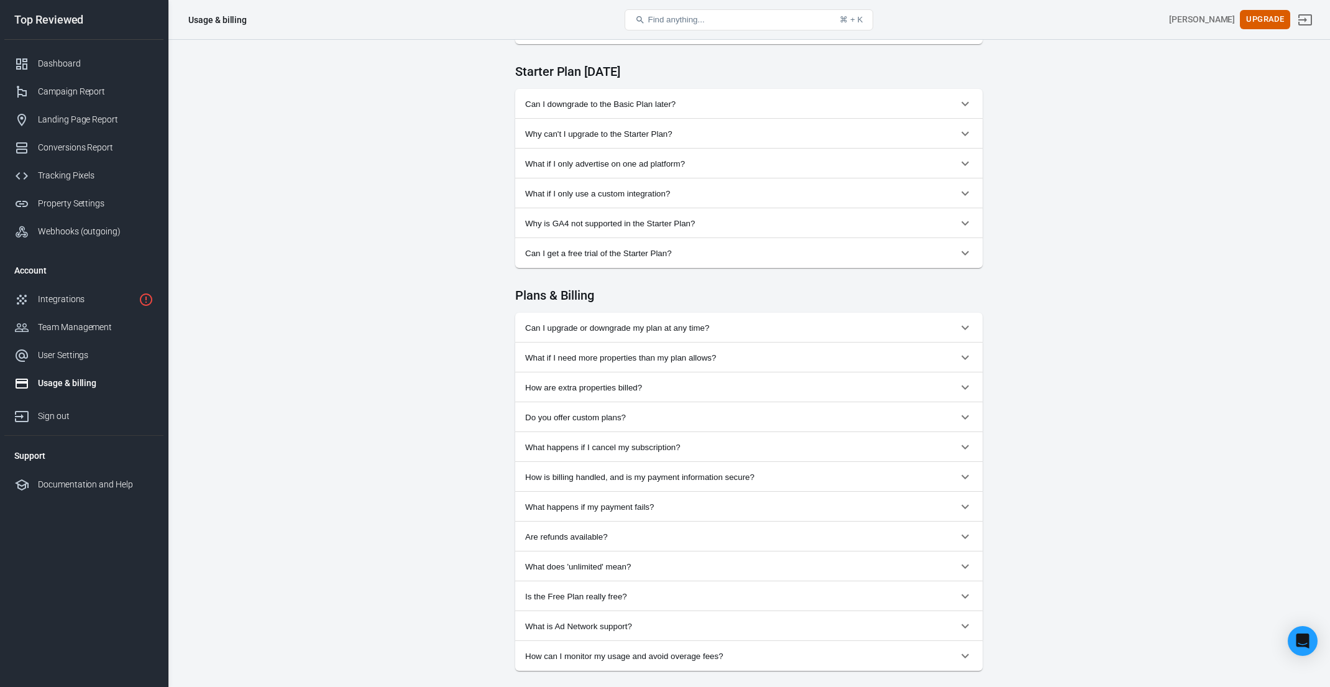
scroll to position [867, 0]
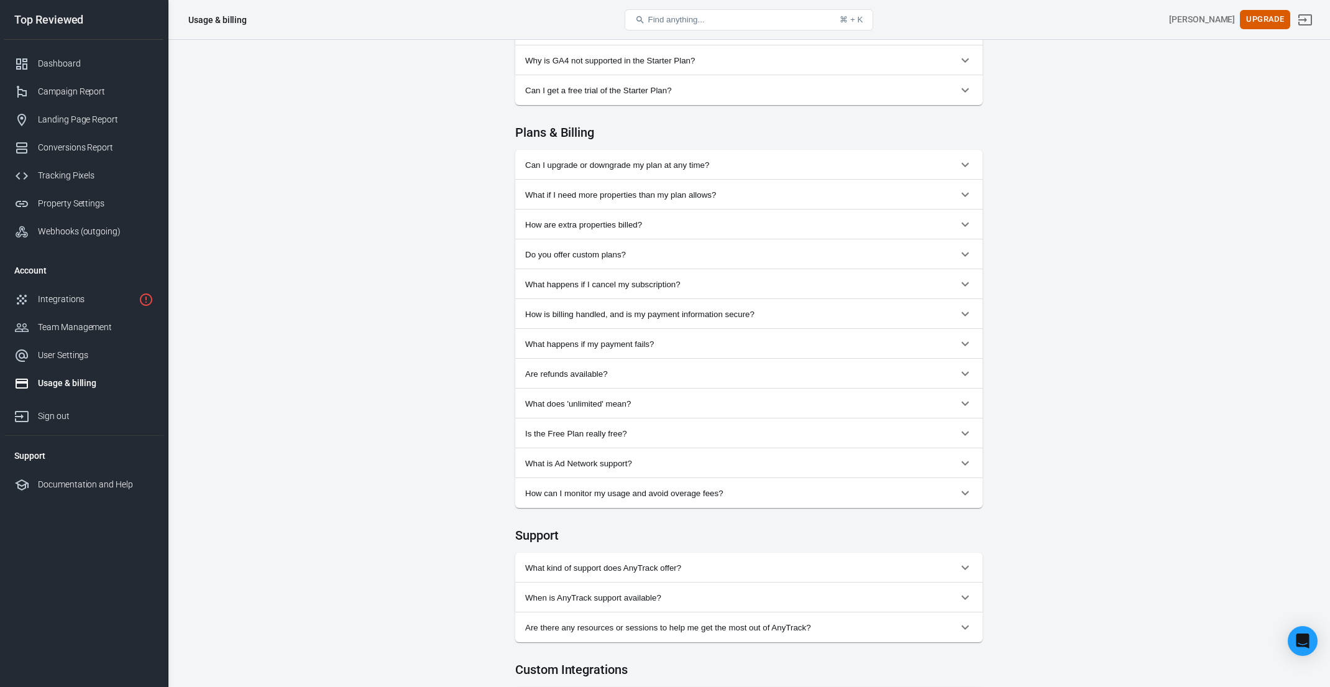
click at [1196, 16] on div "[PERSON_NAME]" at bounding box center [1202, 19] width 66 height 13
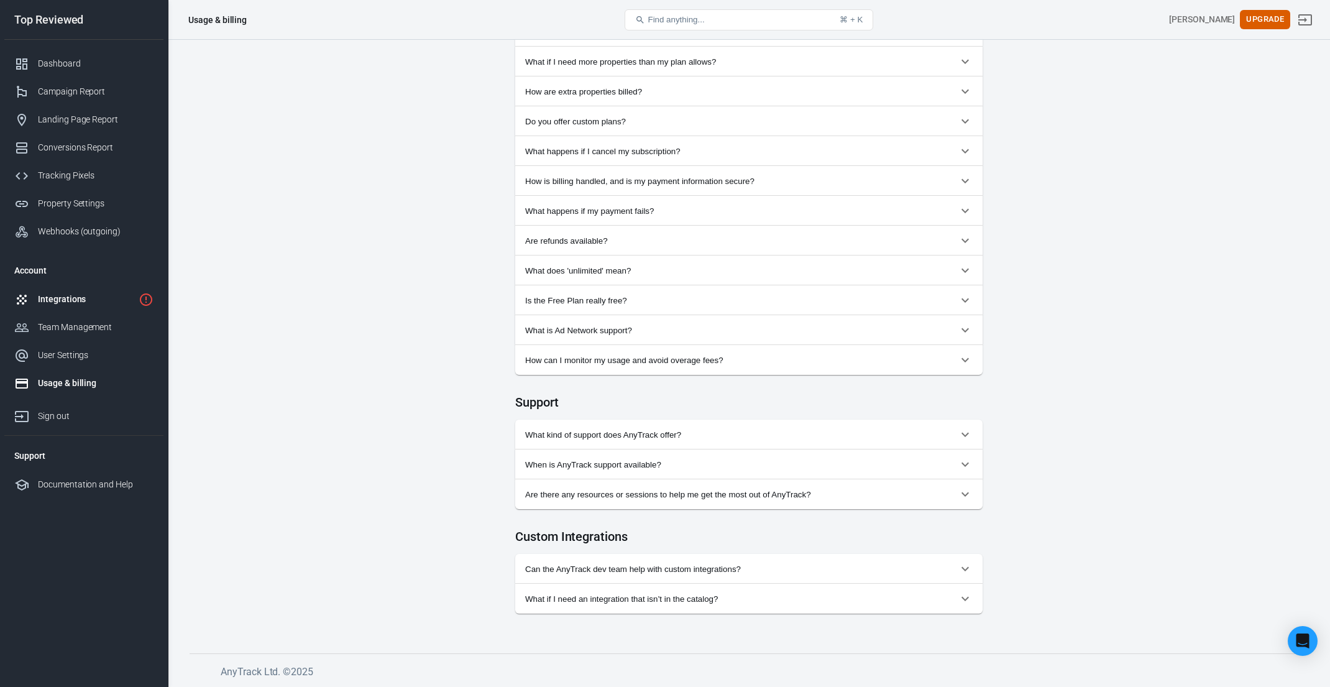
click at [75, 298] on div "Integrations" at bounding box center [86, 299] width 96 height 13
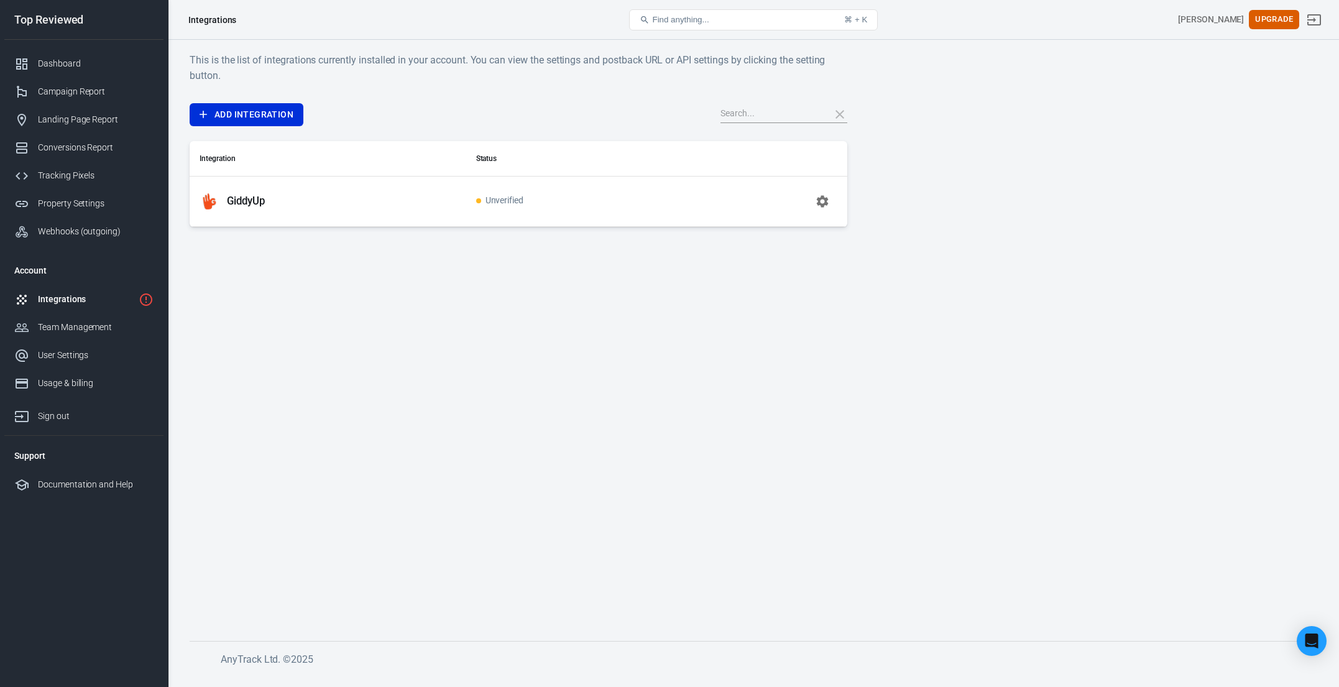
click at [1226, 27] on div "Robertas Remeika Upgrade" at bounding box center [1135, 20] width 377 height 30
click at [1223, 21] on div "[PERSON_NAME]" at bounding box center [1211, 19] width 66 height 13
click at [1267, 16] on button "Upgrade" at bounding box center [1274, 19] width 50 height 19
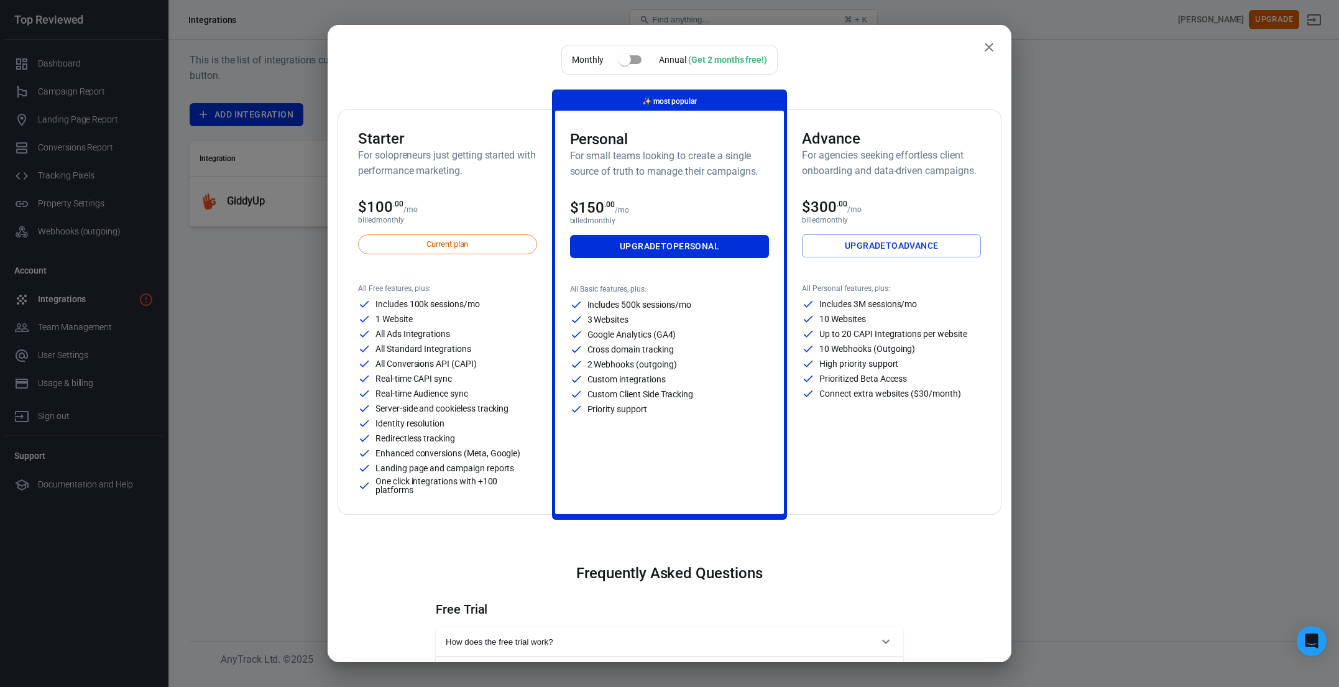
click at [447, 362] on p "All Conversions API (CAPI)" at bounding box center [425, 363] width 101 height 9
click at [415, 177] on h6 "For solopreneurs just getting started with performance marketing." at bounding box center [447, 162] width 179 height 31
click at [257, 329] on div "Monthly Annual (Get 2 months free!) Starter For solopreneurs just getting start…" at bounding box center [669, 343] width 1339 height 687
click at [258, 324] on div "Monthly Annual (Get 2 months free!) Starter For solopreneurs just getting start…" at bounding box center [669, 343] width 1339 height 687
click at [988, 48] on button "close" at bounding box center [988, 47] width 25 height 25
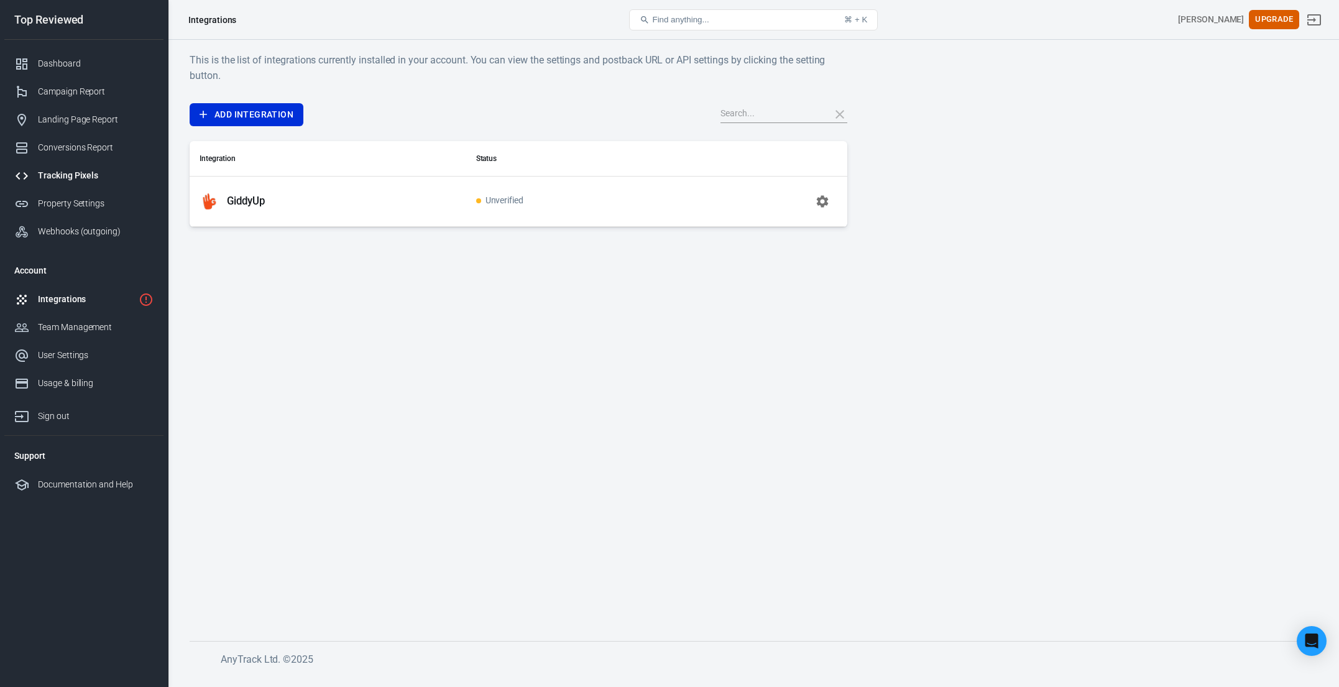
click at [80, 176] on div "Tracking Pixels" at bounding box center [96, 175] width 116 height 13
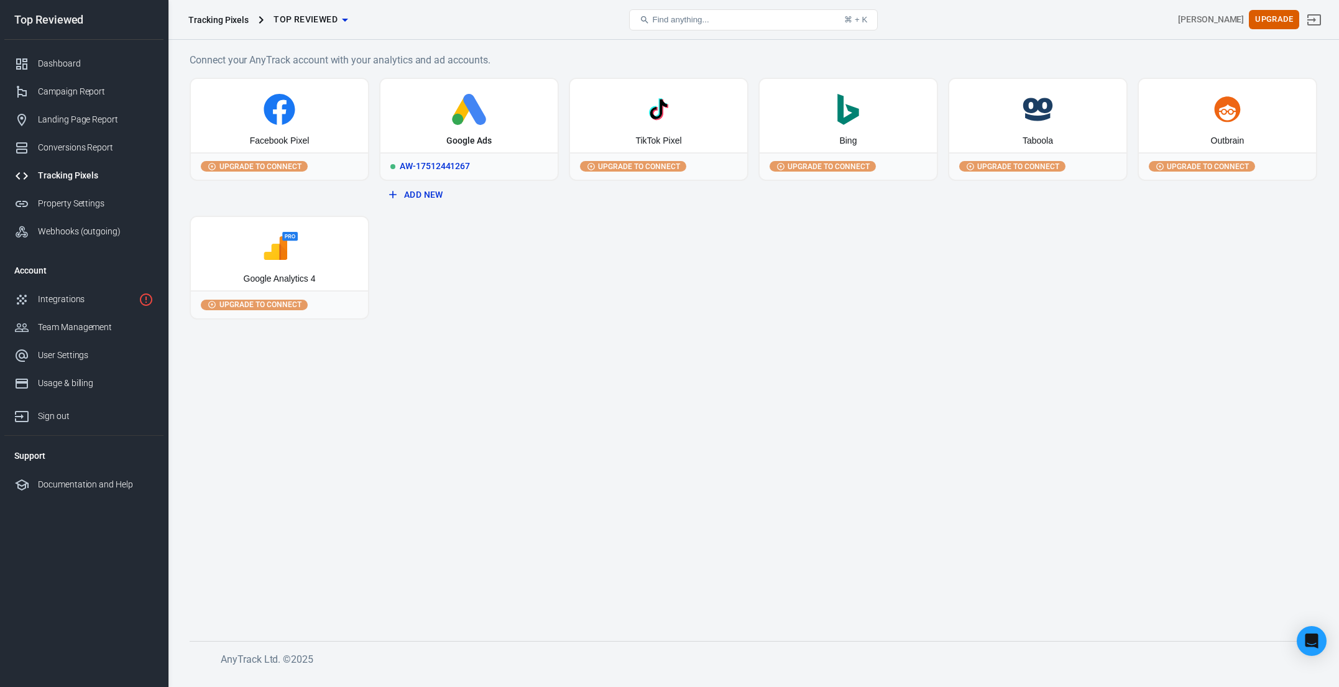
click at [438, 138] on div "Google Ads" at bounding box center [468, 115] width 177 height 73
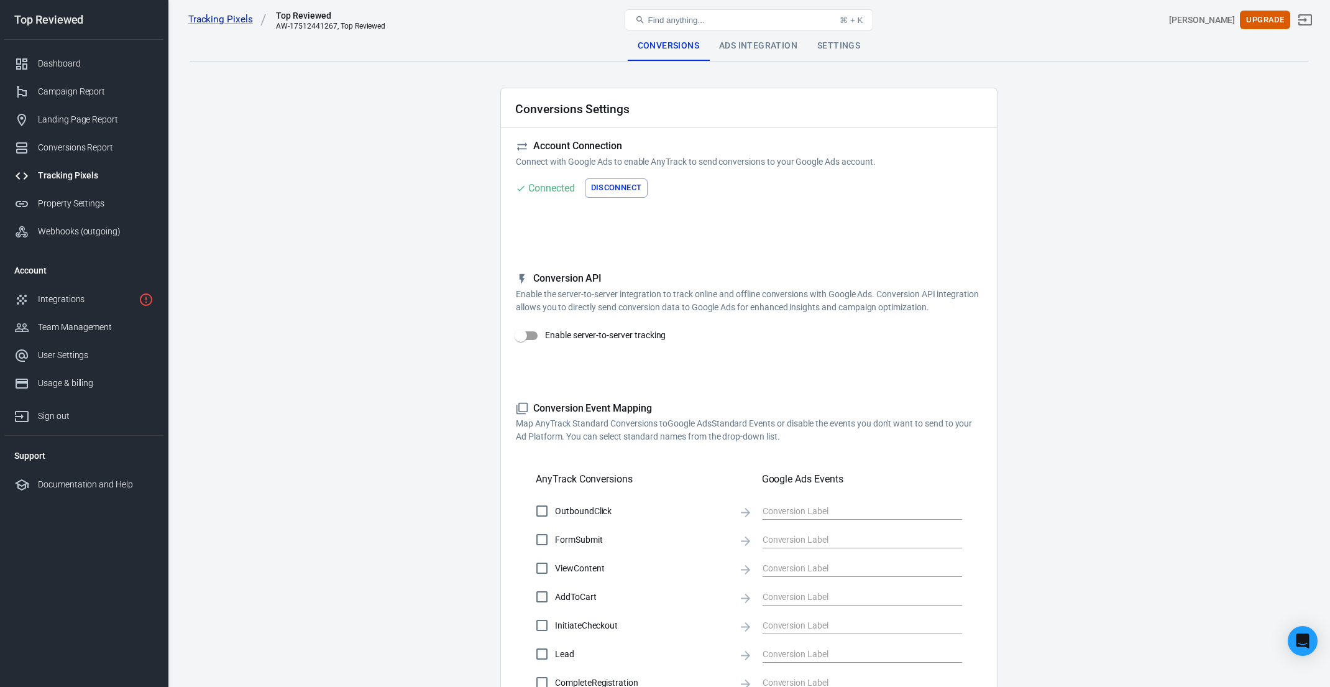
click at [523, 337] on input "Enable server-to-server tracking" at bounding box center [520, 336] width 71 height 24
checkbox input "false"
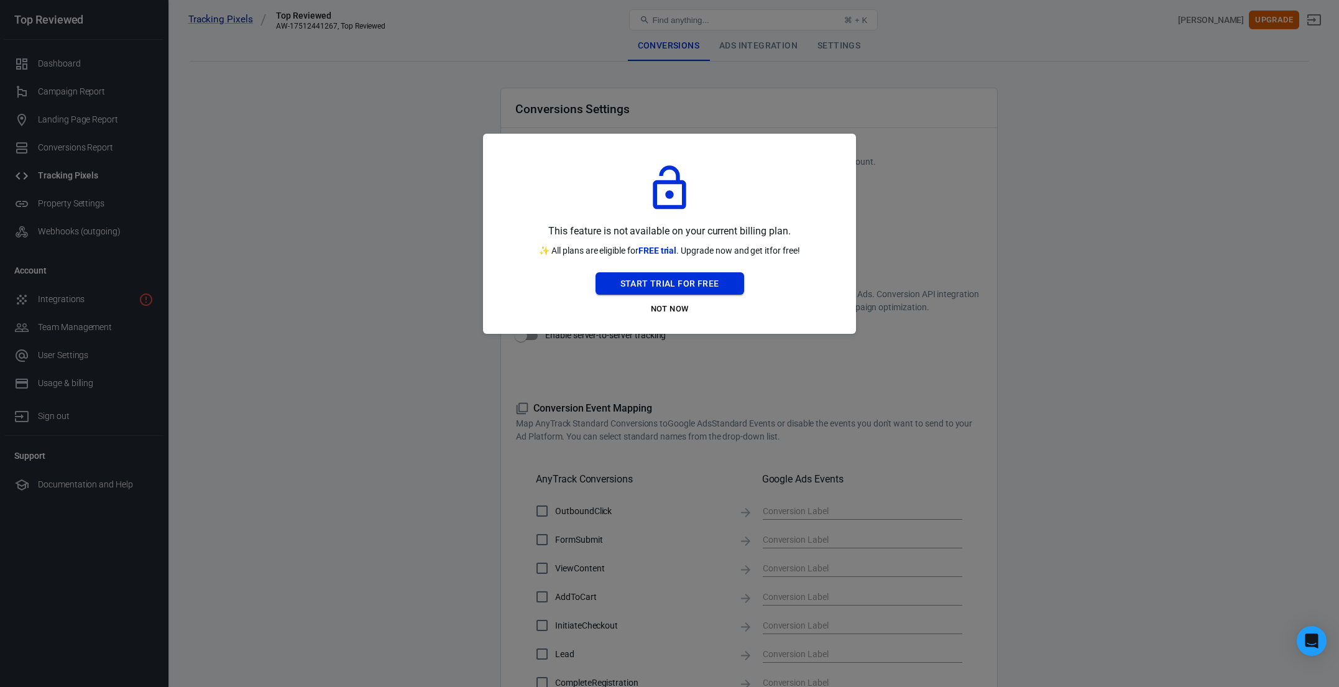
click at [658, 283] on button "Start Trial For Free" at bounding box center [669, 283] width 149 height 23
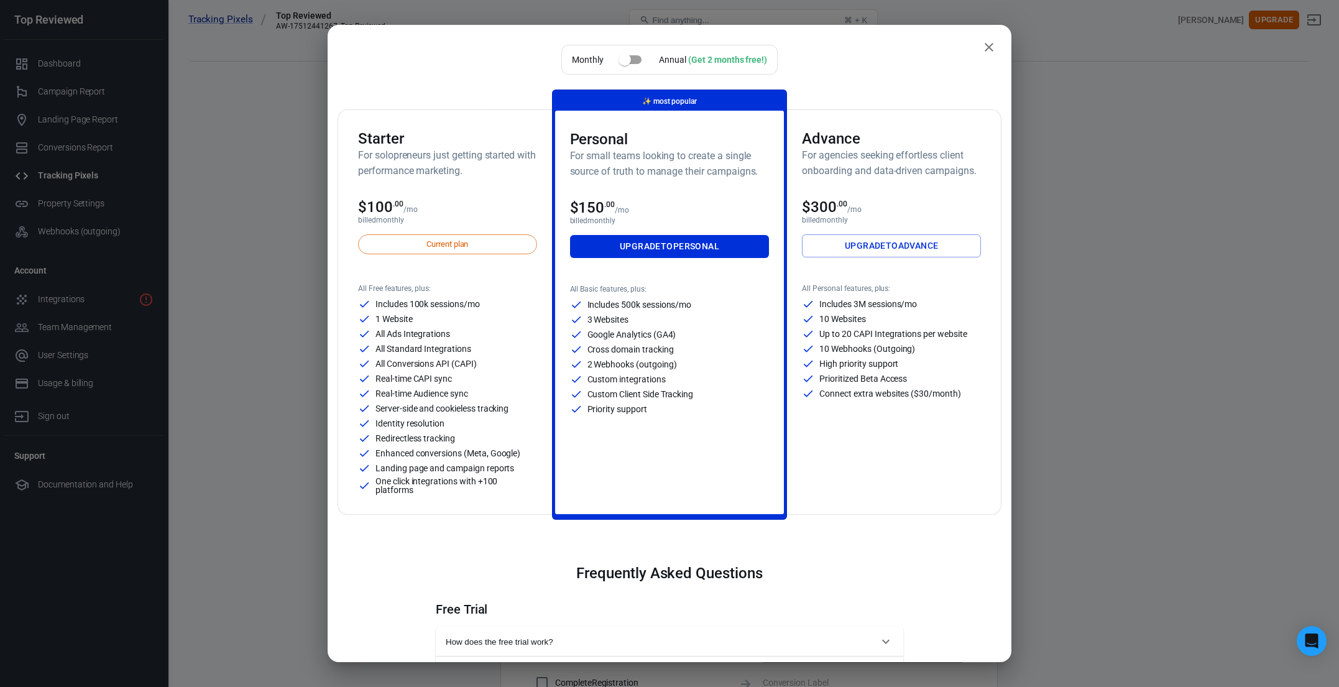
click at [442, 244] on span "Current plan" at bounding box center [447, 244] width 55 height 12
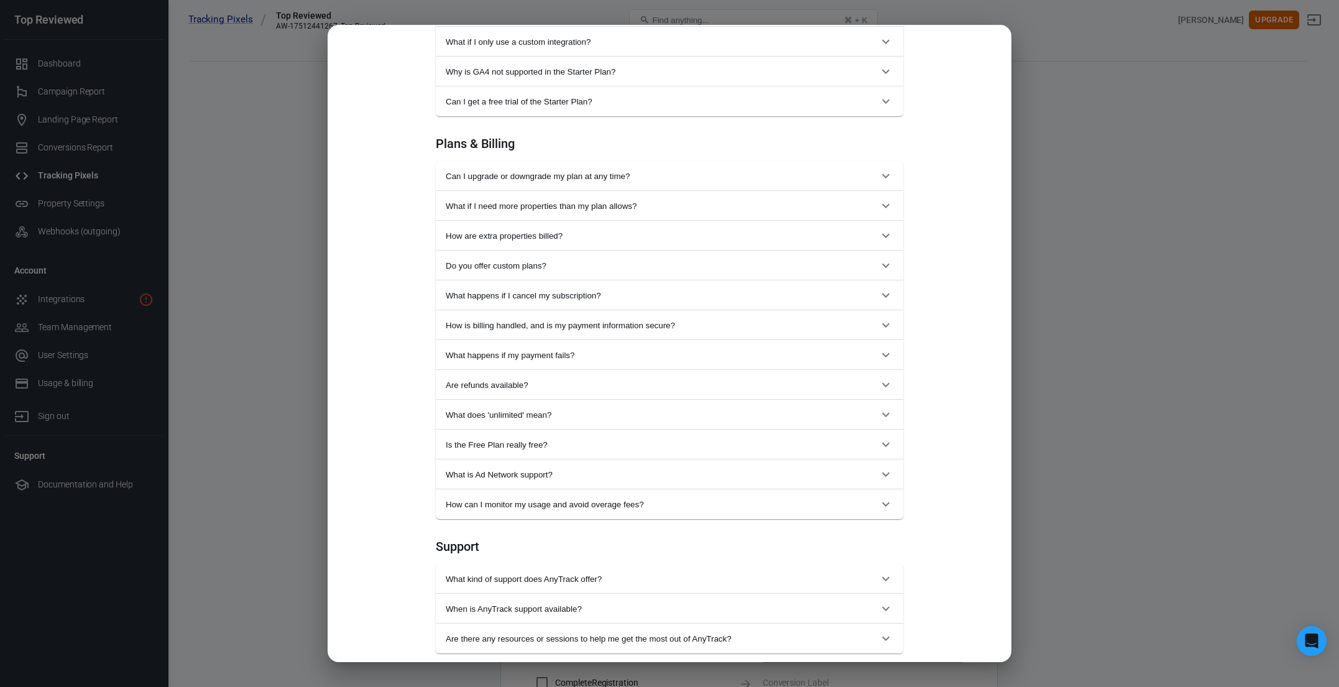
scroll to position [989, 0]
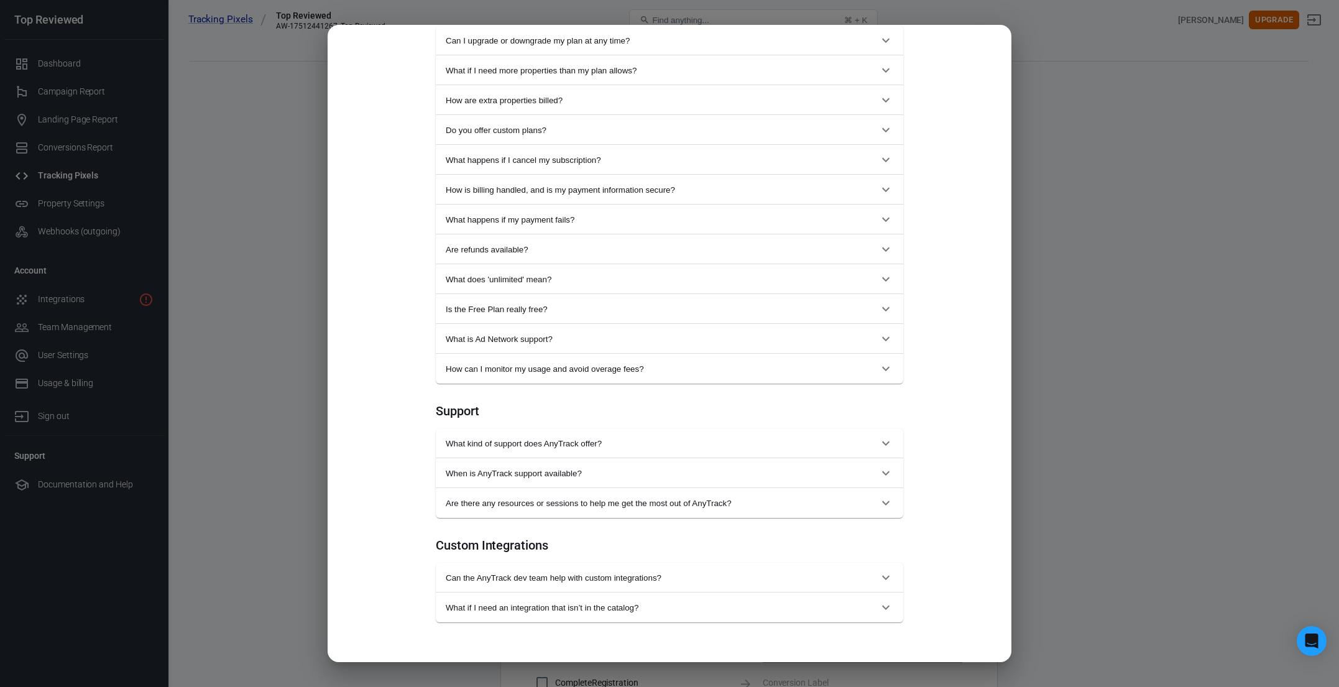
click at [1025, 325] on div "Monthly Annual (Get 2 months free!) Starter For solopreneurs just getting start…" at bounding box center [669, 343] width 1339 height 687
click at [1057, 324] on div "Monthly Annual (Get 2 months free!) Starter For solopreneurs just getting start…" at bounding box center [669, 343] width 1339 height 687
click at [1059, 216] on div "Monthly Annual (Get 2 months free!) Starter For solopreneurs just getting start…" at bounding box center [669, 343] width 1339 height 687
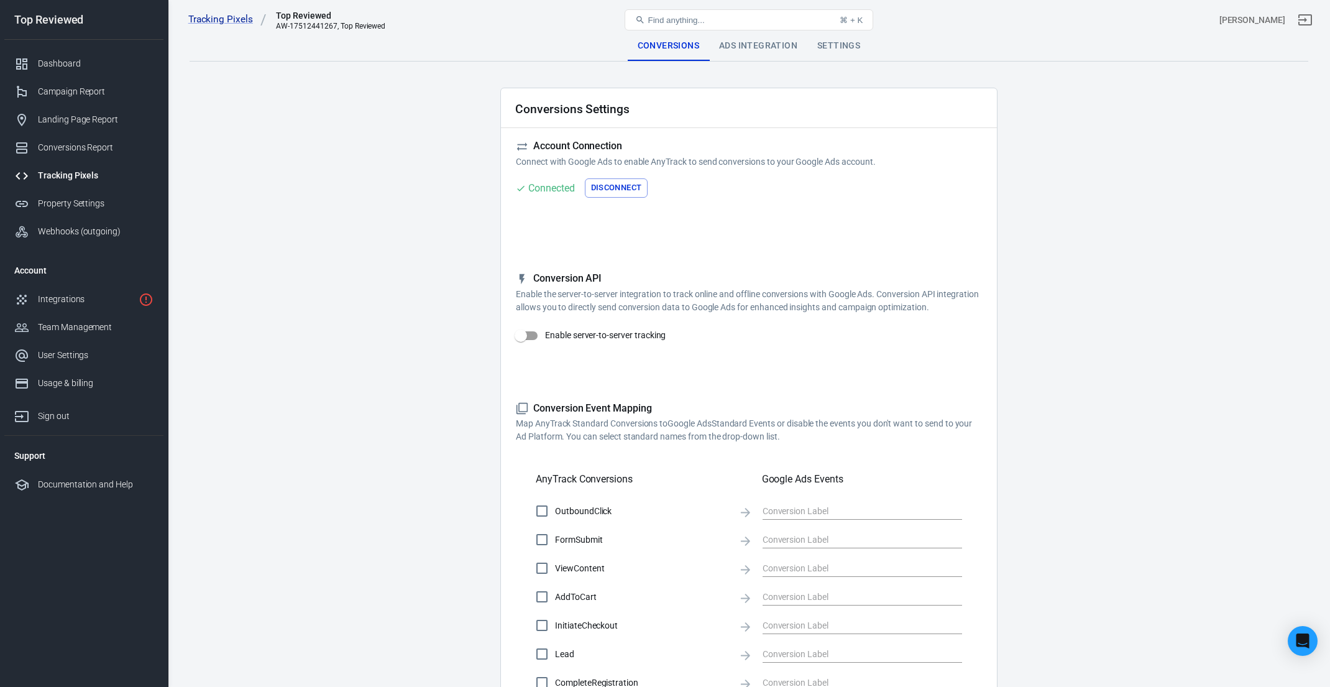
click at [742, 47] on div "Ads Integration" at bounding box center [758, 46] width 98 height 30
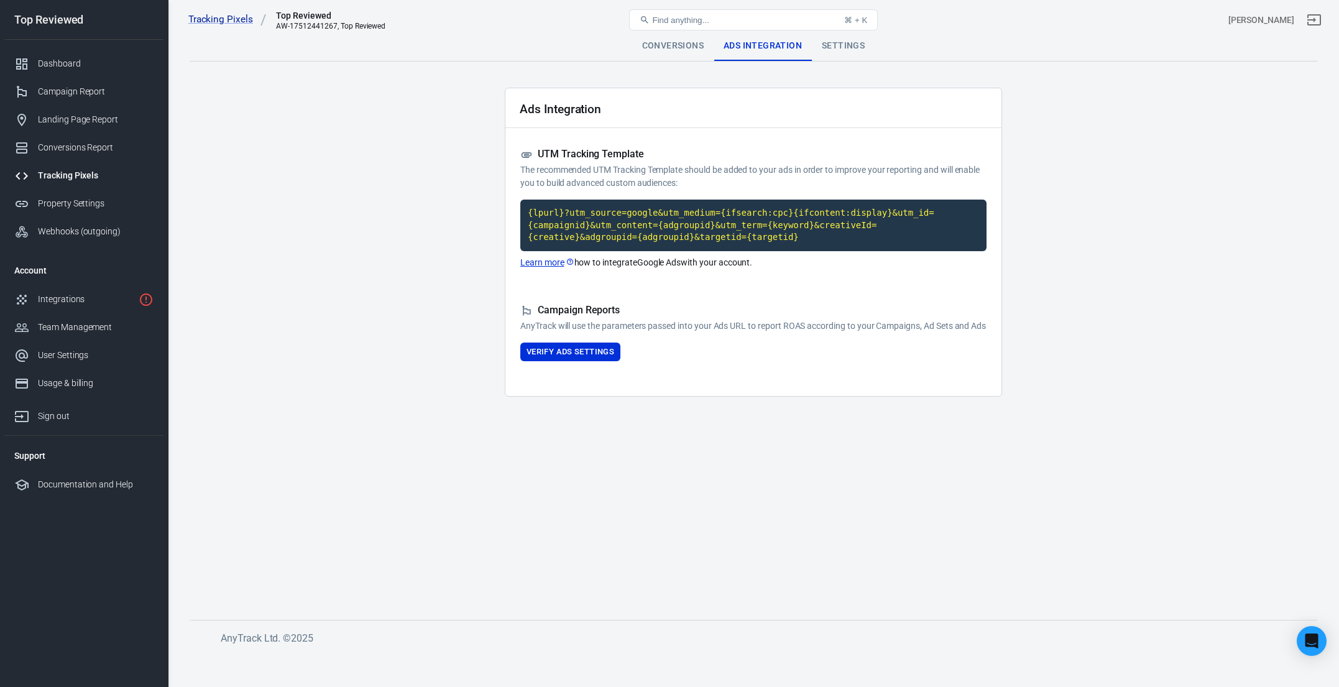
click at [657, 46] on div "Conversions" at bounding box center [672, 46] width 81 height 30
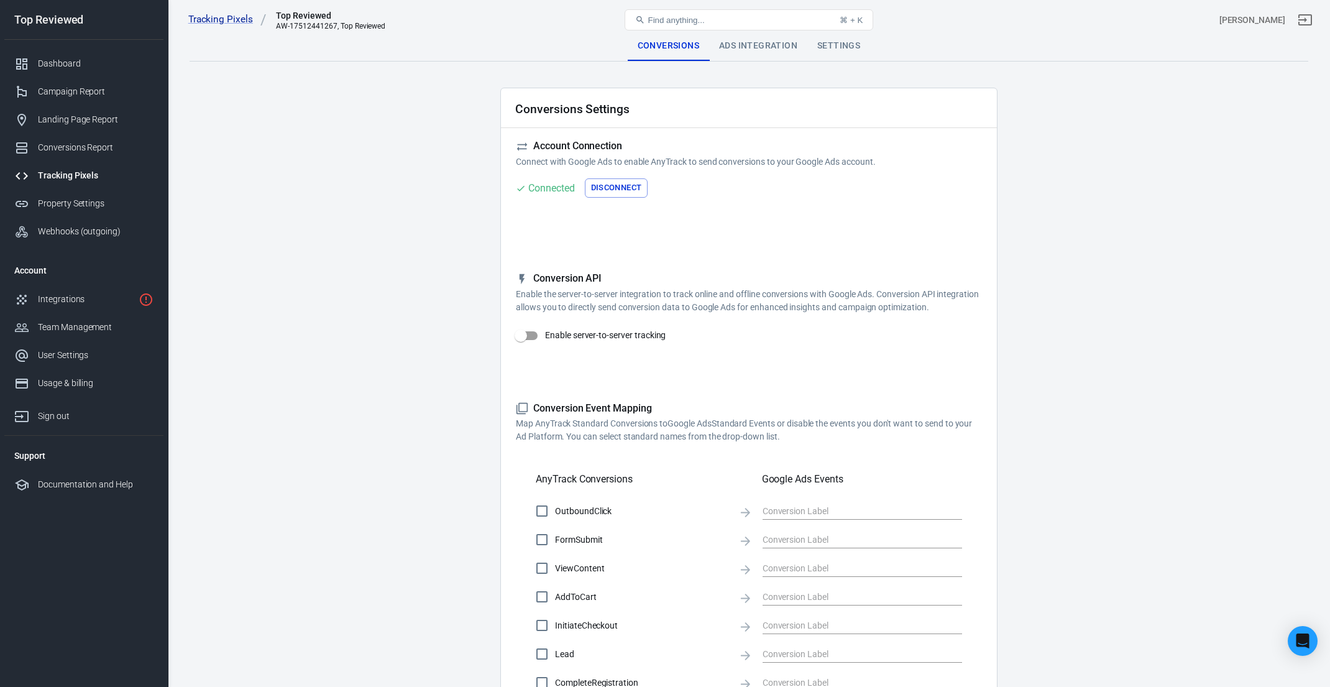
click at [534, 334] on input "Enable server-to-server tracking" at bounding box center [520, 336] width 71 height 24
checkbox input "true"
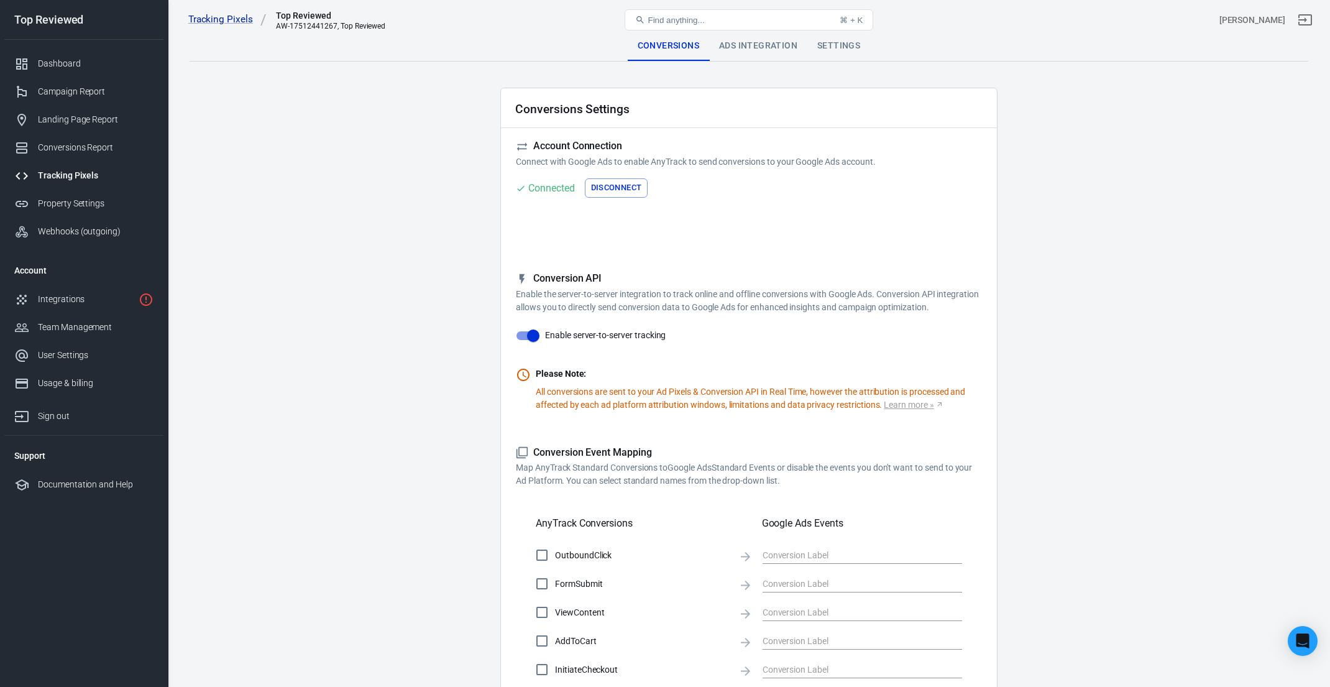
click at [438, 369] on main "Conversions Ads Integration Settings Conversions Settings Account Connection Co…" at bounding box center [749, 523] width 1119 height 985
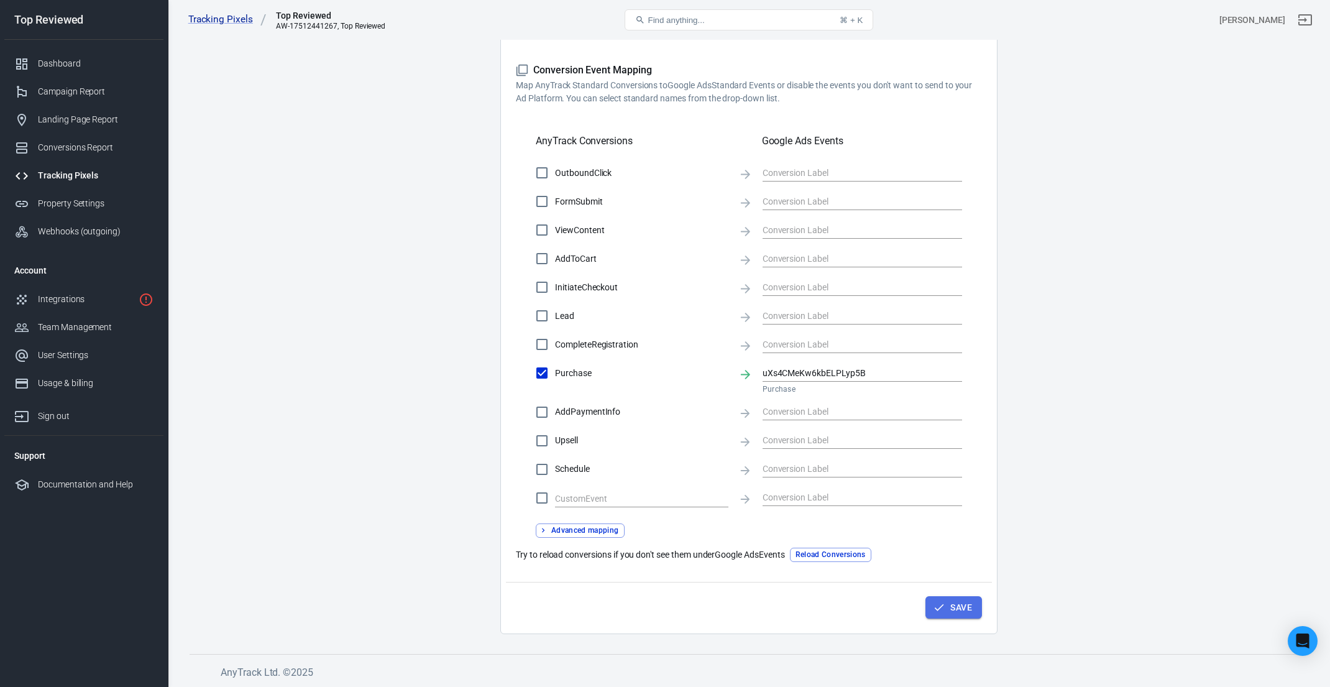
click at [950, 608] on button "Save" at bounding box center [953, 607] width 57 height 23
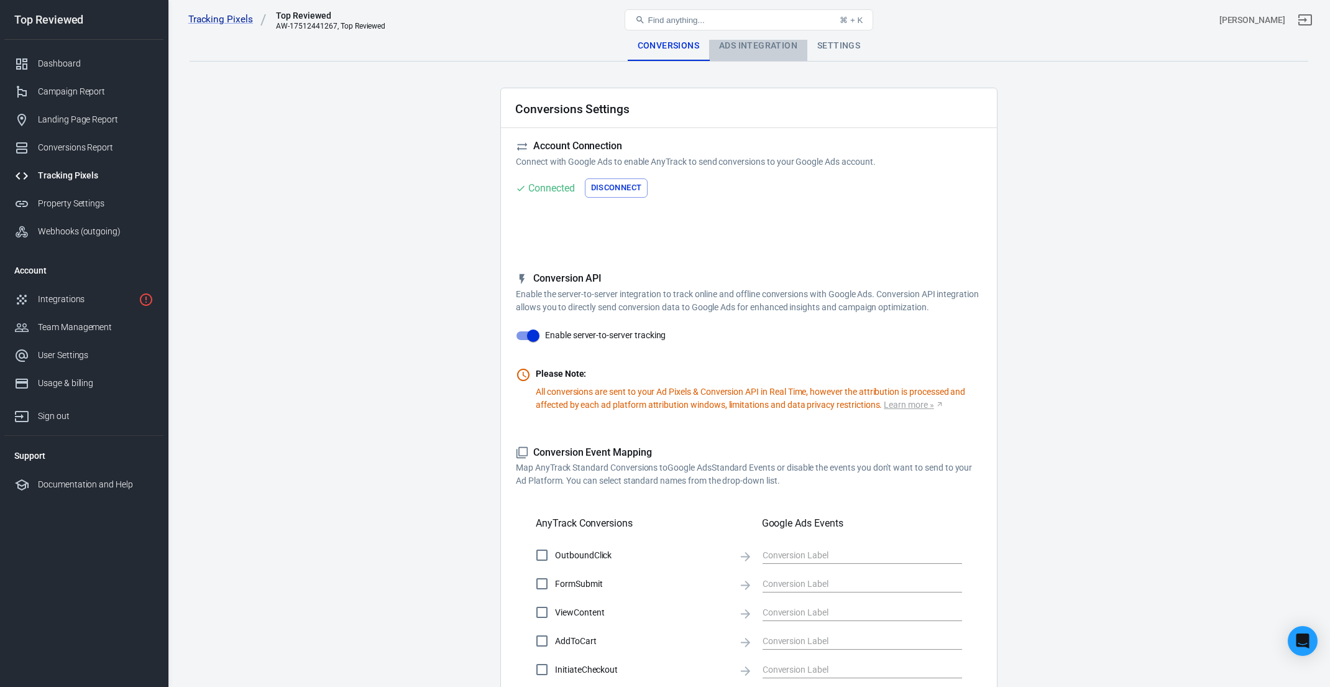
click at [722, 44] on div "Ads Integration" at bounding box center [758, 46] width 98 height 30
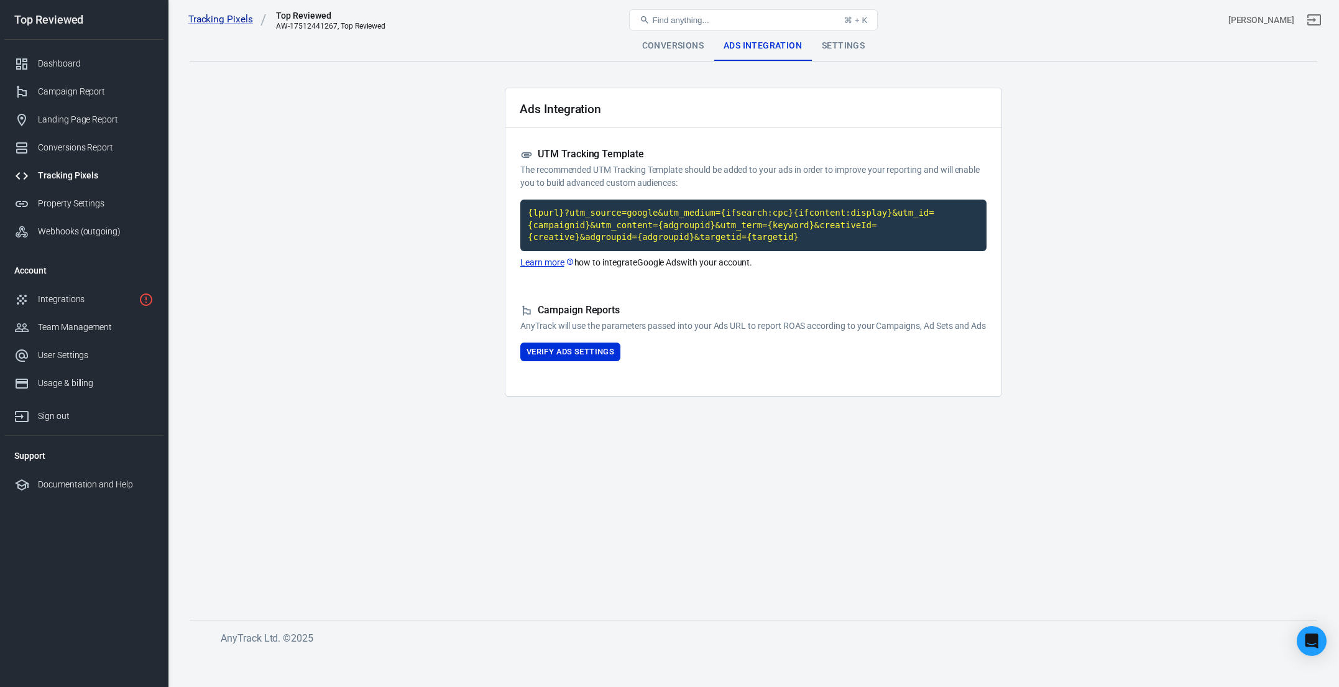
click at [833, 65] on main "Conversions Ads Integration Settings Ads Integration UTM Tracking Template The …" at bounding box center [753, 315] width 1127 height 569
click at [837, 53] on div "Settings" at bounding box center [843, 46] width 63 height 30
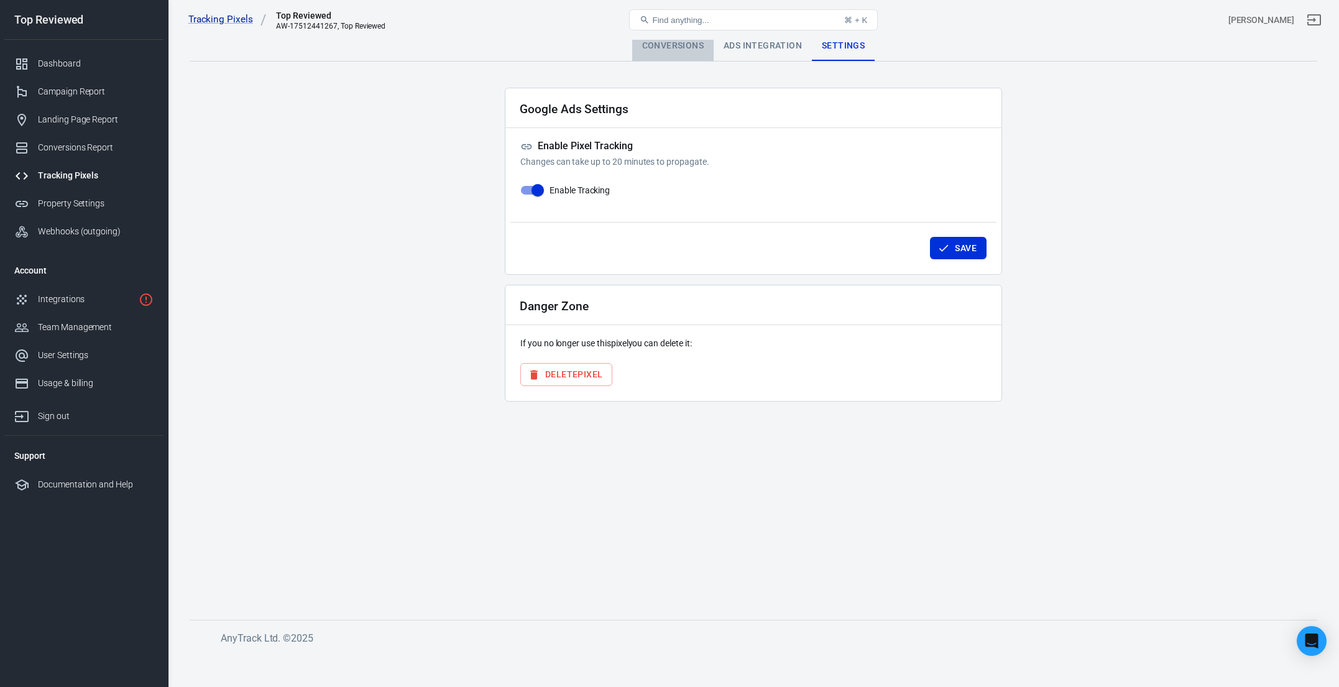
click at [647, 57] on div "Conversions" at bounding box center [672, 46] width 81 height 30
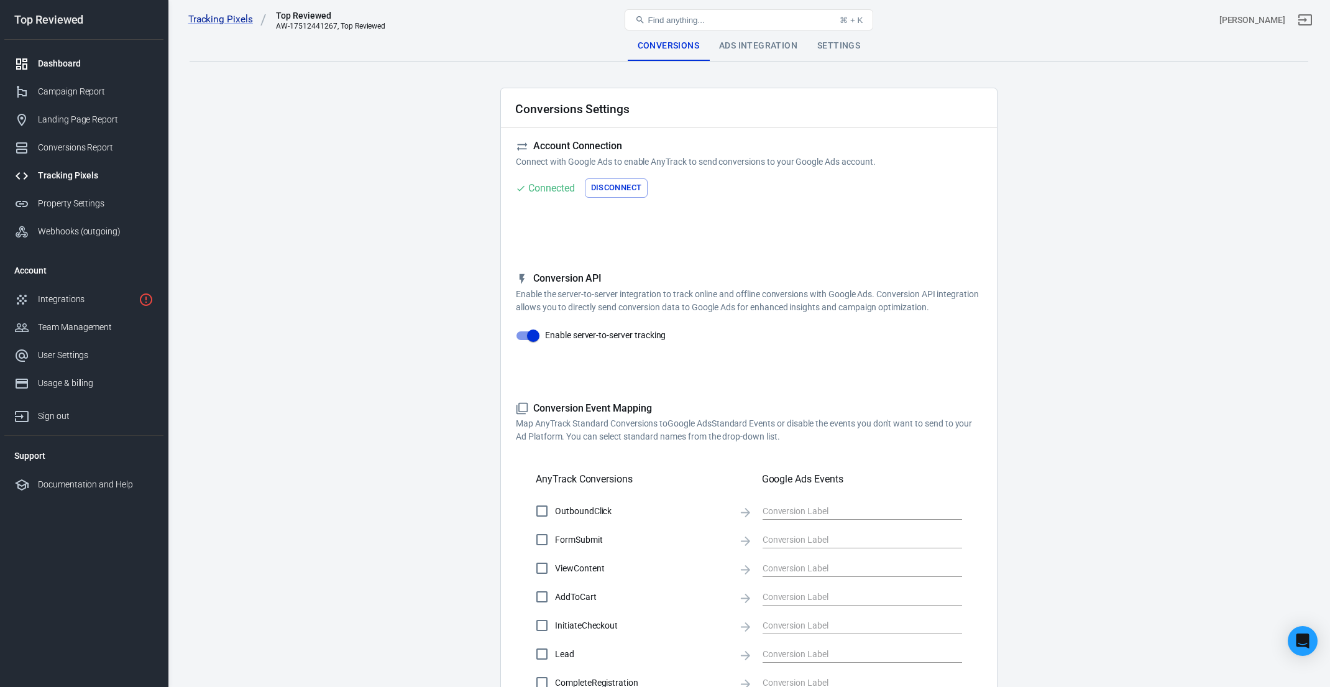
click at [60, 66] on div "Dashboard" at bounding box center [96, 63] width 116 height 13
